Goal: Complete application form

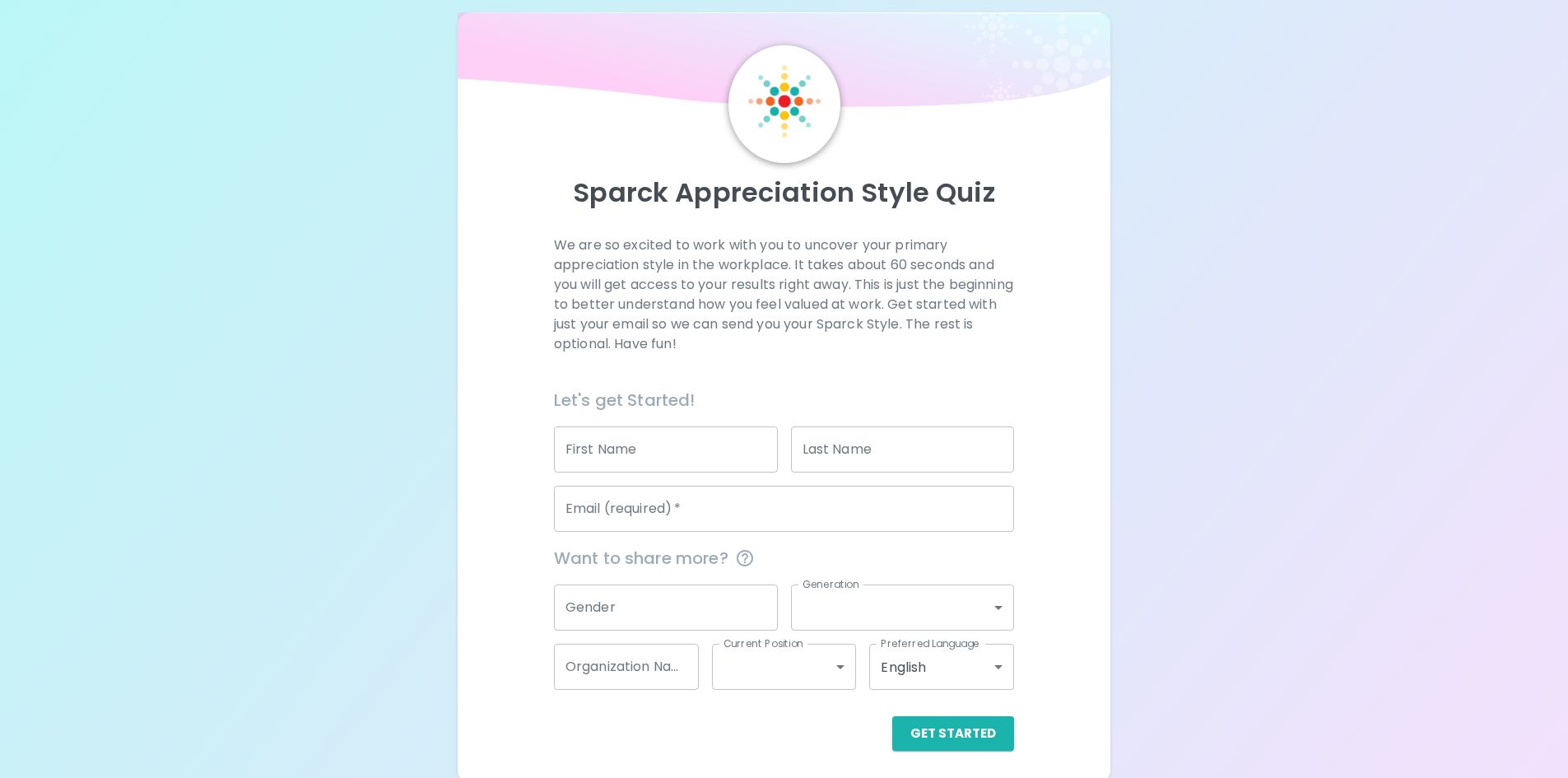
scroll to position [26, 0]
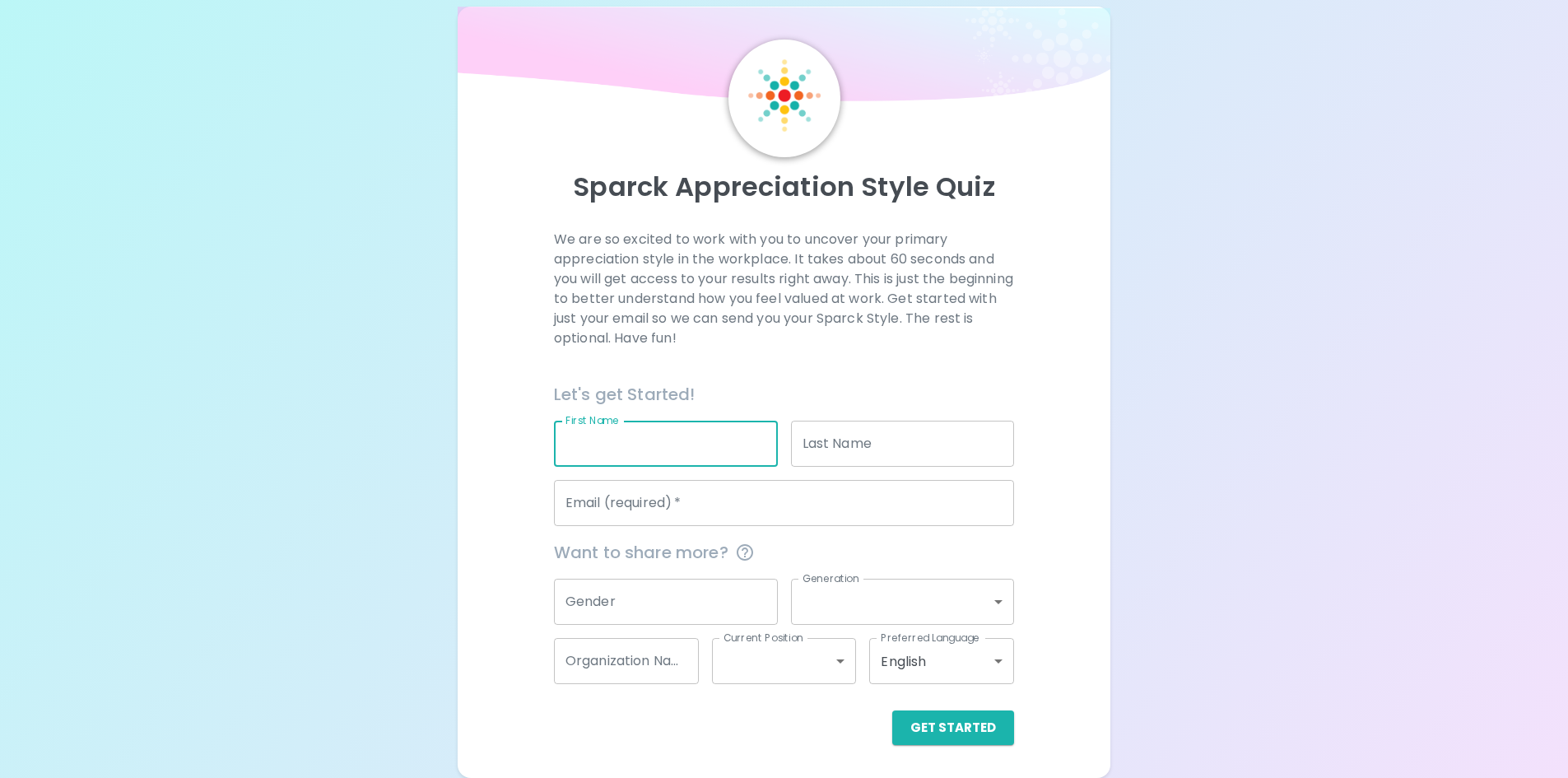
click at [616, 463] on input "First Name" at bounding box center [665, 443] width 224 height 46
type input "[PERSON_NAME]"
click at [839, 459] on input "Last Name" at bounding box center [903, 443] width 224 height 46
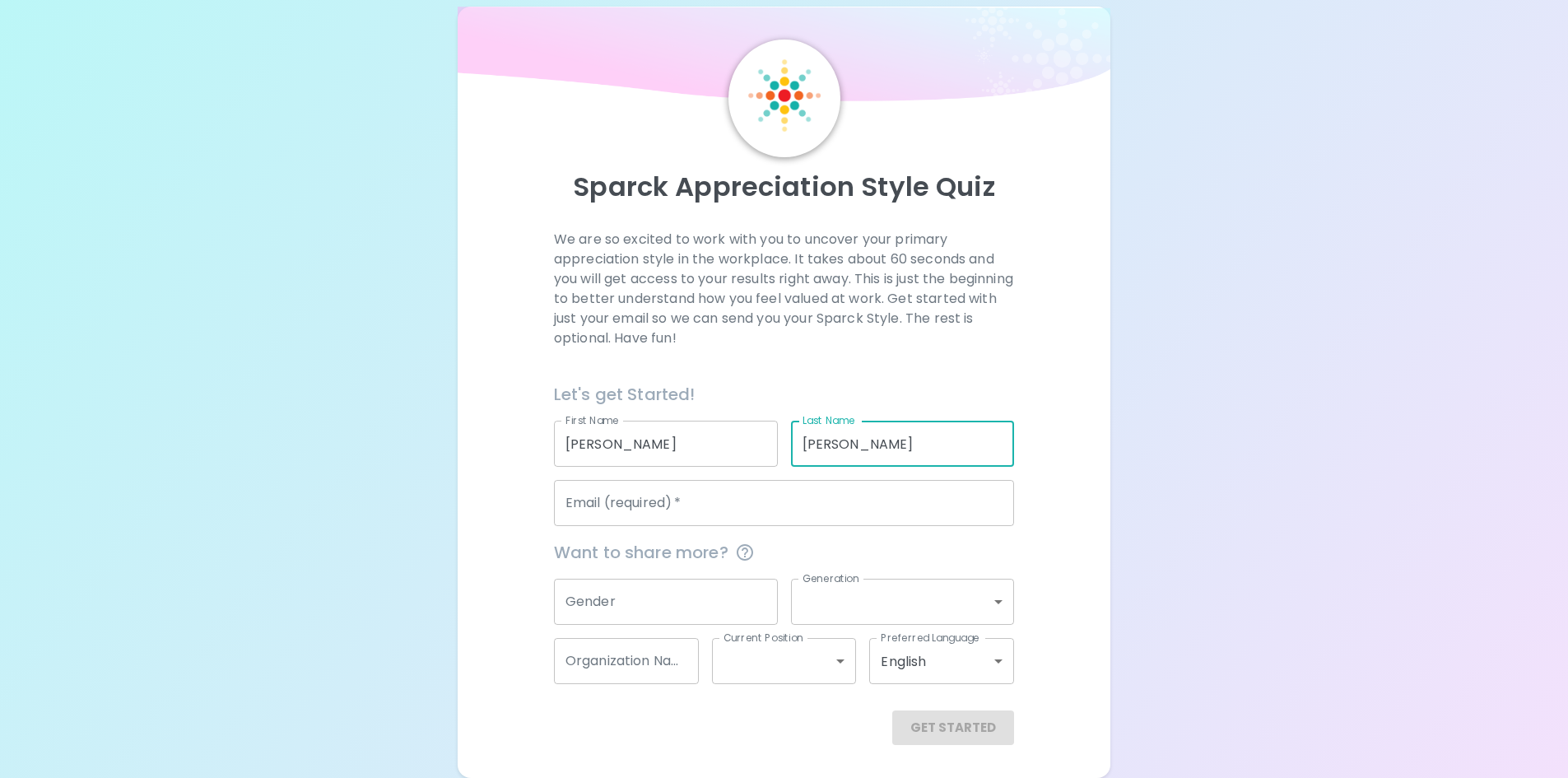
type input "[PERSON_NAME]"
click at [730, 503] on input "Email (required)   *" at bounding box center [784, 503] width 460 height 46
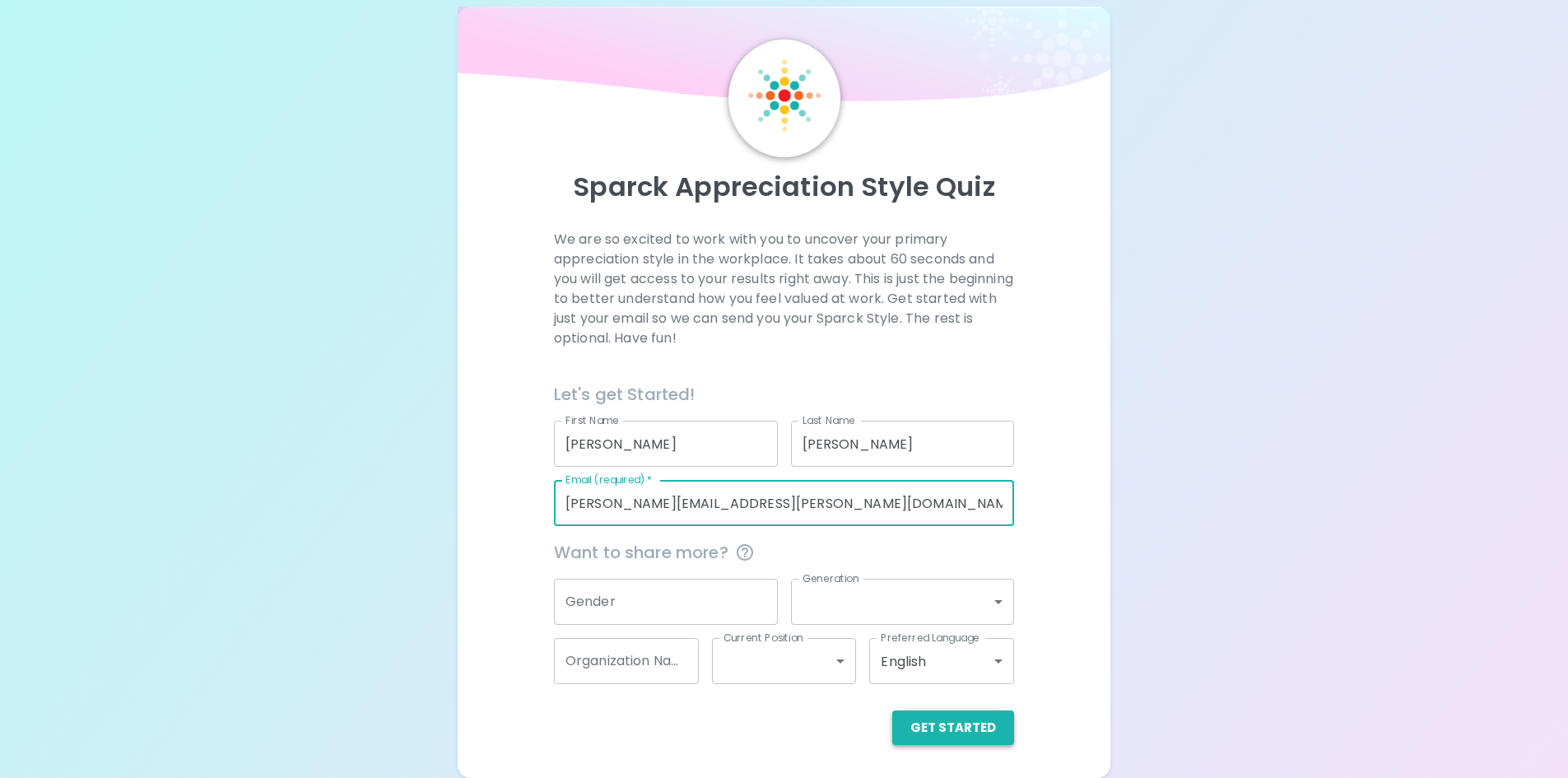
type input "[PERSON_NAME][EMAIL_ADDRESS][PERSON_NAME][DOMAIN_NAME]"
click at [934, 721] on button "Get Started" at bounding box center [953, 727] width 122 height 34
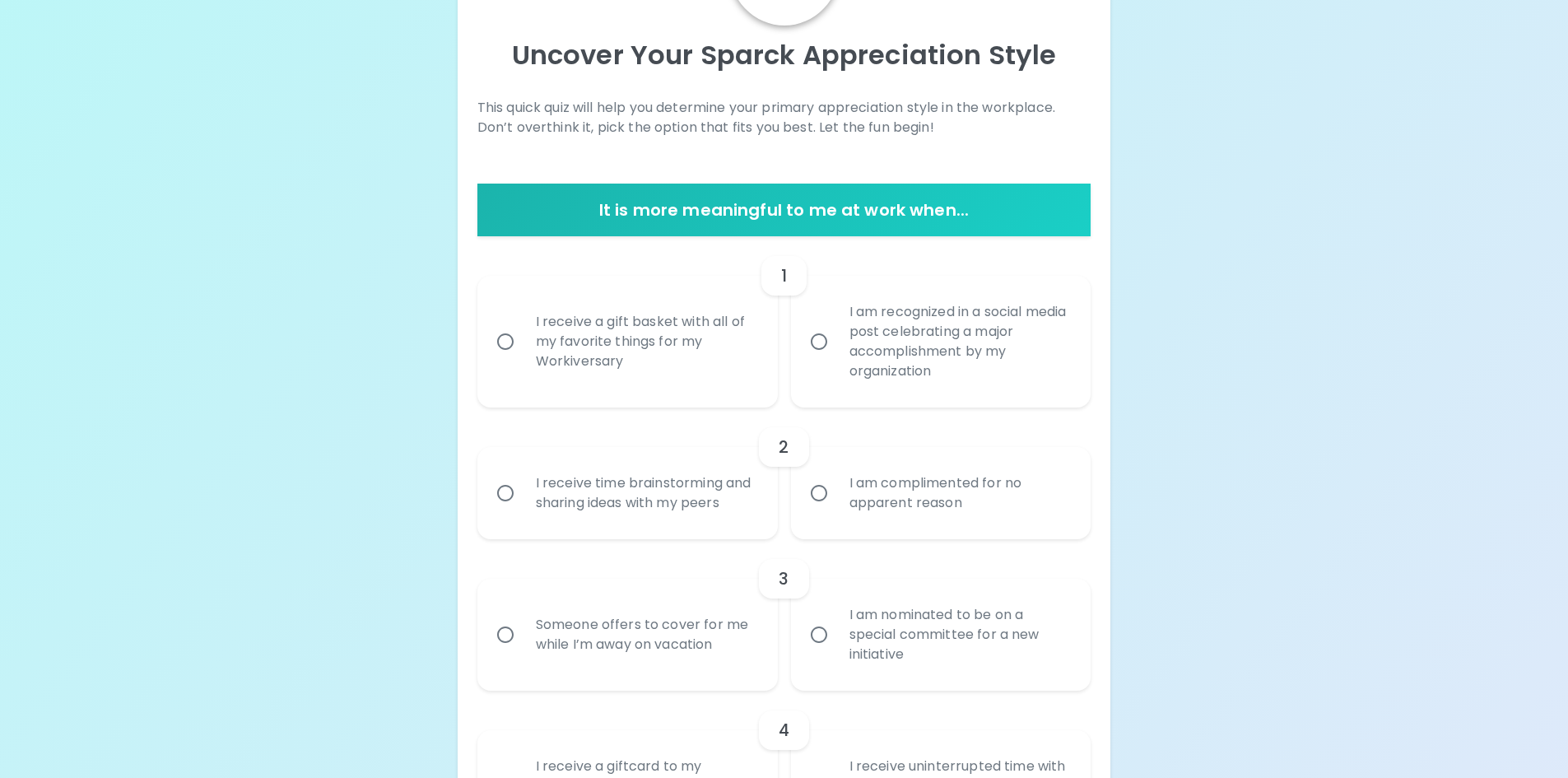
scroll to position [240, 0]
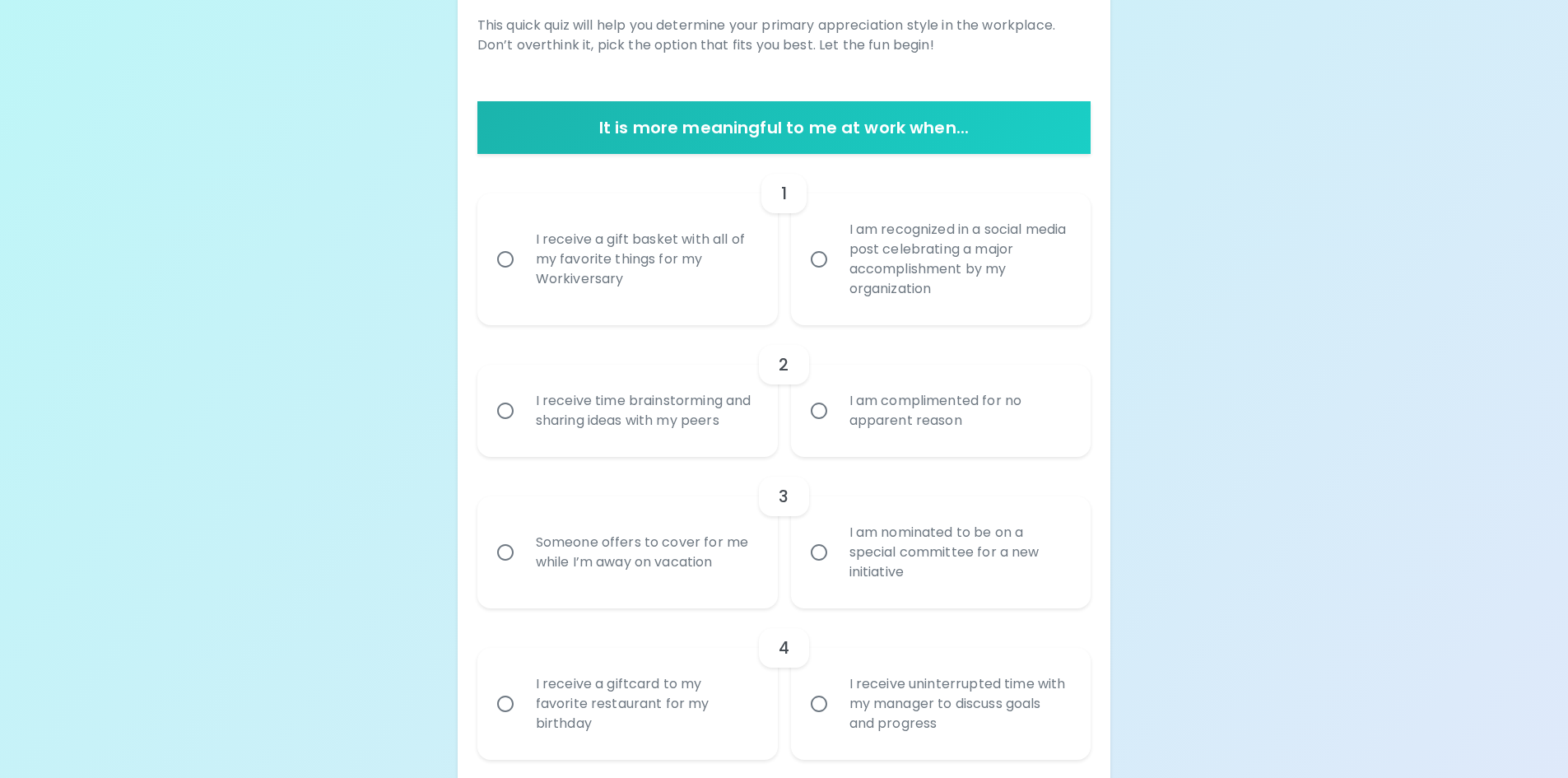
click at [584, 282] on div "I receive a gift basket with all of my favorite things for my Workiversary" at bounding box center [646, 259] width 246 height 99
click at [523, 276] on input "I receive a gift basket with all of my favorite things for my Workiversary" at bounding box center [505, 259] width 34 height 34
radio input "true"
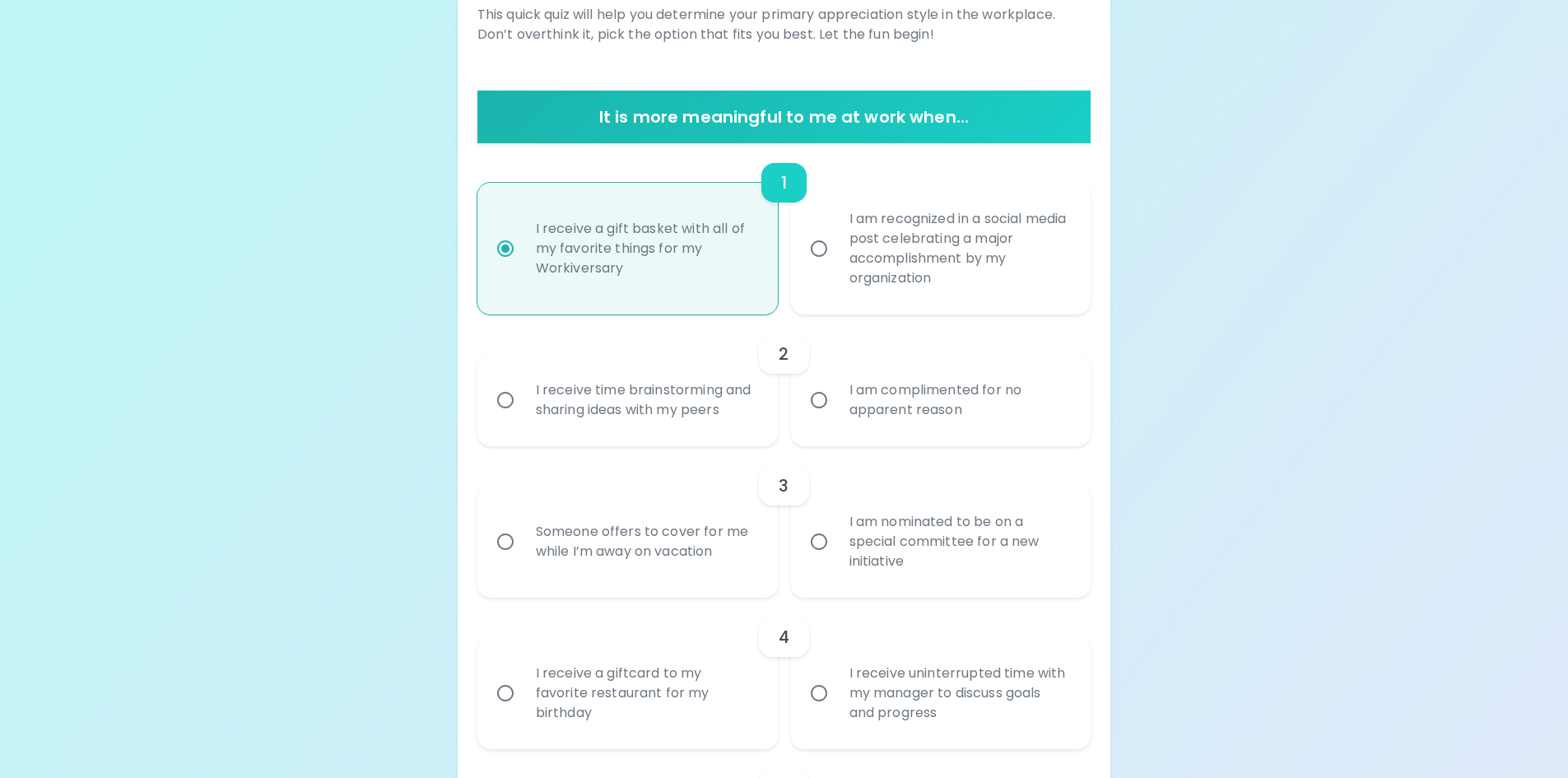
scroll to position [289, 0]
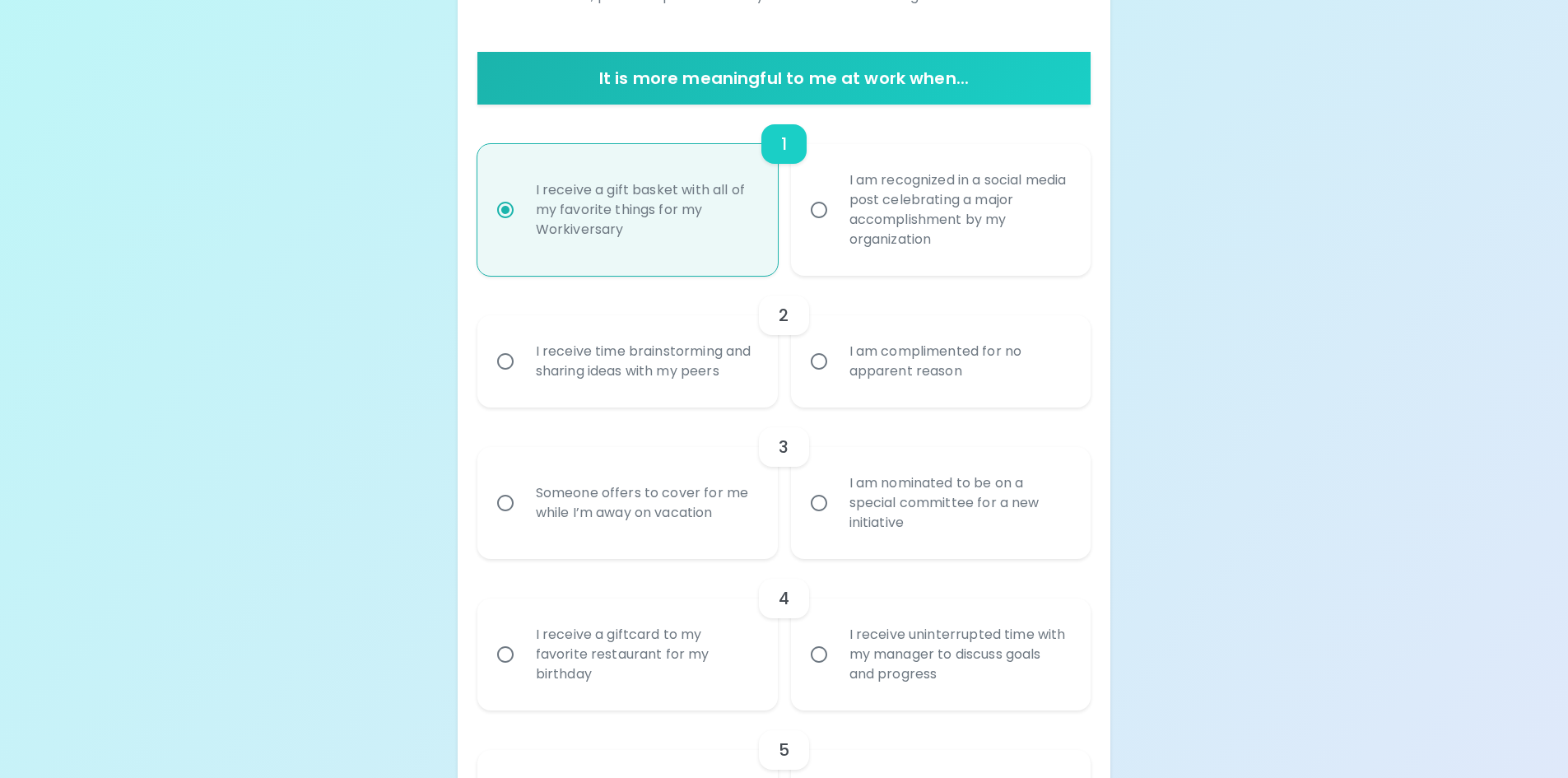
click at [596, 365] on div "I receive time brainstorming and sharing ideas with my peers" at bounding box center [646, 361] width 246 height 79
click at [523, 365] on input "I receive time brainstorming and sharing ideas with my peers" at bounding box center [505, 360] width 34 height 34
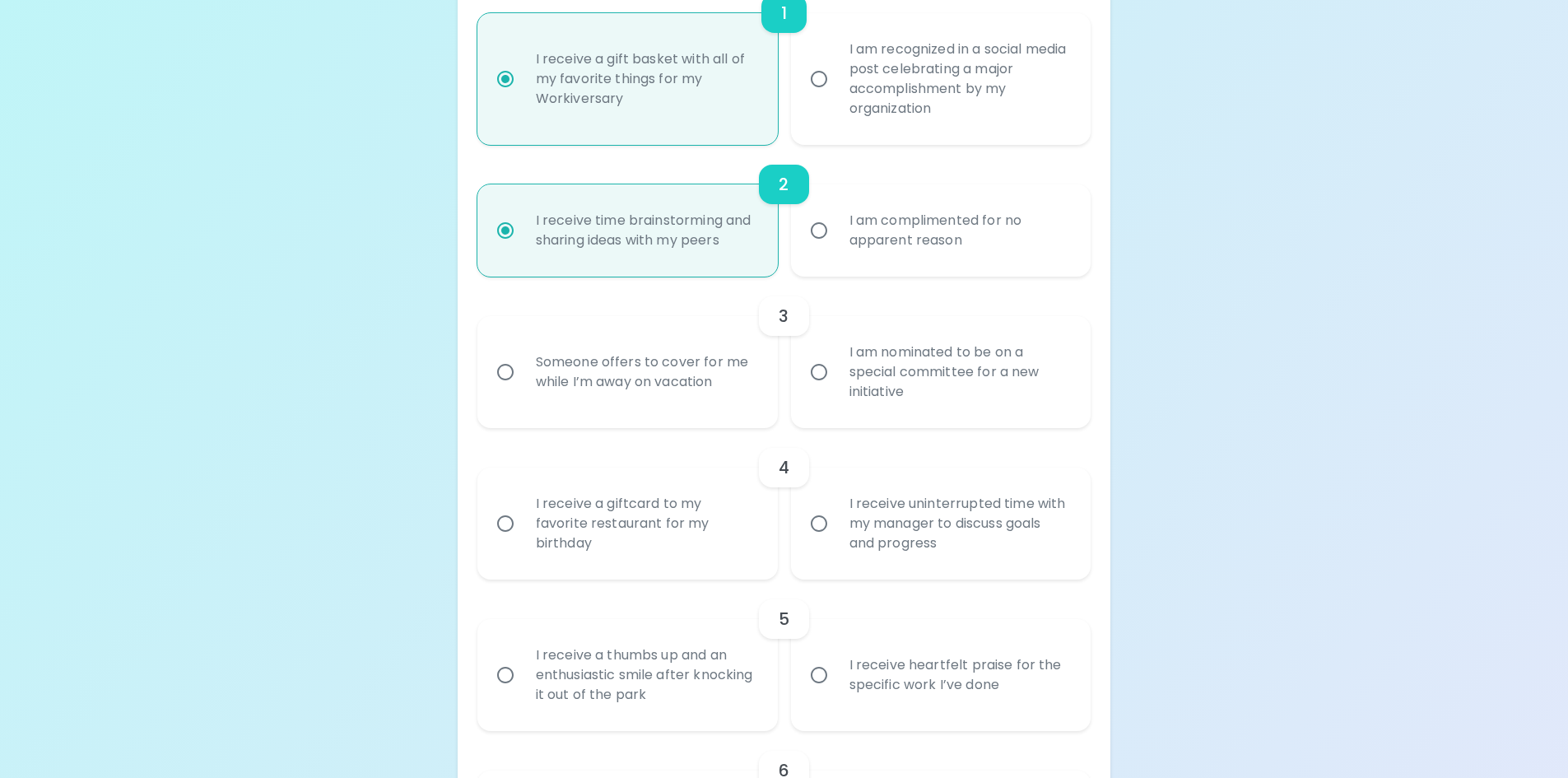
scroll to position [421, 0]
radio input "true"
click at [868, 378] on div "I am nominated to be on a special committee for a new initiative" at bounding box center [959, 371] width 246 height 99
click at [836, 378] on input "I am nominated to be on a special committee for a new initiative" at bounding box center [819, 370] width 34 height 34
radio input "false"
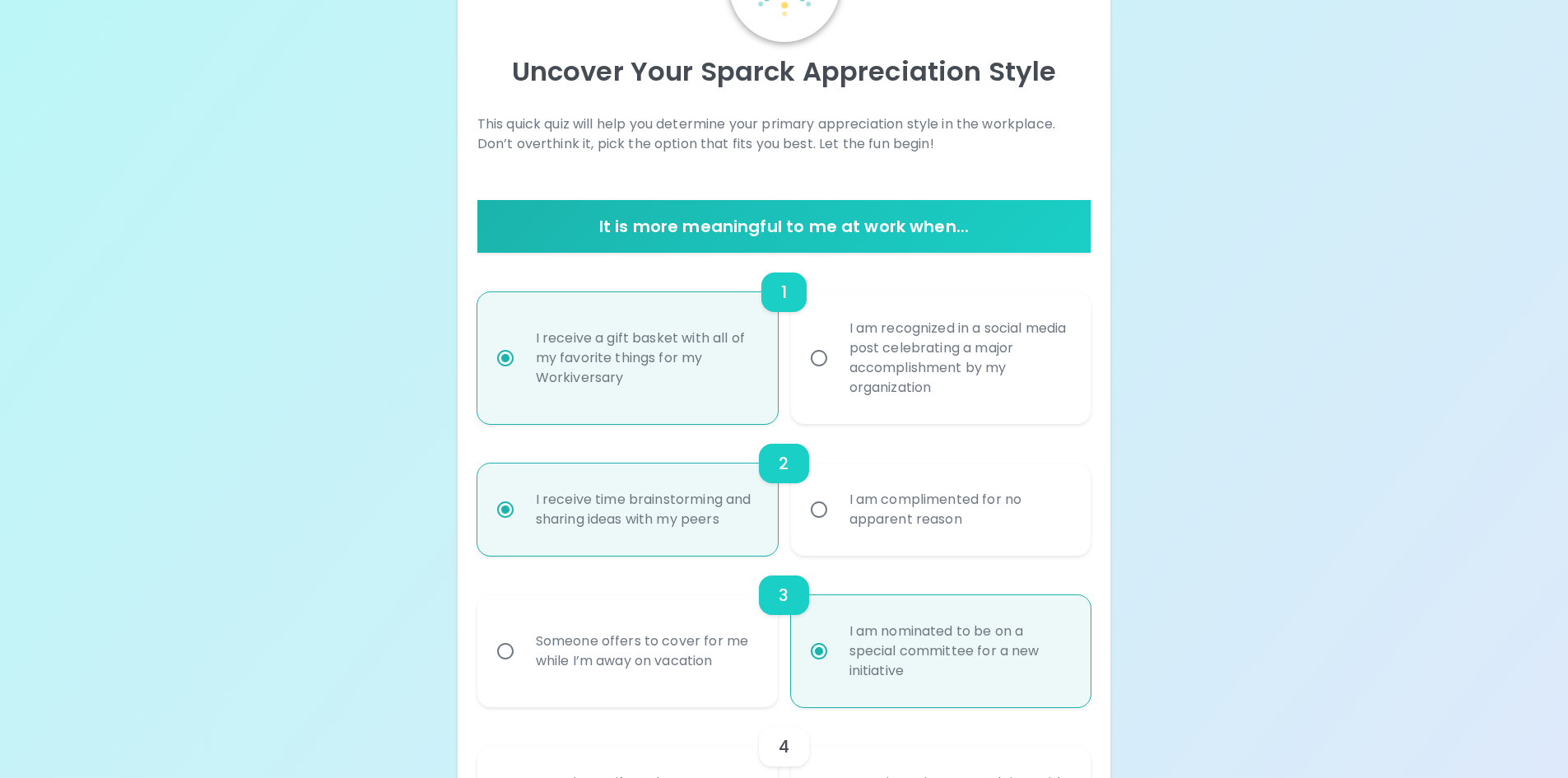
scroll to position [224, 0]
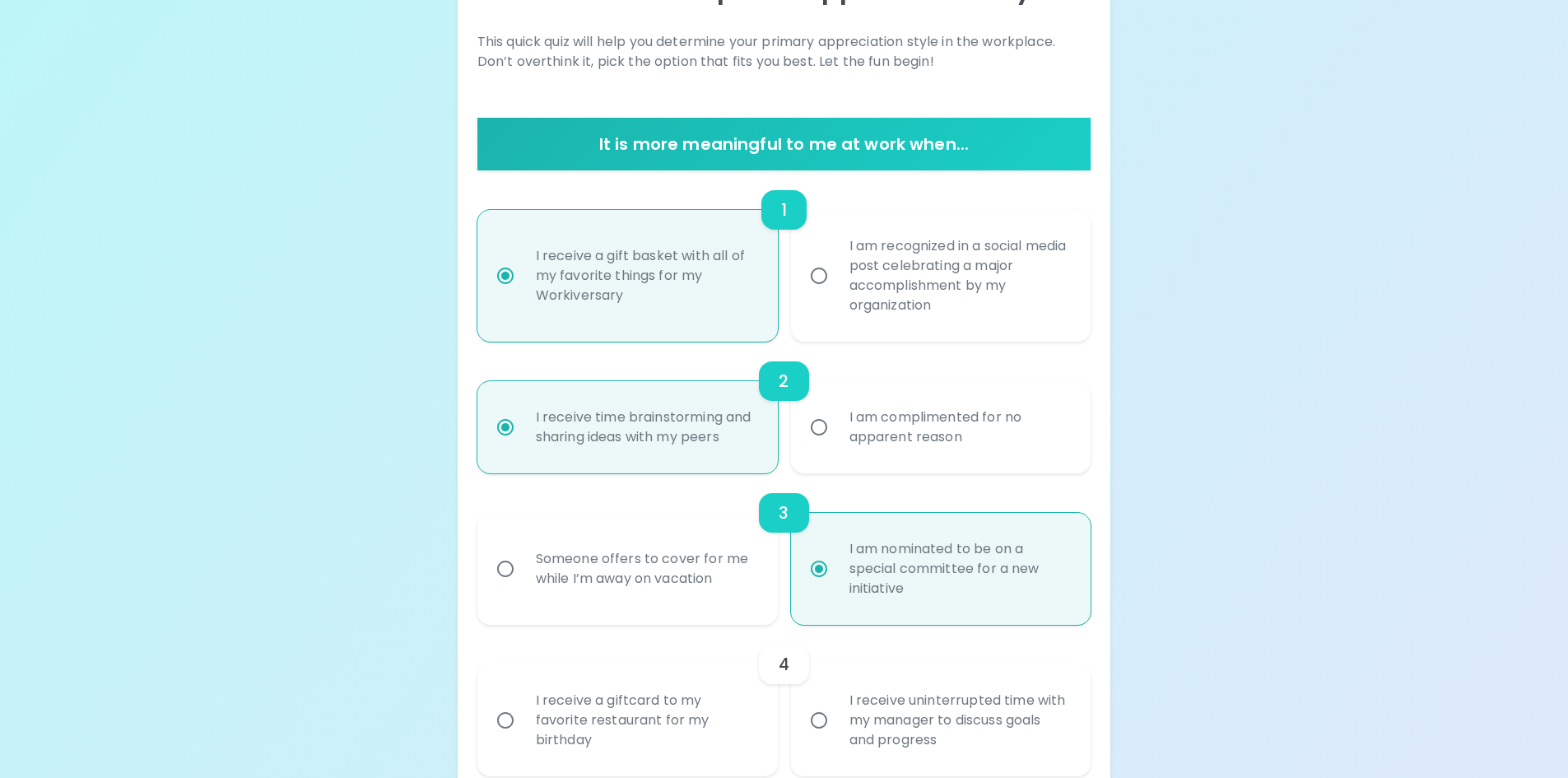
radio input "true"
click at [892, 300] on div "I am recognized in a social media post celebrating a major accomplishment by my…" at bounding box center [959, 275] width 246 height 118
click at [836, 293] on input "I am recognized in a social media post celebrating a major accomplishment by my…" at bounding box center [819, 275] width 34 height 34
radio input "false"
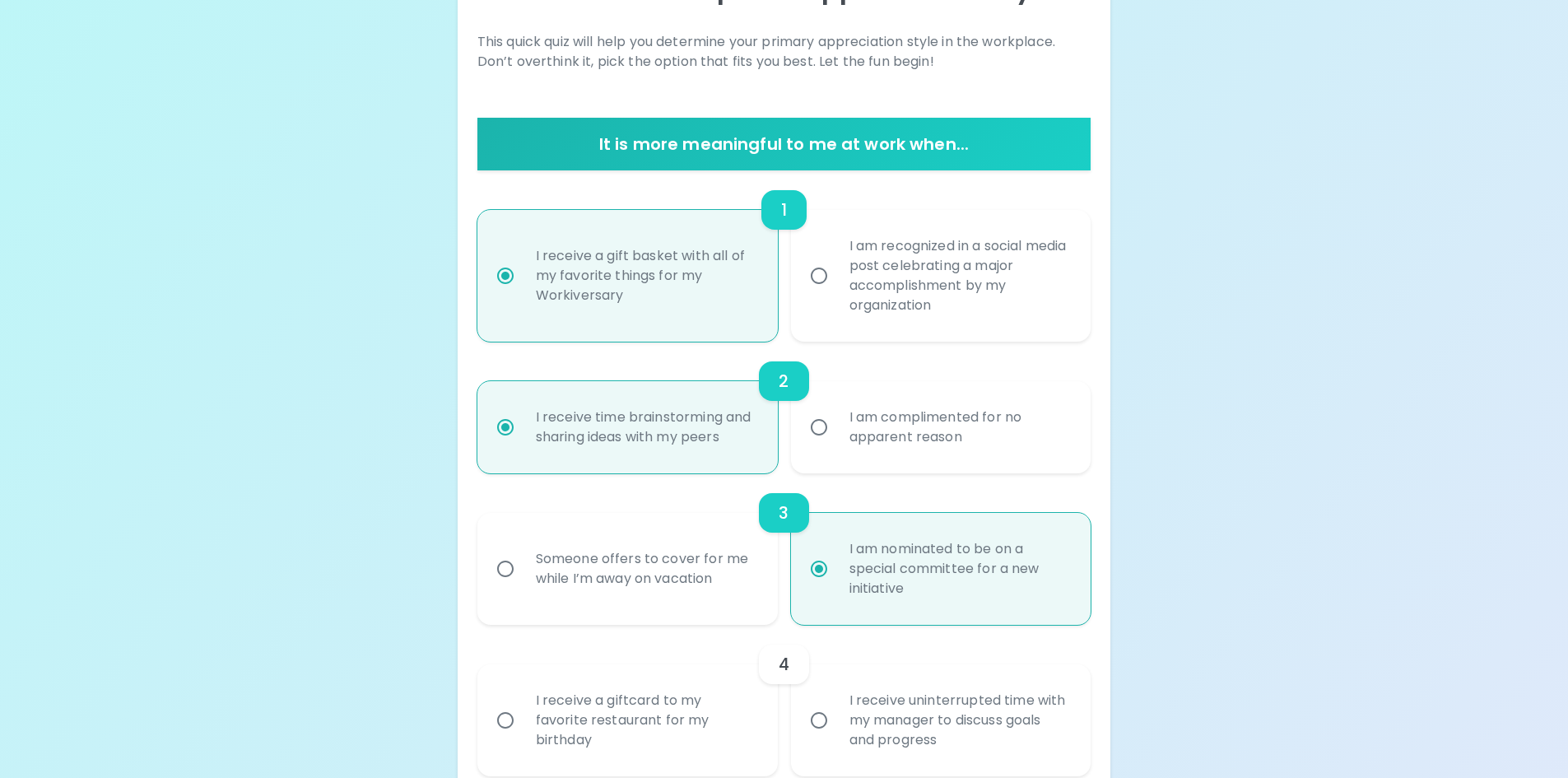
radio input "false"
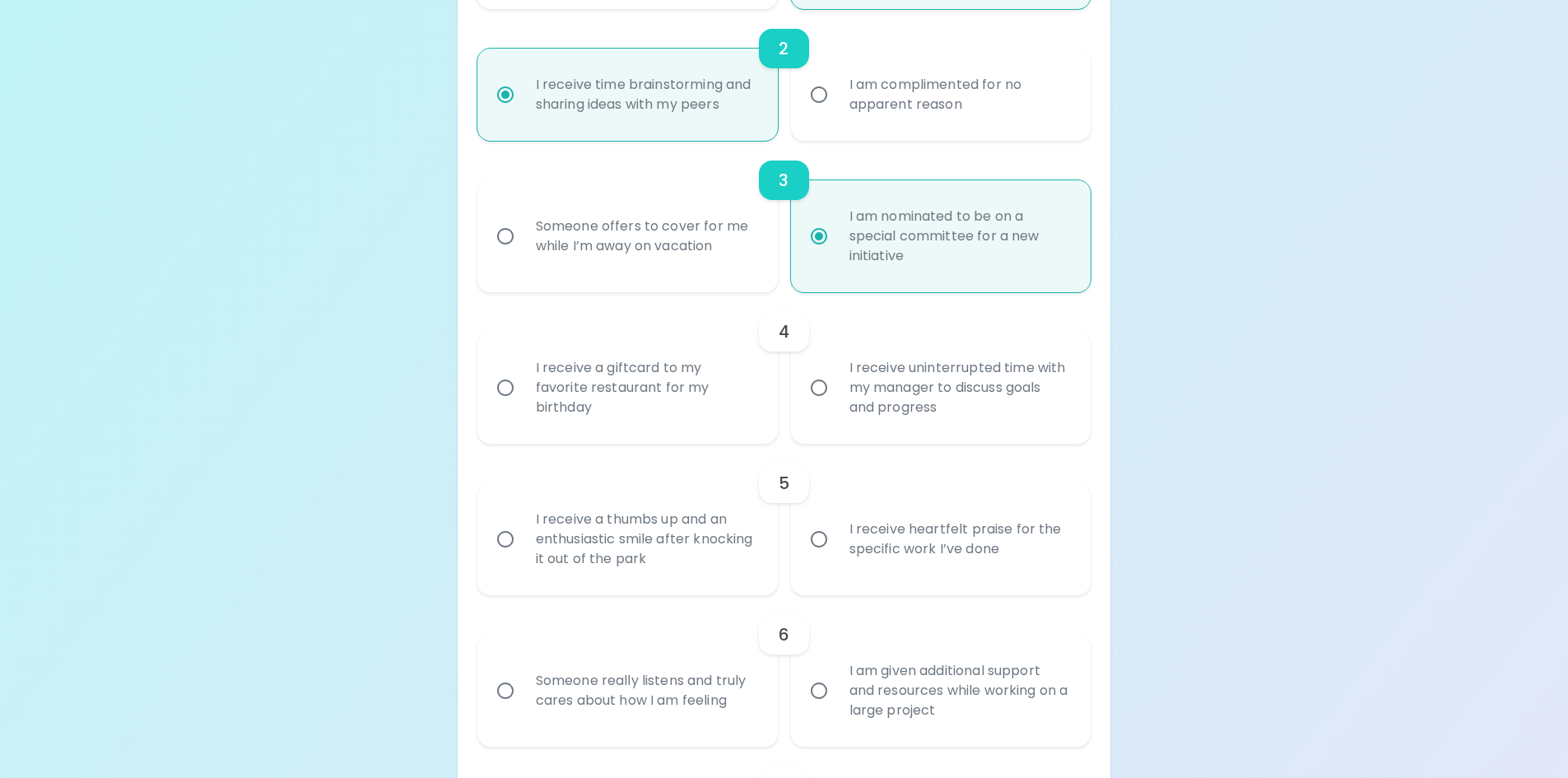
scroll to position [717, 0]
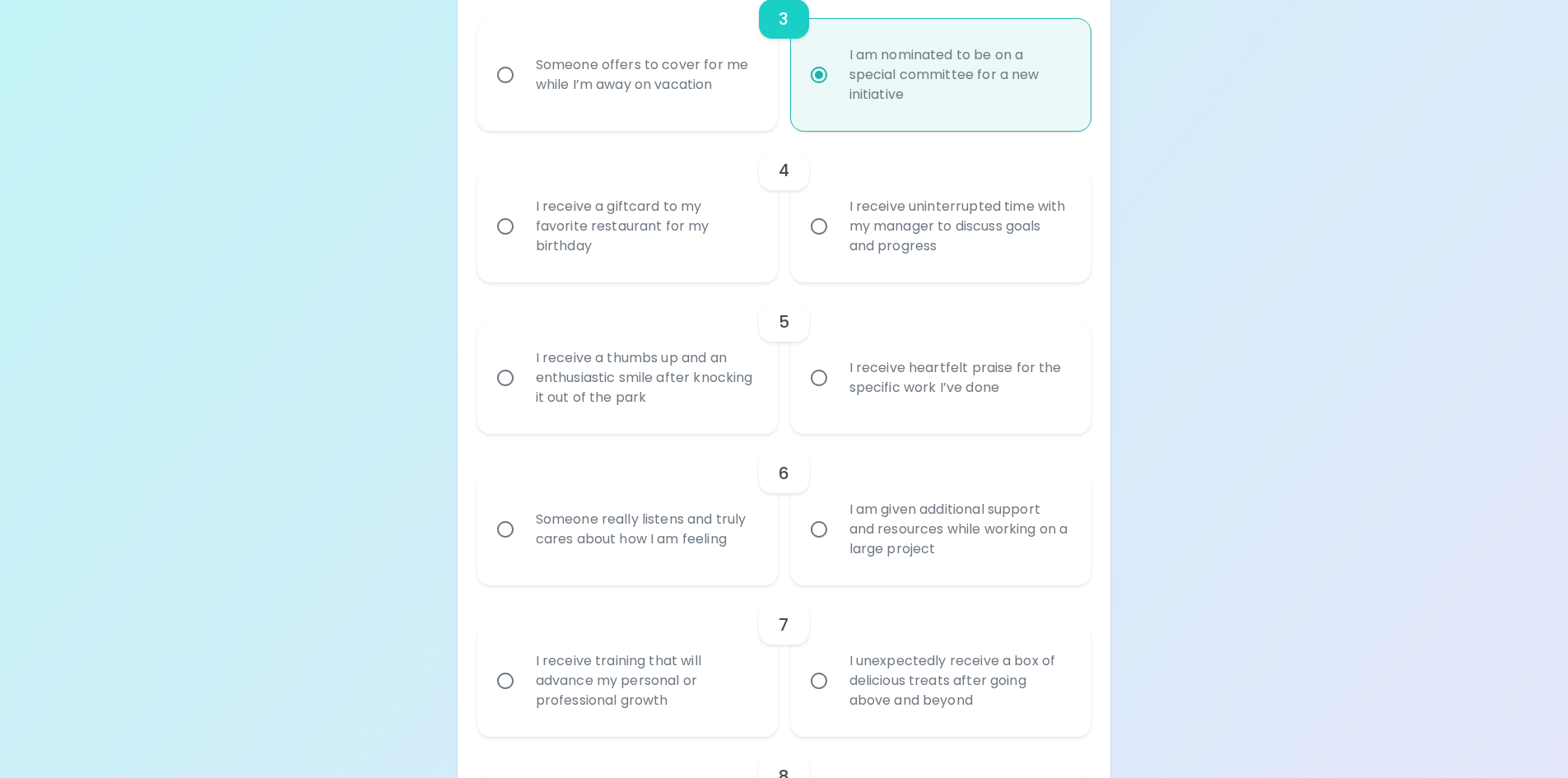
radio input "true"
click at [904, 250] on div "I receive uninterrupted time with my manager to discuss goals and progress" at bounding box center [959, 226] width 246 height 99
click at [836, 244] on input "I receive uninterrupted time with my manager to discuss goals and progress" at bounding box center [819, 225] width 34 height 34
radio input "false"
radio input "true"
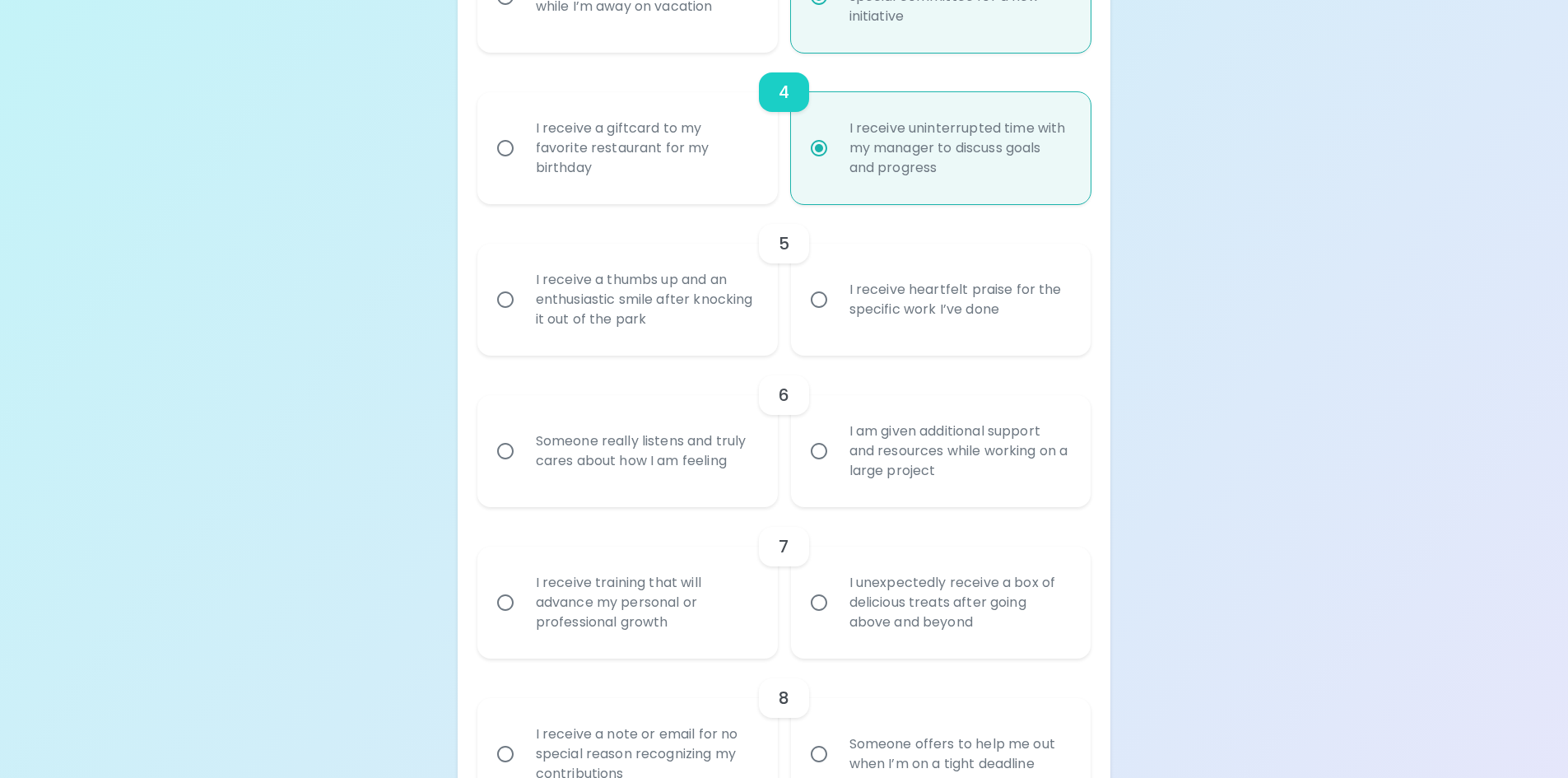
scroll to position [849, 0]
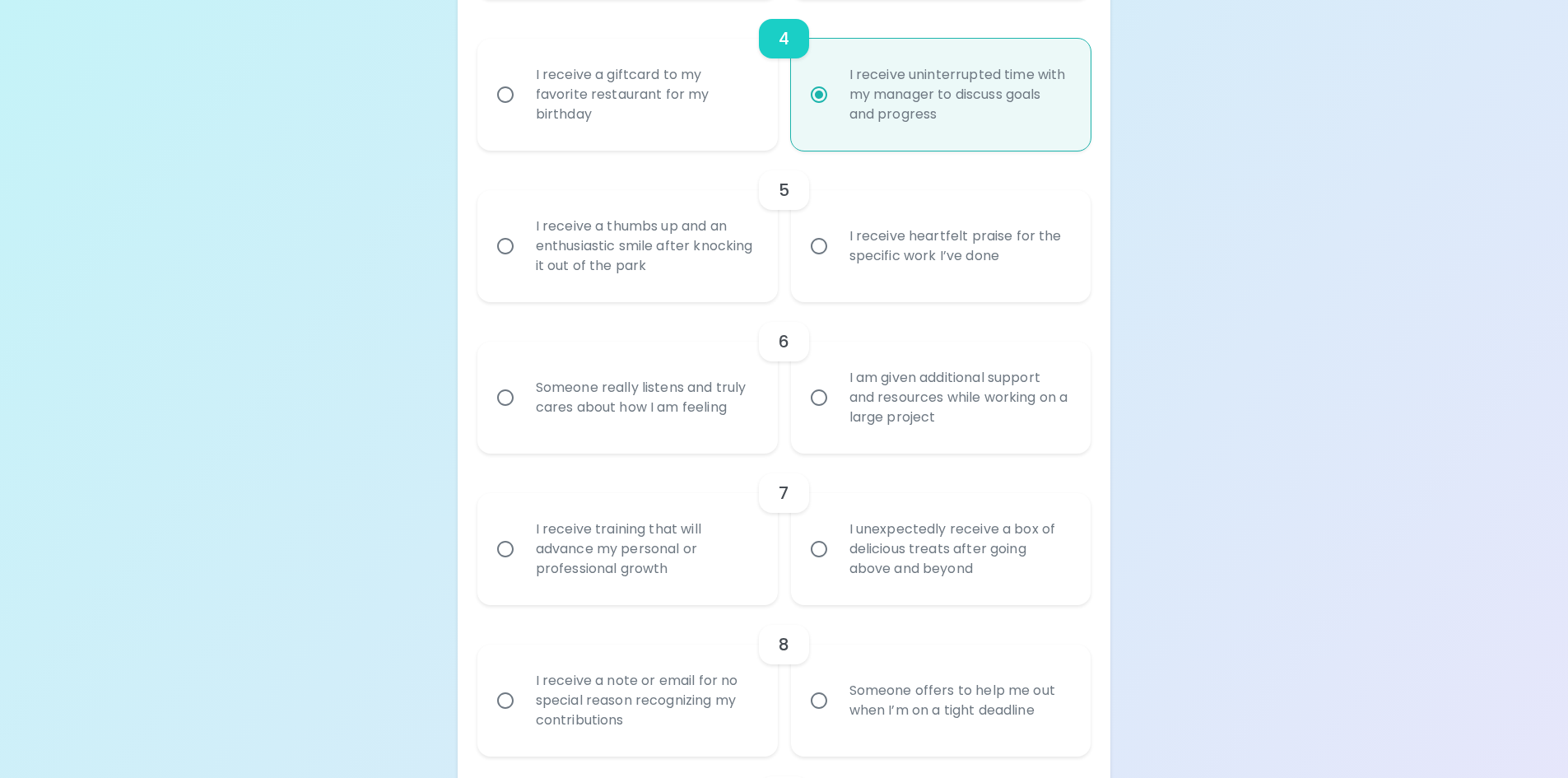
radio input "true"
click at [885, 253] on div "I receive heartfelt praise for the specific work I’ve done" at bounding box center [959, 246] width 246 height 79
click at [836, 253] on input "I receive heartfelt praise for the specific work I’ve done" at bounding box center [819, 246] width 34 height 34
radio input "false"
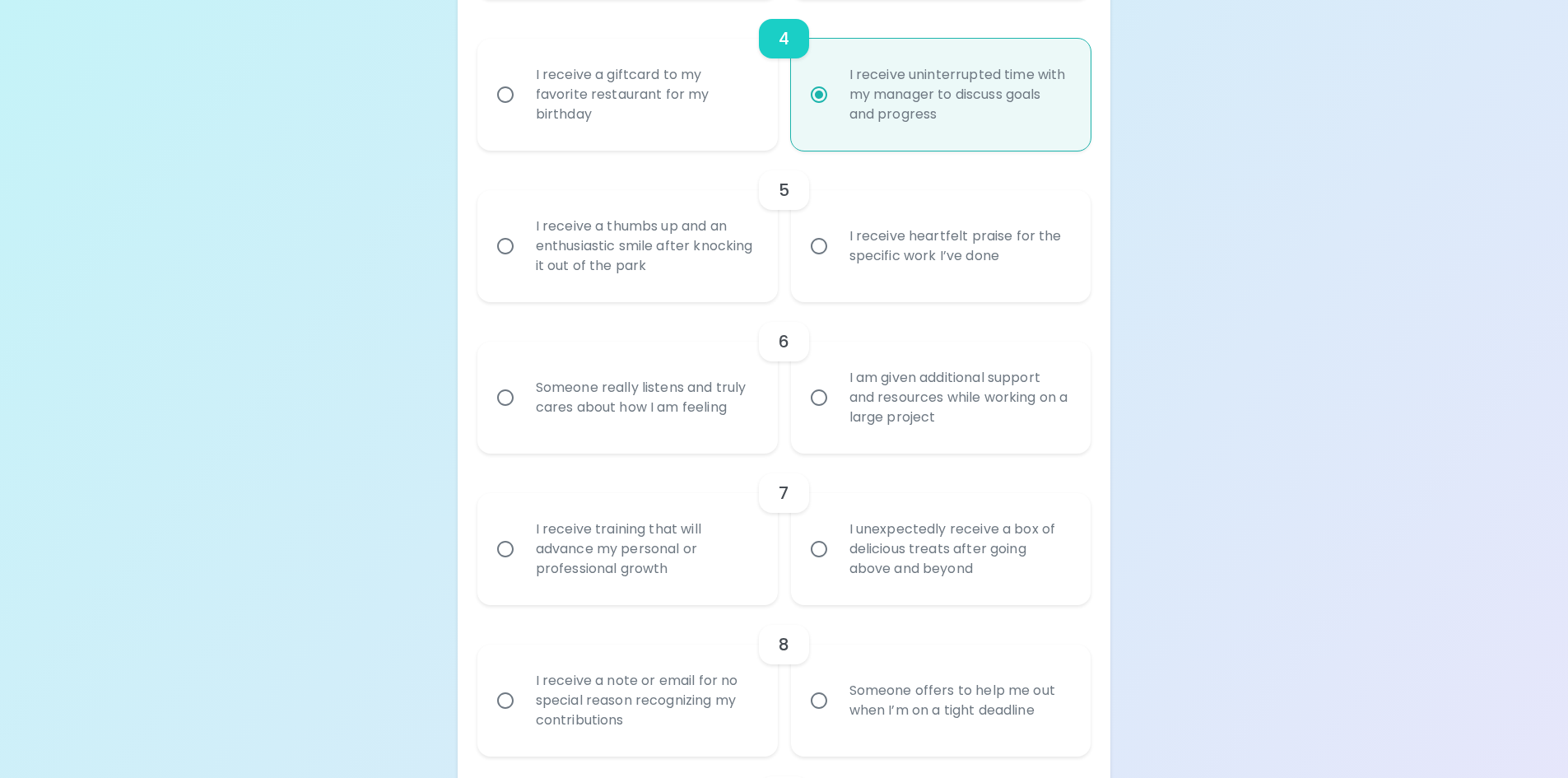
radio input "false"
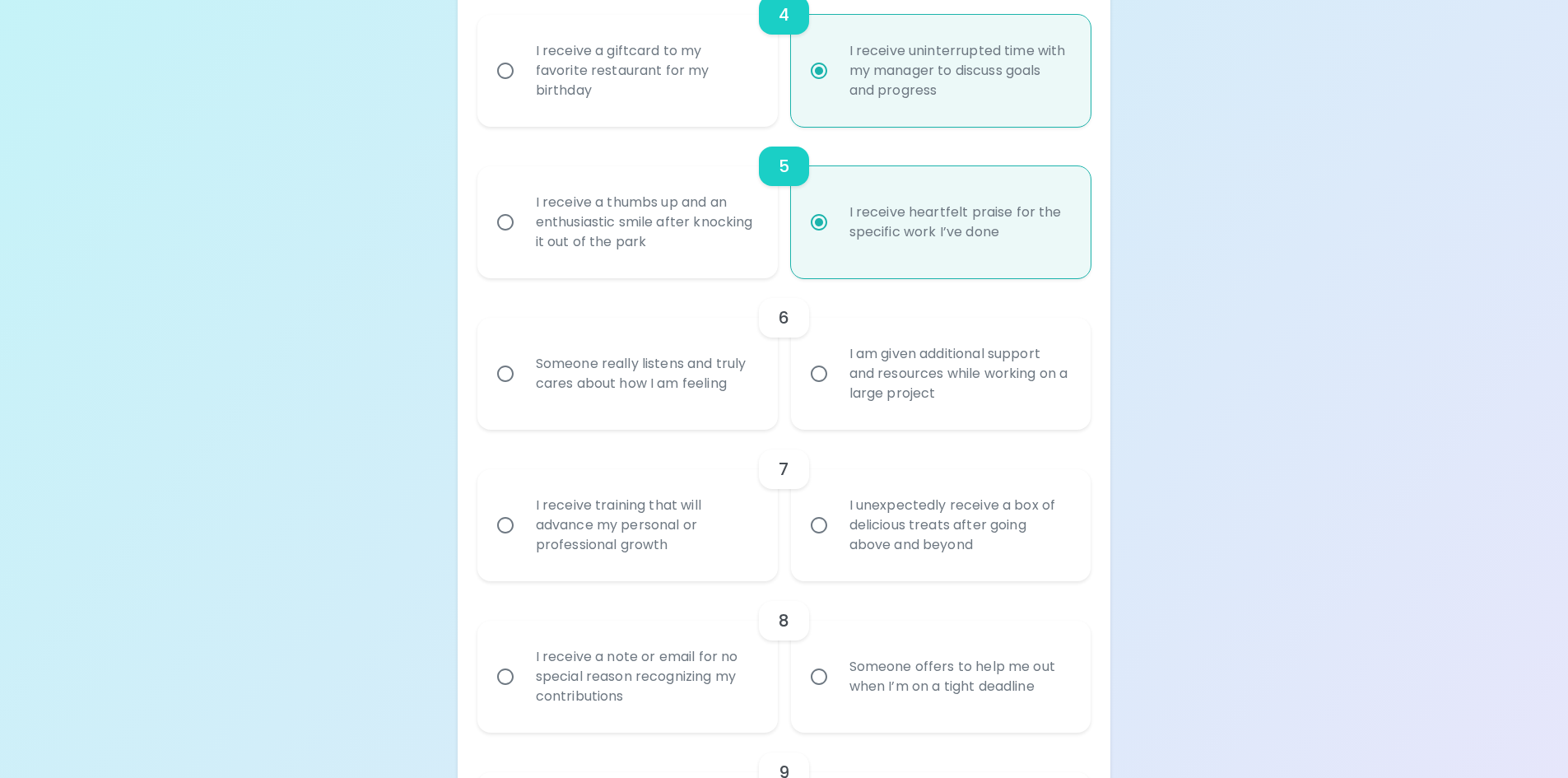
scroll to position [898, 0]
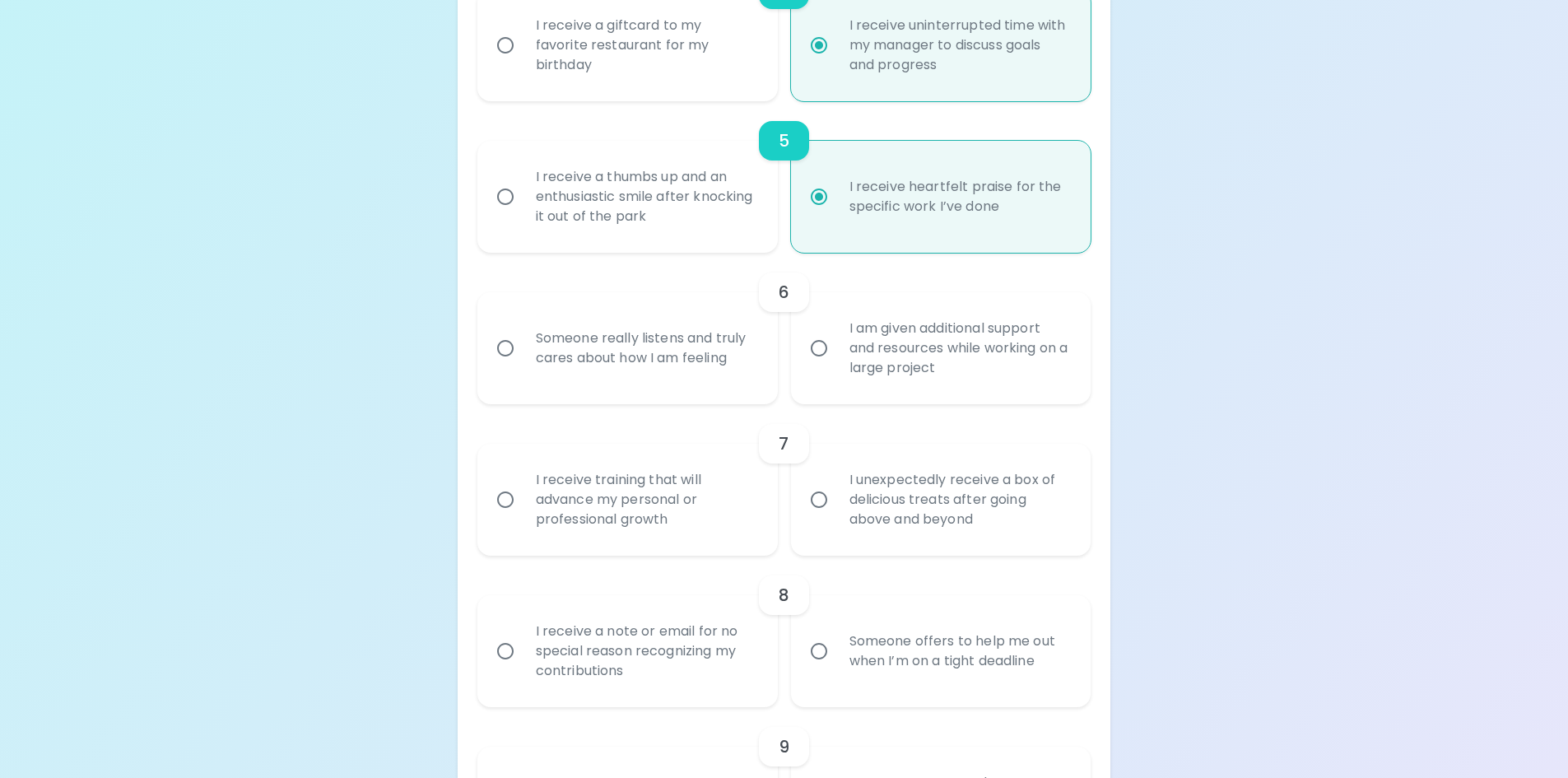
radio input "true"
click at [679, 360] on div "Someone really listens and truly cares about how I am feeling" at bounding box center [646, 348] width 246 height 79
click at [523, 360] on input "Someone really listens and truly cares about how I am feeling" at bounding box center [505, 347] width 34 height 34
radio input "false"
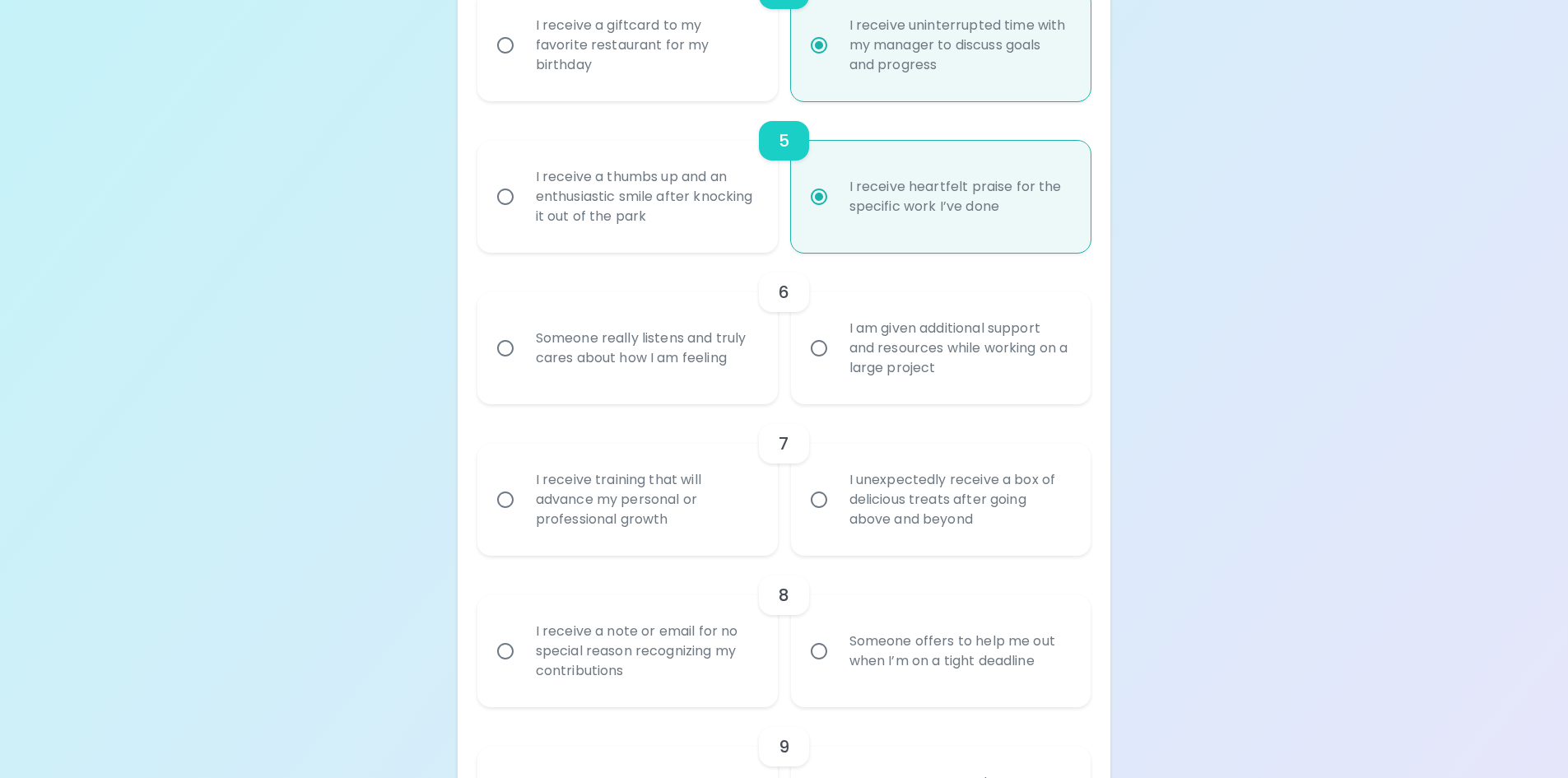
radio input "false"
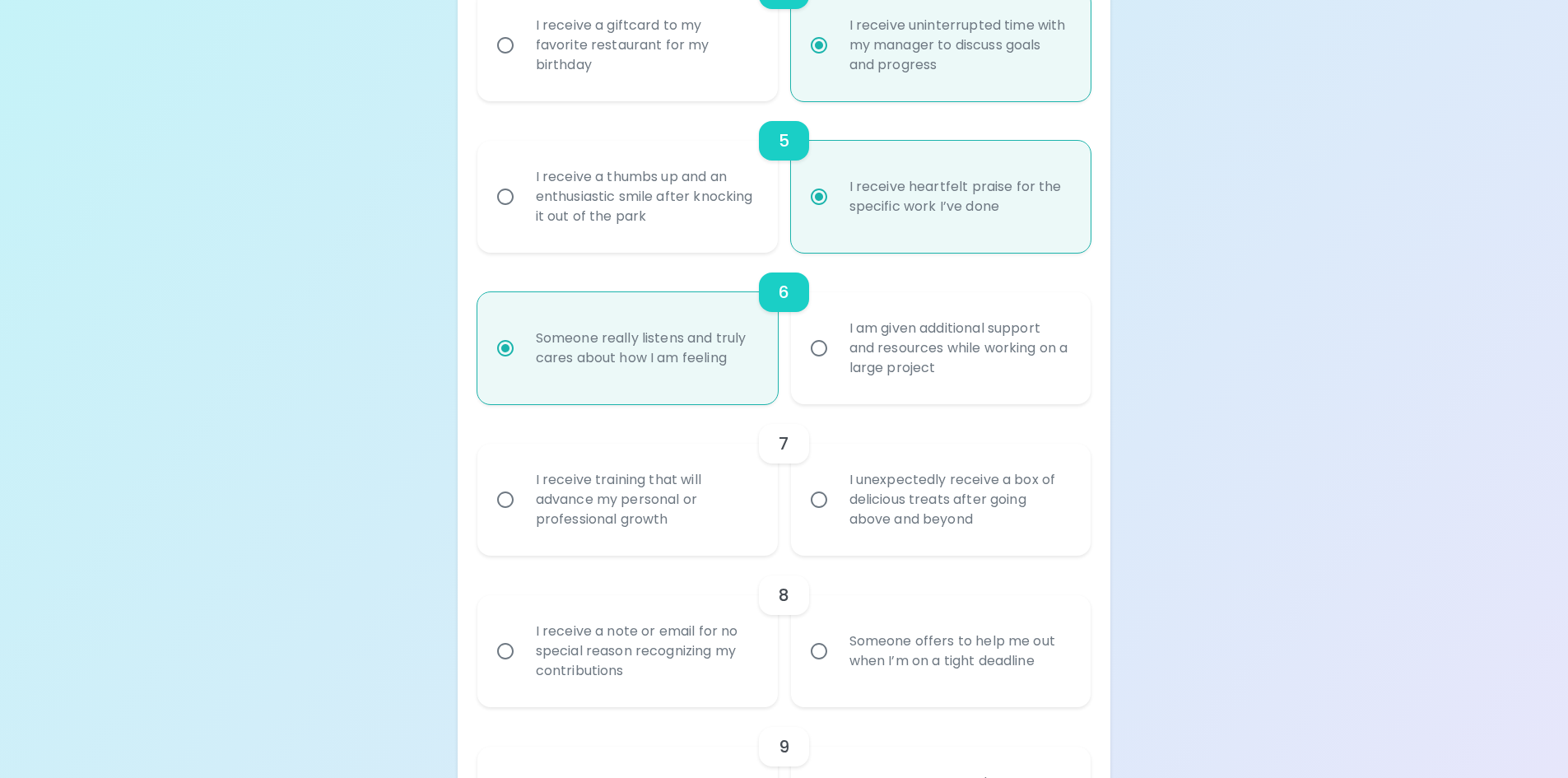
scroll to position [1031, 0]
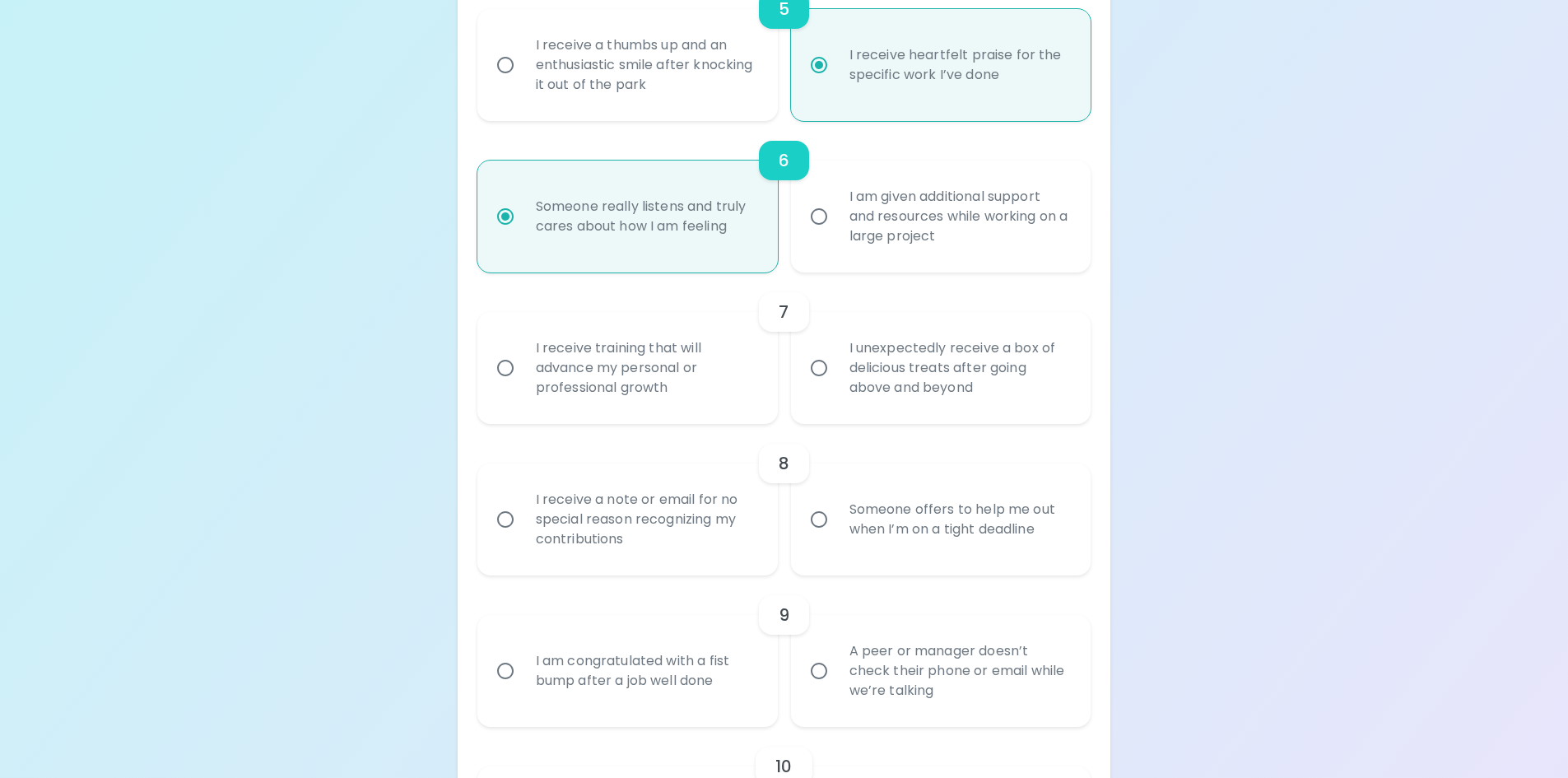
radio input "true"
click at [693, 357] on div "I receive training that will advance my personal or professional growth" at bounding box center [646, 368] width 246 height 99
click at [523, 357] on input "I receive training that will advance my personal or professional growth" at bounding box center [505, 368] width 34 height 34
radio input "false"
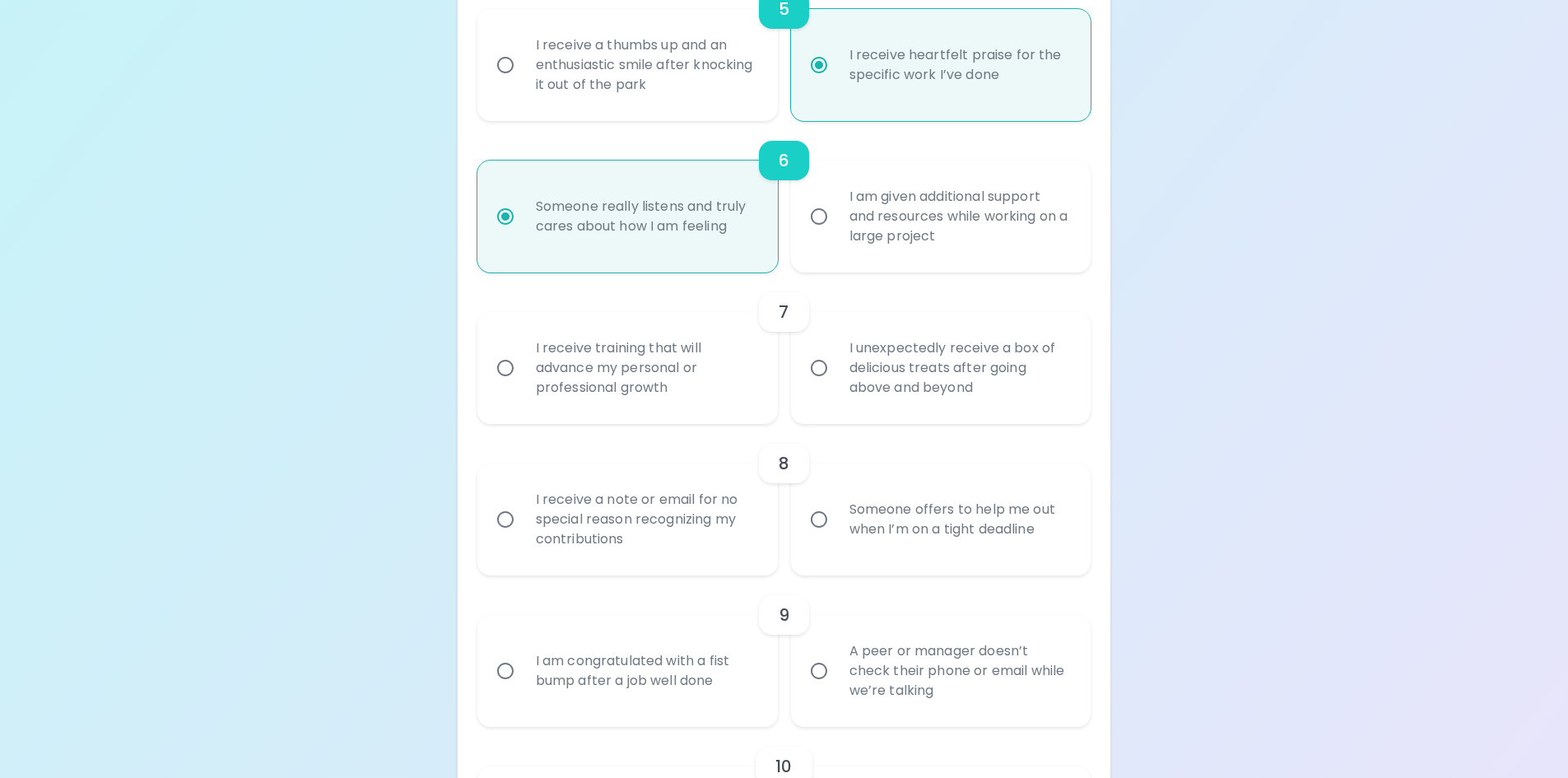
radio input "false"
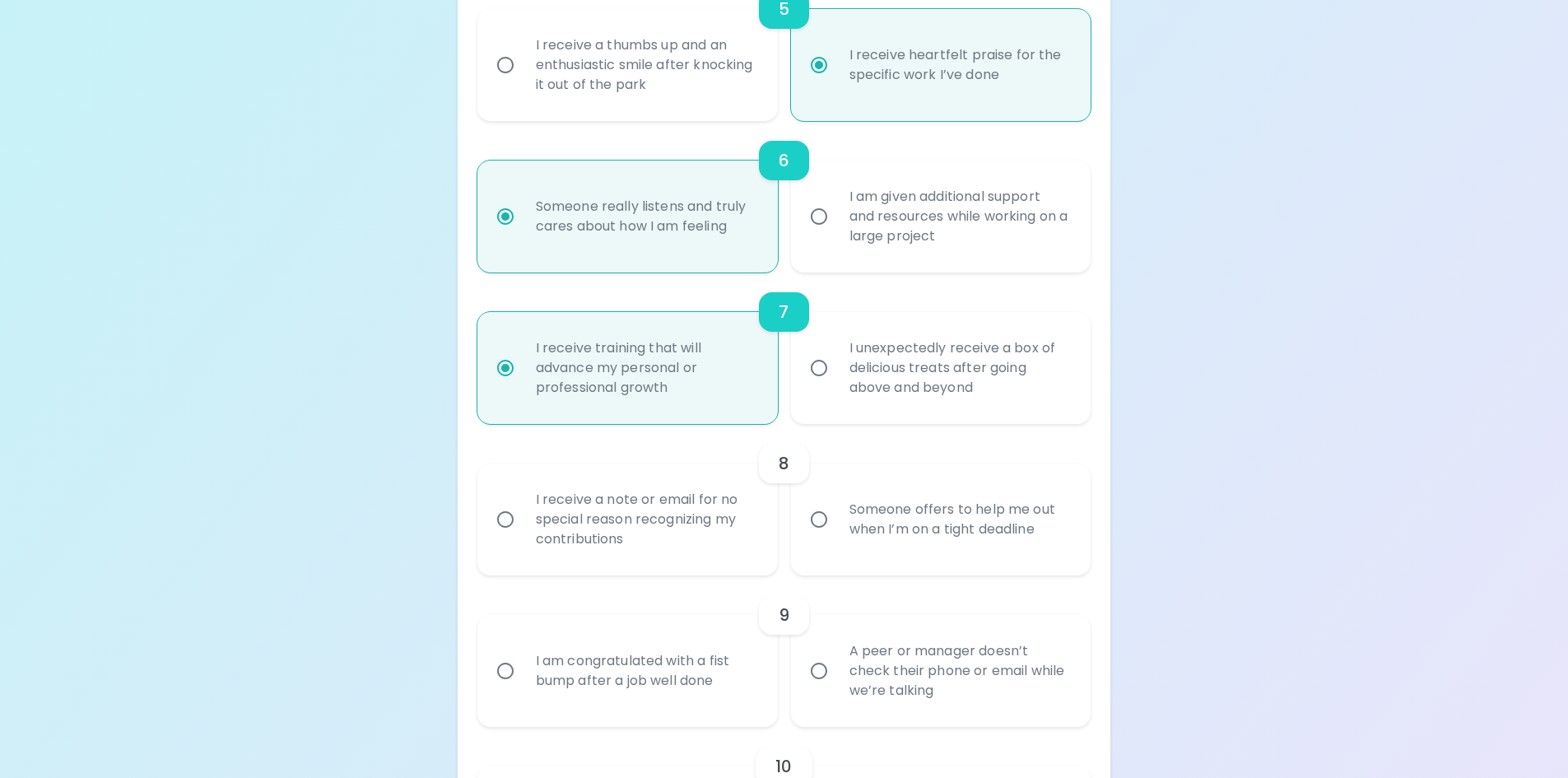
scroll to position [1162, 0]
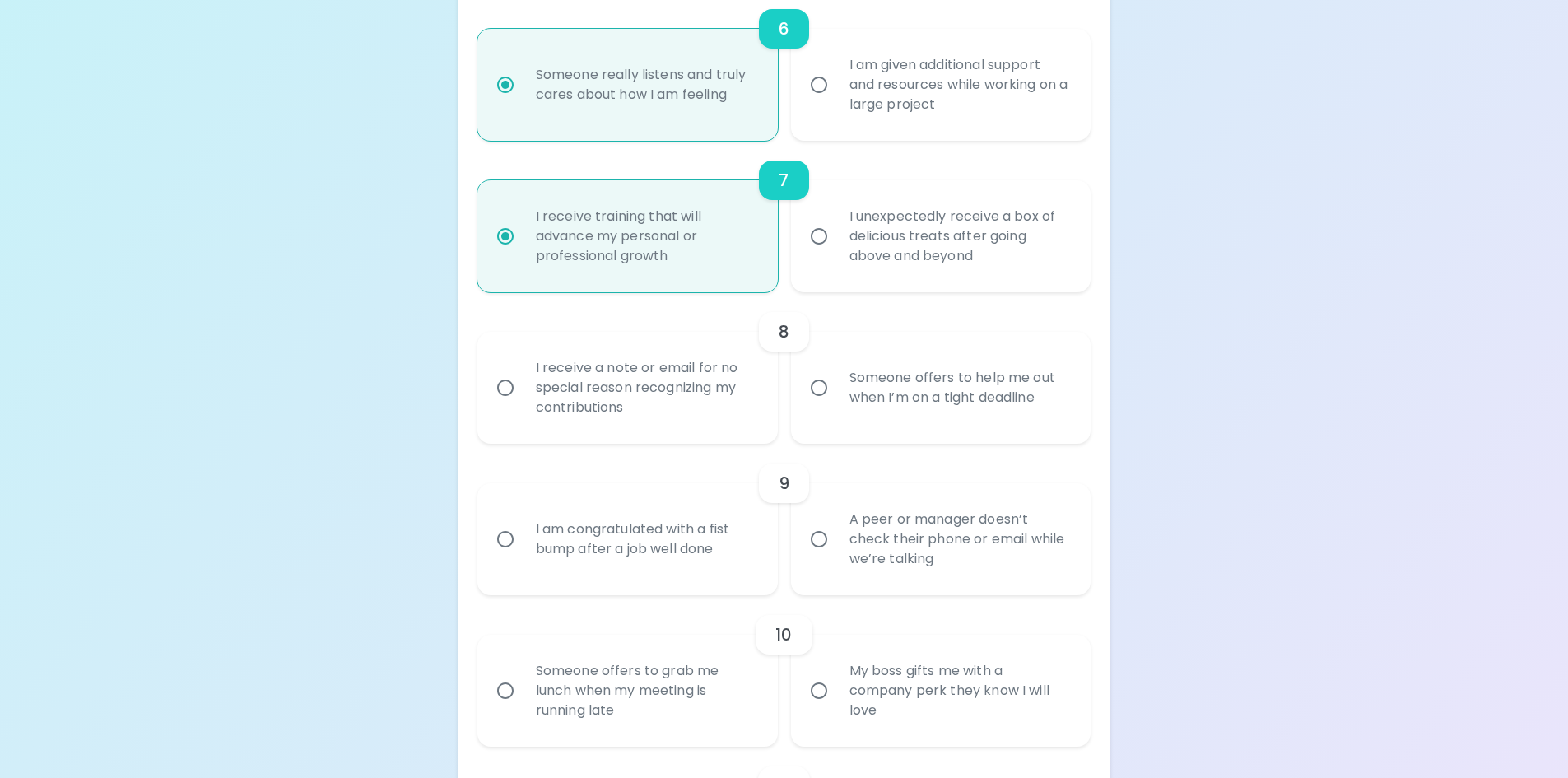
radio input "true"
click at [1021, 396] on div "Someone offers to help me out when I’m on a tight deadline" at bounding box center [959, 388] width 246 height 79
click at [836, 396] on input "Someone offers to help me out when I’m on a tight deadline" at bounding box center [819, 387] width 34 height 34
radio input "false"
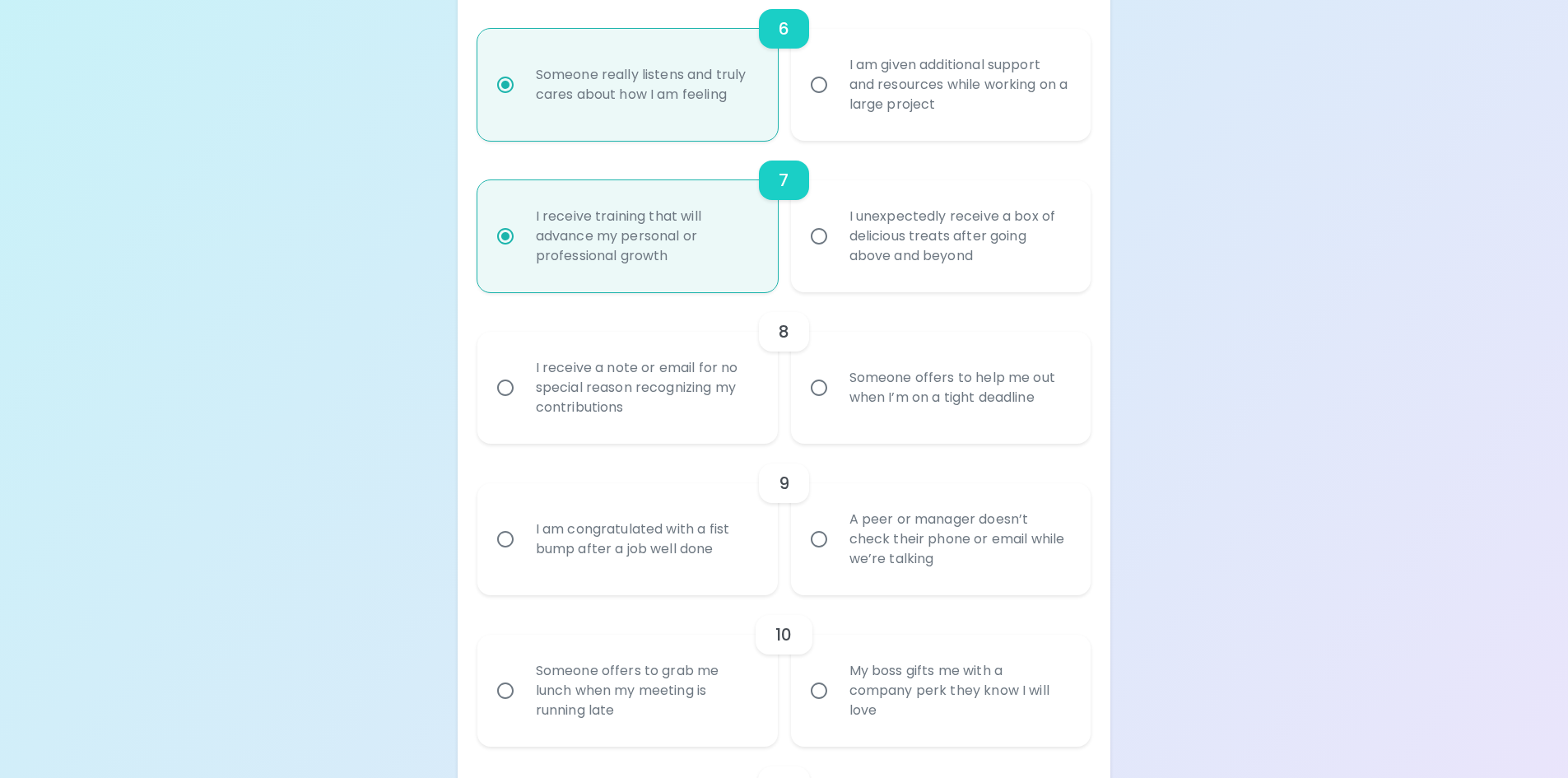
radio input "false"
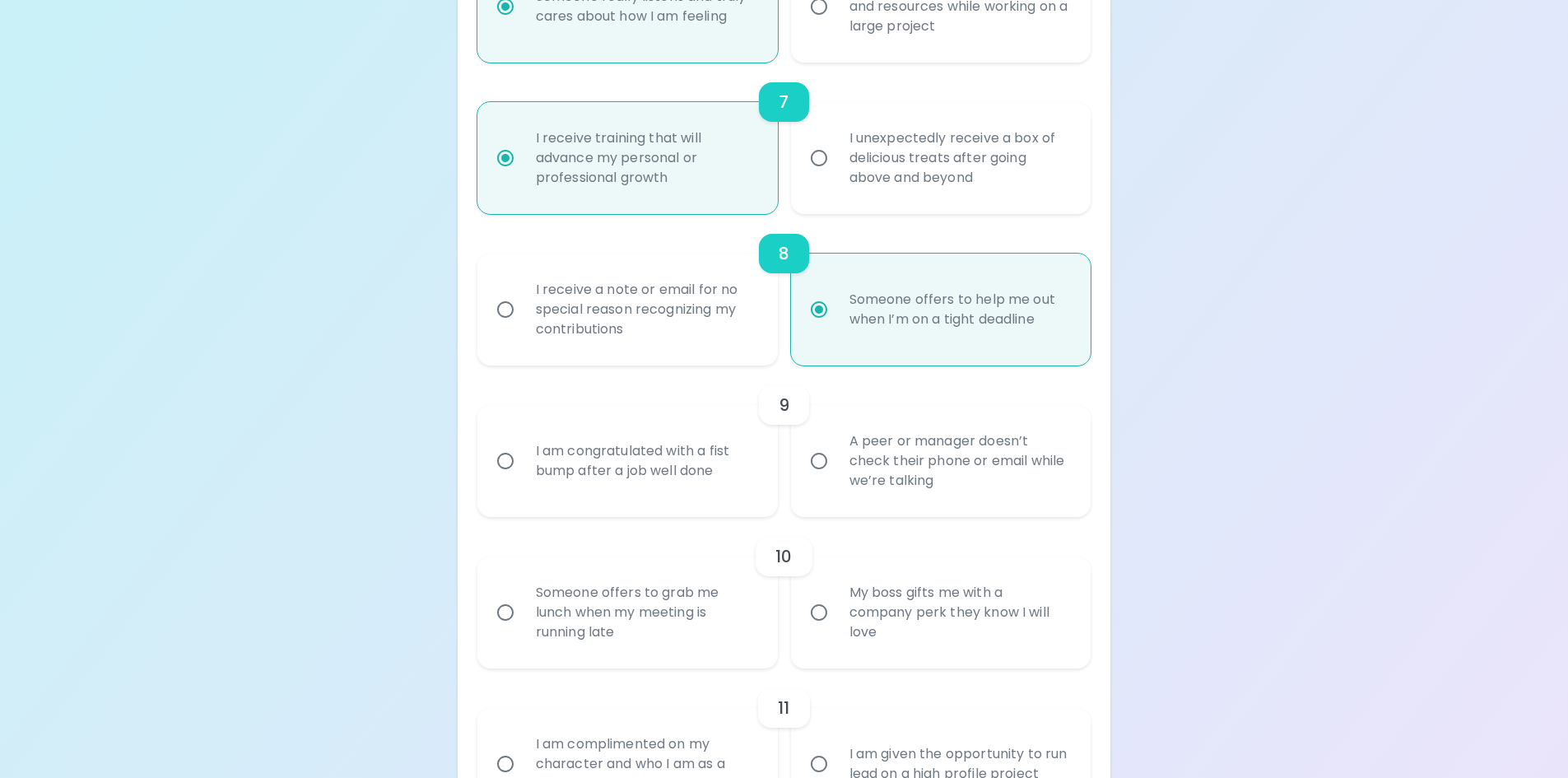
scroll to position [1294, 0]
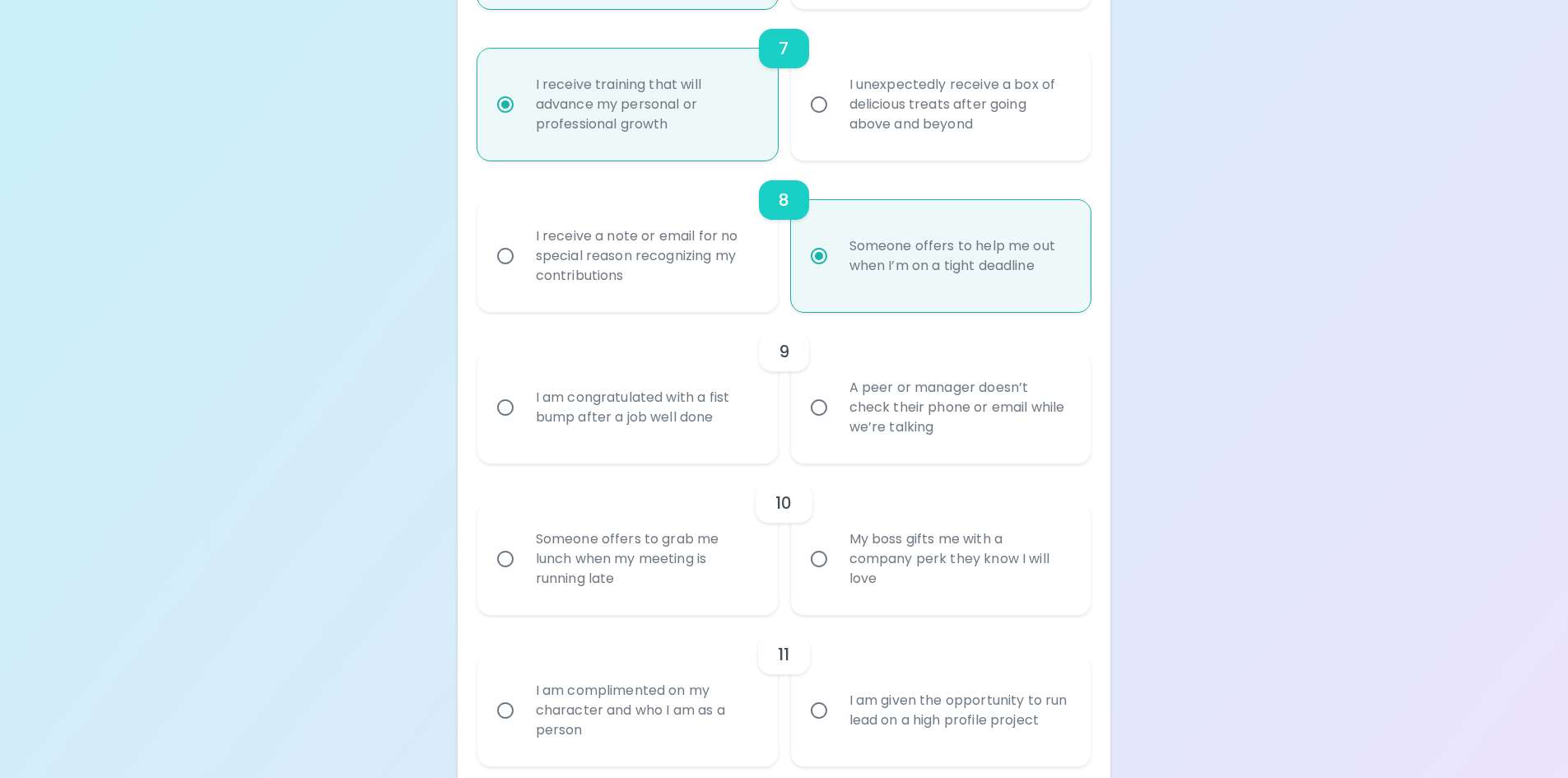
radio input "true"
click at [842, 410] on div "A peer or manager doesn’t check their phone or email while we’re talking" at bounding box center [959, 407] width 246 height 99
click at [836, 410] on input "A peer or manager doesn’t check their phone or email while we’re talking" at bounding box center [819, 407] width 34 height 34
radio input "false"
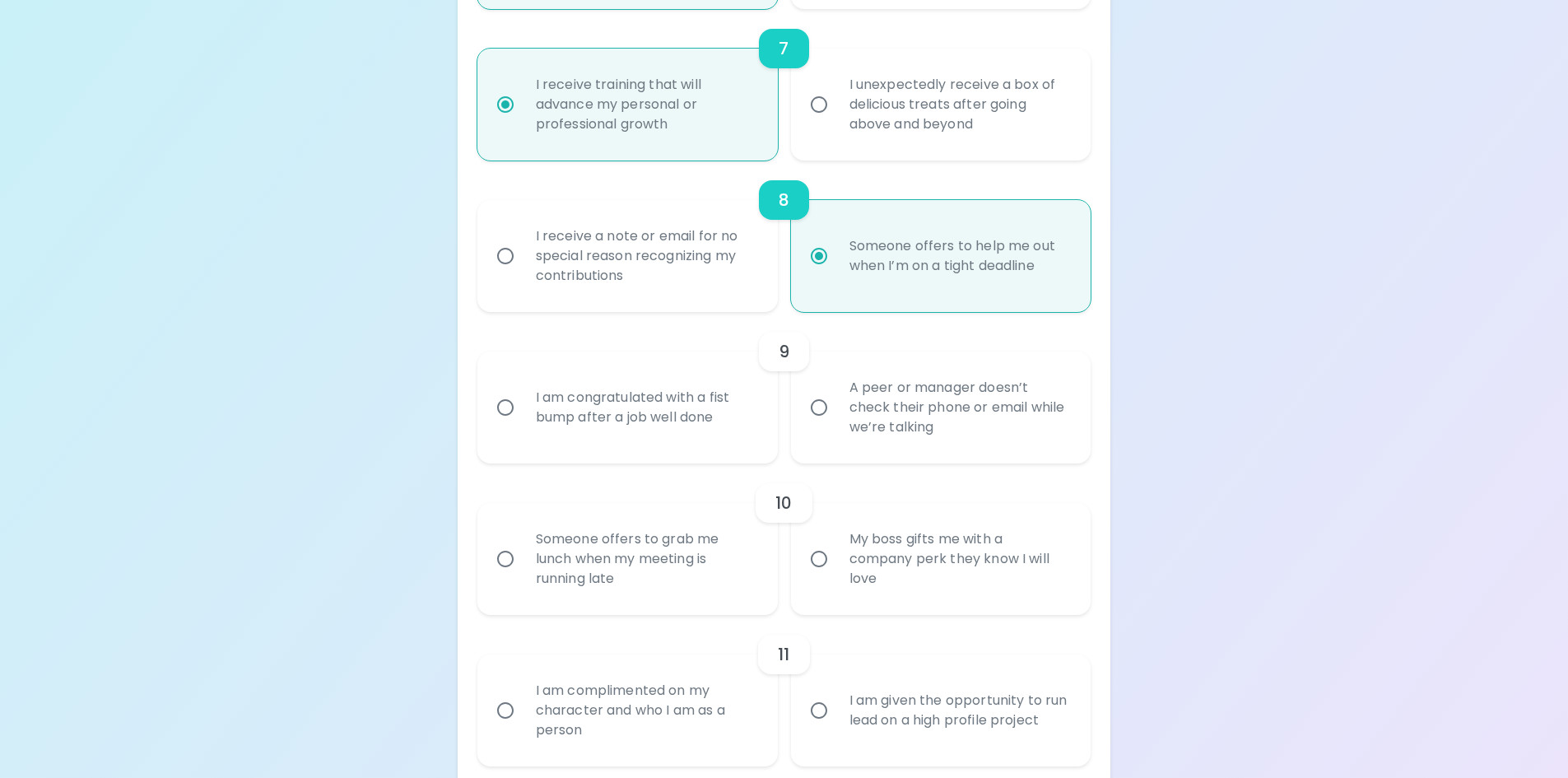
radio input "false"
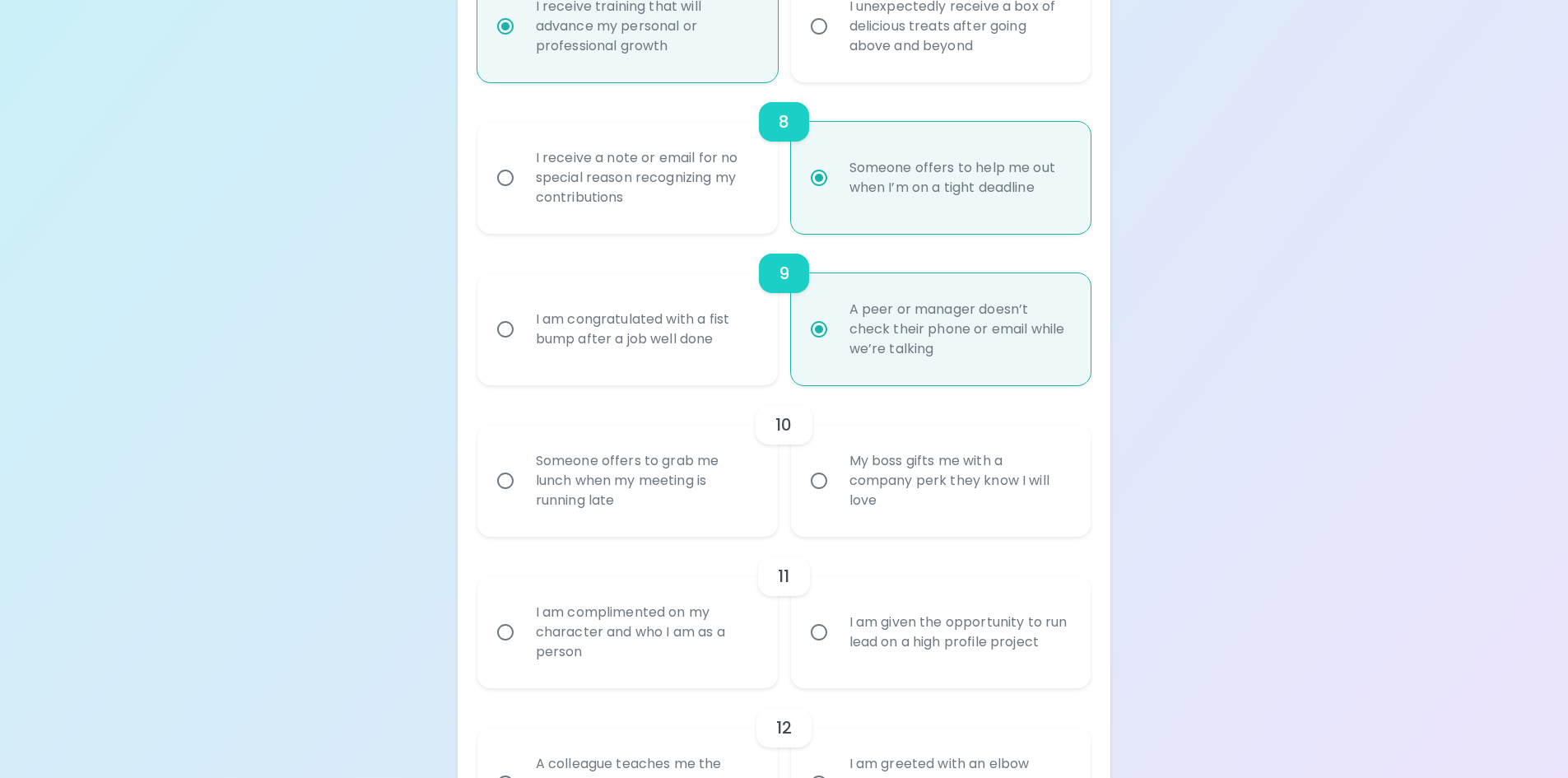
scroll to position [1425, 0]
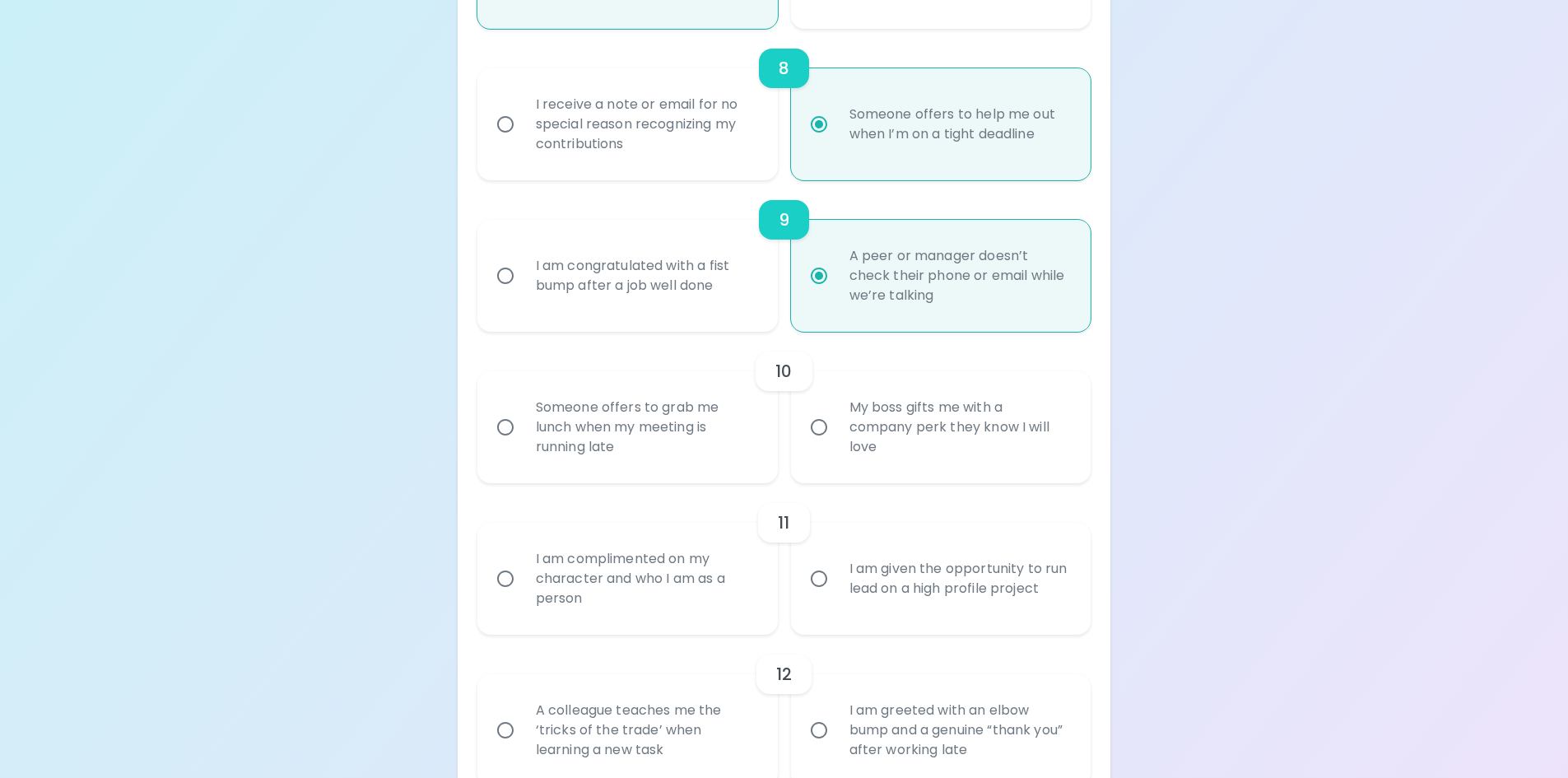
radio input "true"
click at [674, 432] on div "Someone offers to grab me lunch when my meeting is running late" at bounding box center [646, 427] width 246 height 99
click at [523, 432] on input "Someone offers to grab me lunch when my meeting is running late" at bounding box center [505, 426] width 34 height 34
radio input "false"
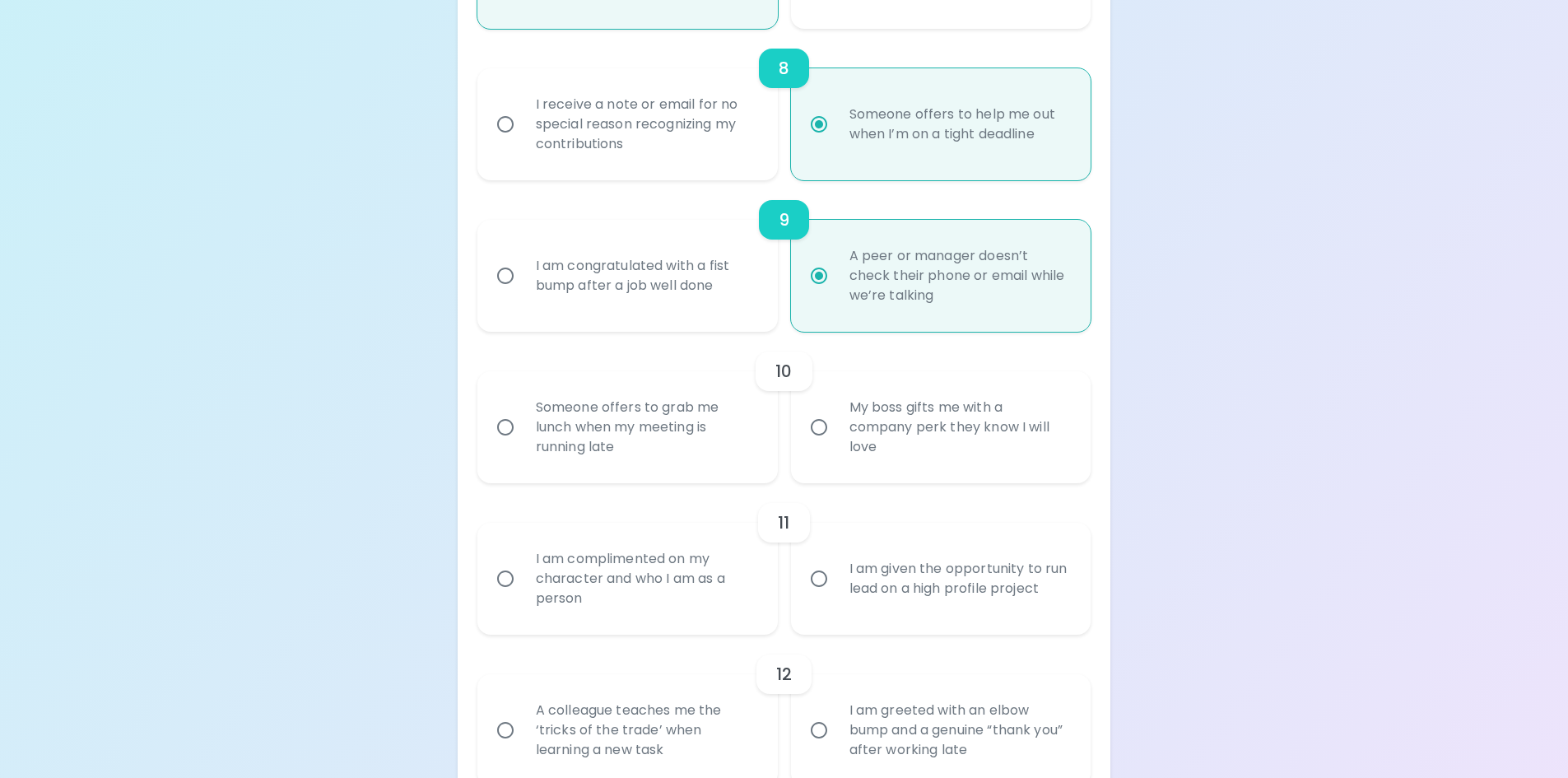
radio input "false"
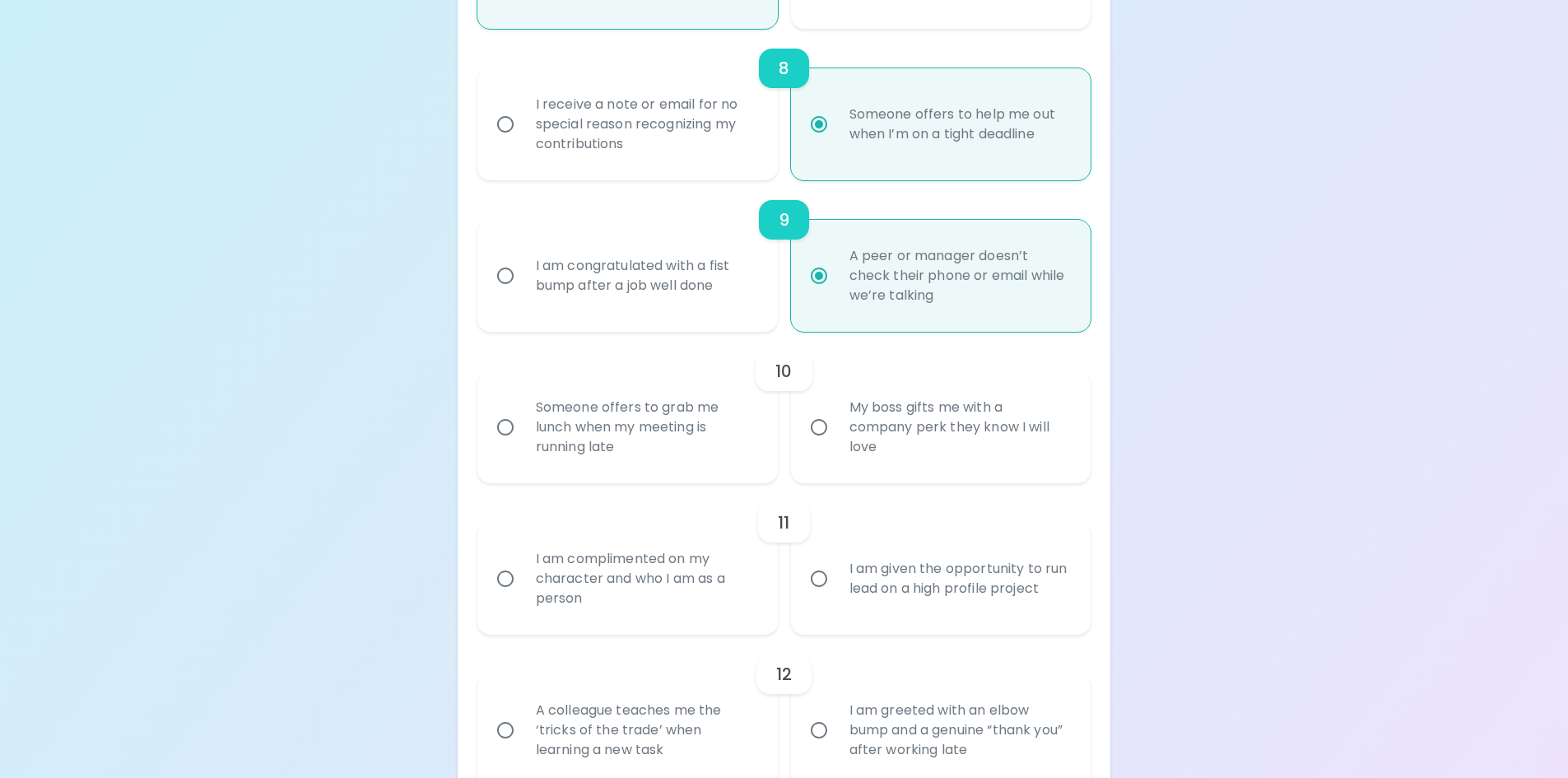
radio input "false"
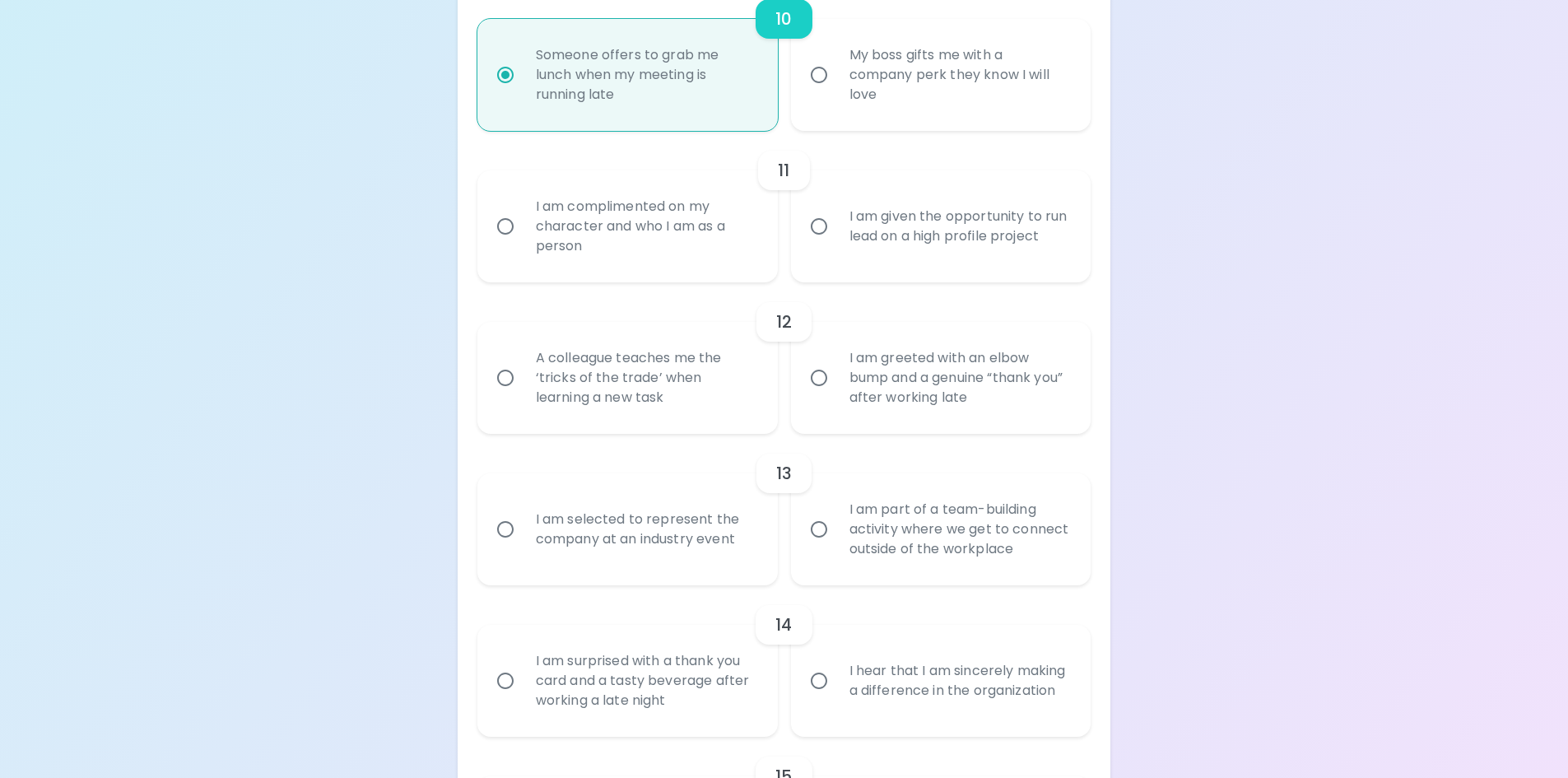
scroll to position [1803, 0]
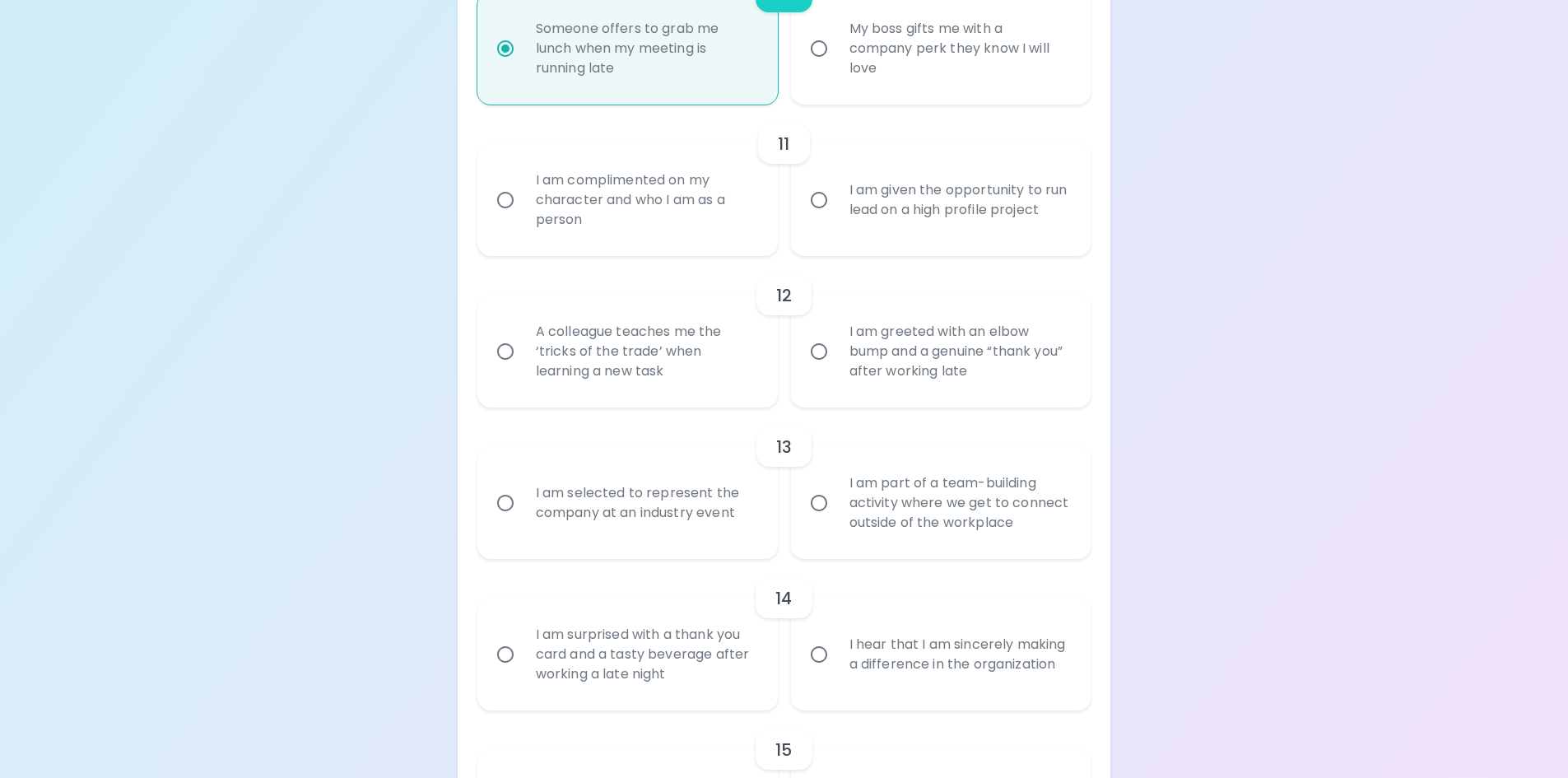
radio input "true"
click at [630, 206] on div "I am complimented on my character and who I am as a person" at bounding box center [646, 200] width 246 height 99
click at [523, 206] on input "I am complimented on my character and who I am as a person" at bounding box center [505, 199] width 34 height 34
radio input "false"
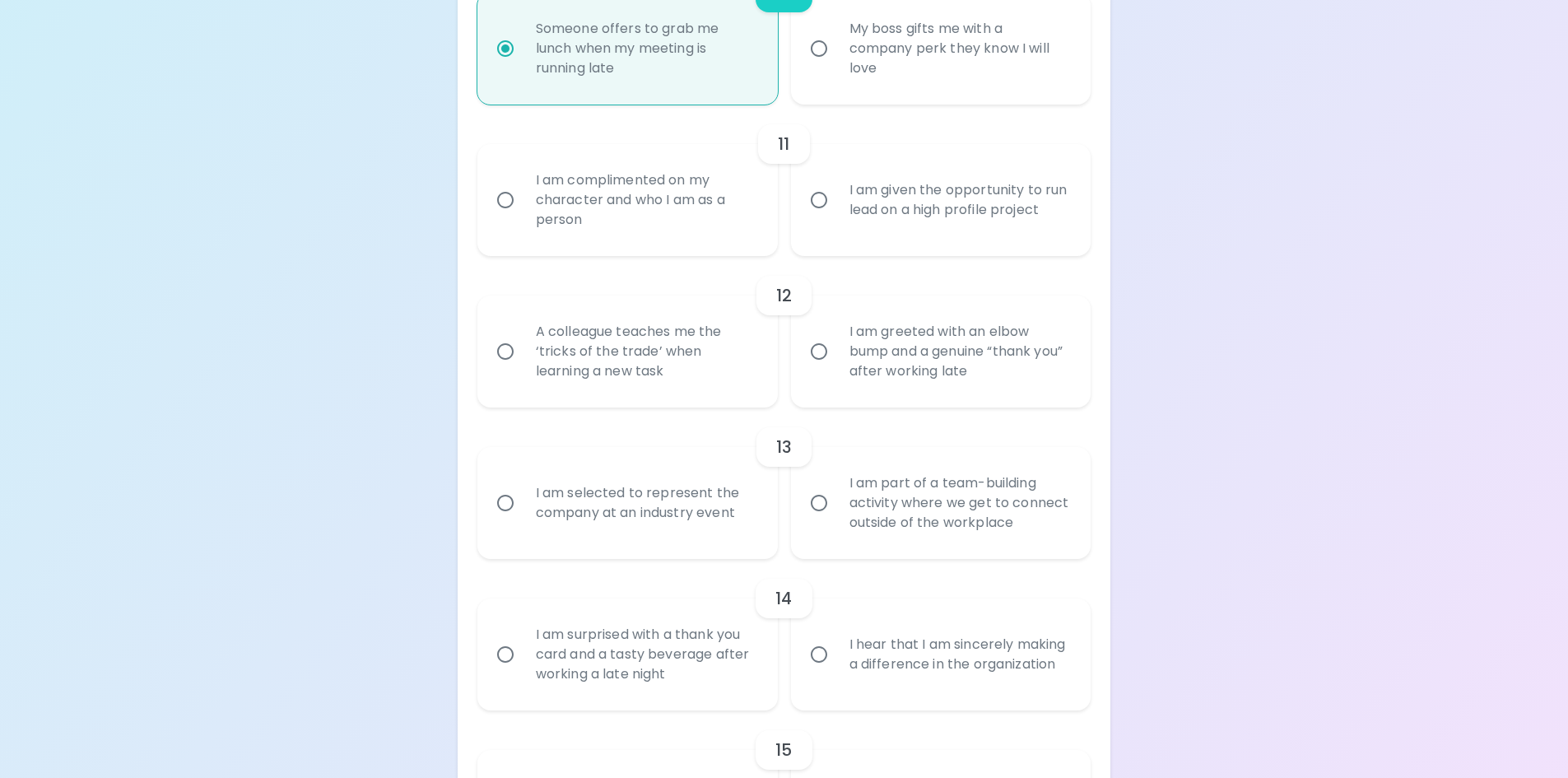
radio input "false"
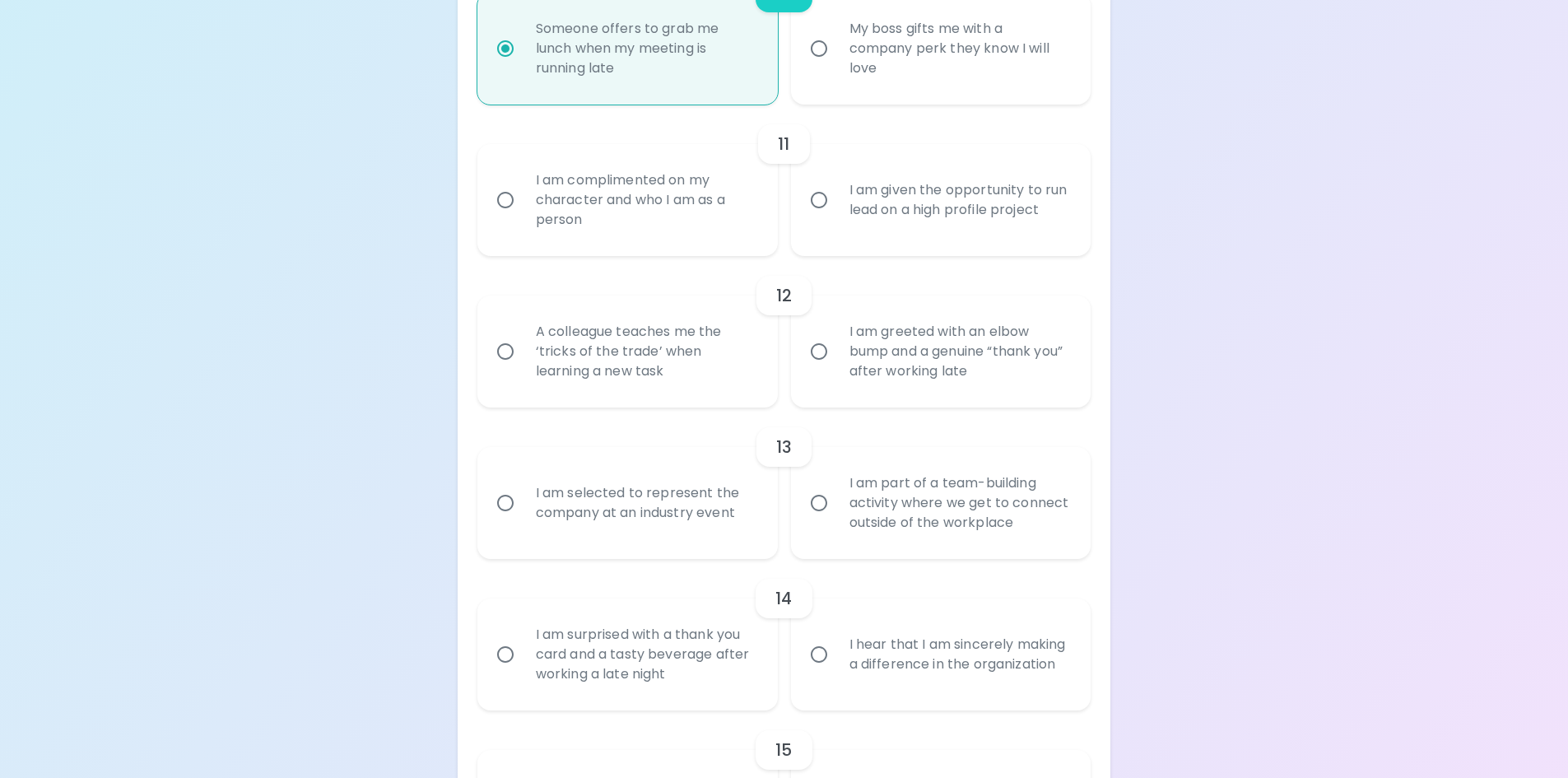
radio input "false"
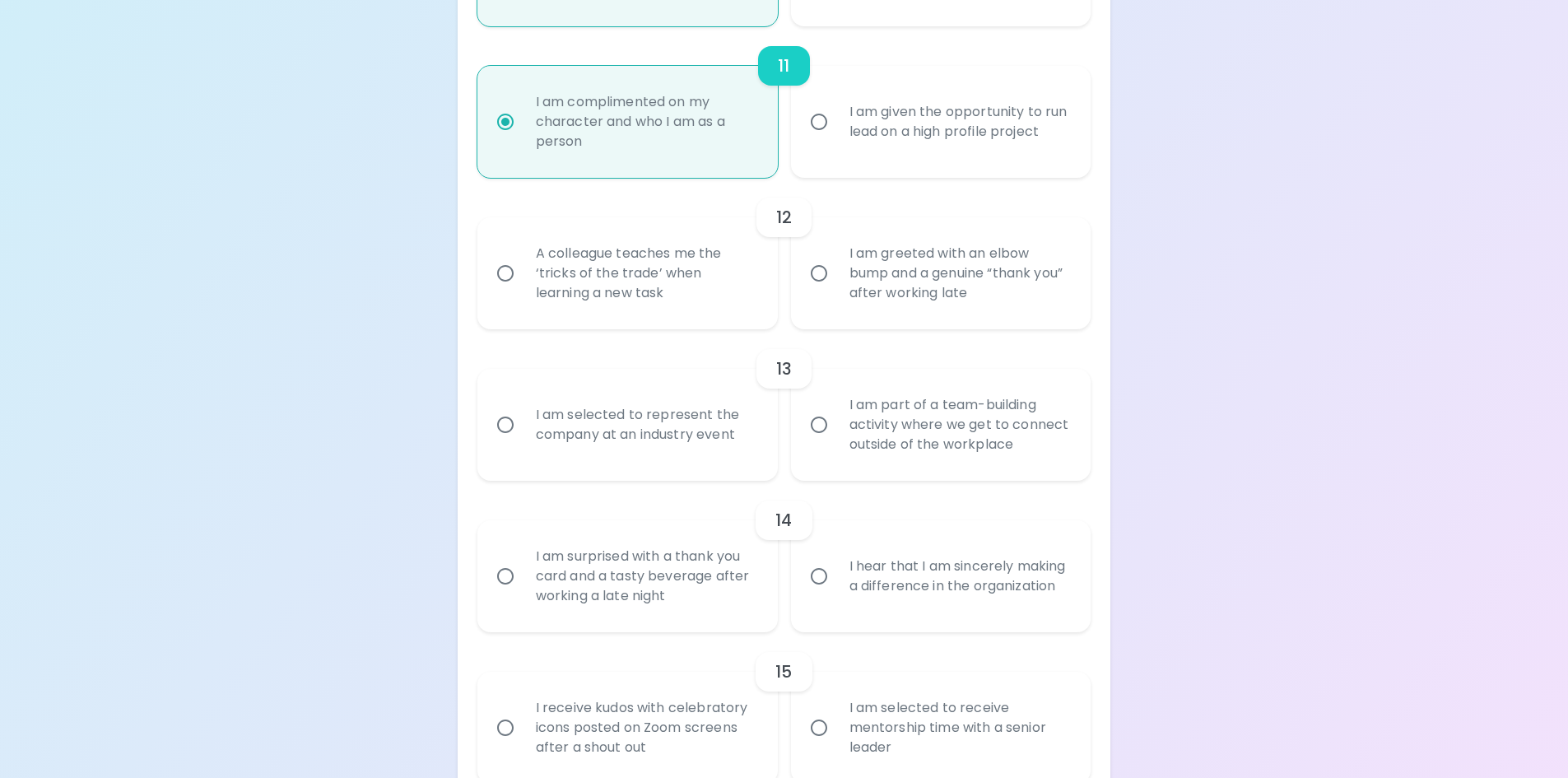
scroll to position [1935, 0]
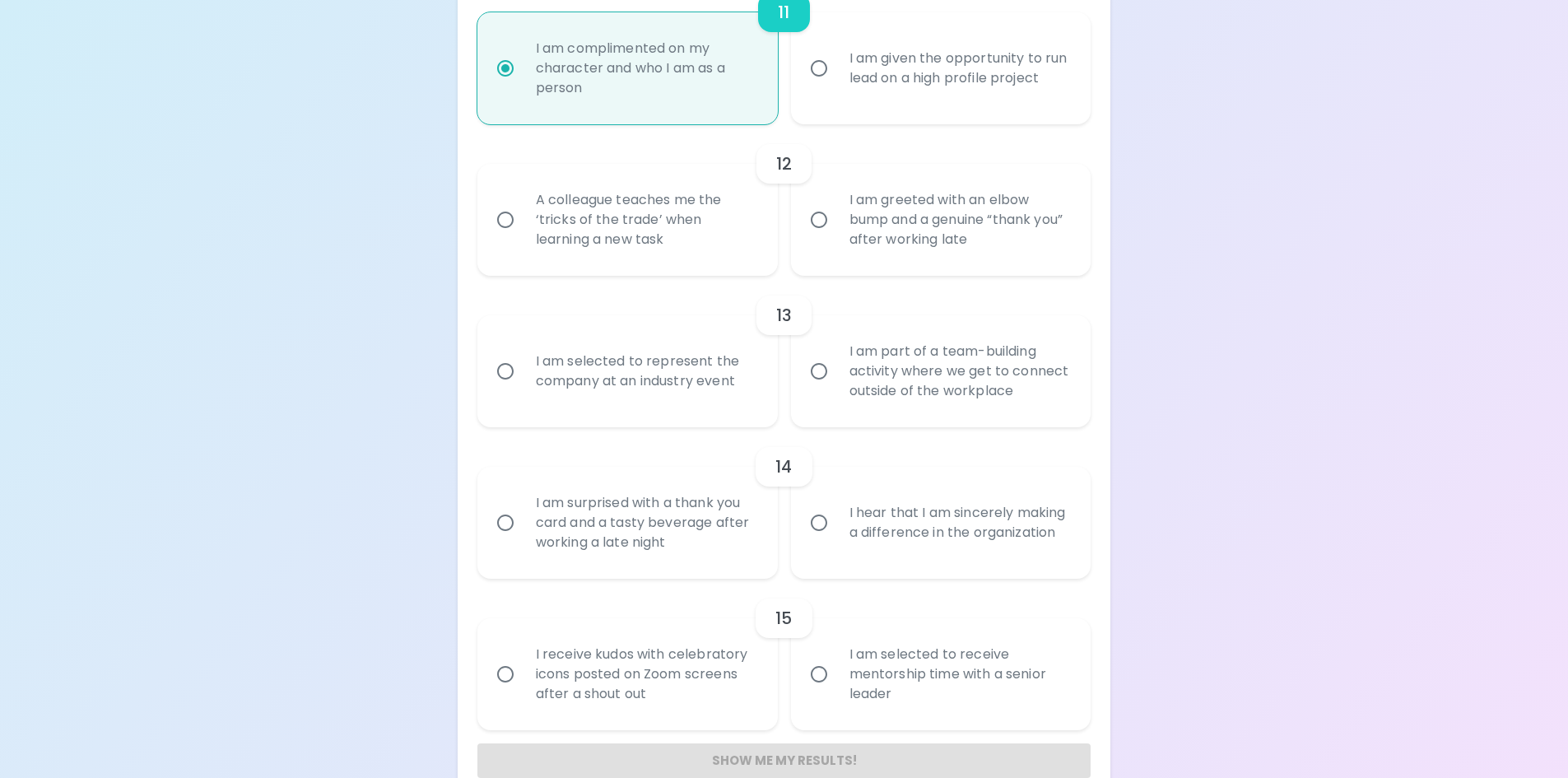
radio input "true"
click at [634, 237] on div "A colleague teaches me the ‘tricks of the trade’ when learning a new task" at bounding box center [646, 219] width 246 height 99
click at [523, 237] on input "A colleague teaches me the ‘tricks of the trade’ when learning a new task" at bounding box center [505, 219] width 34 height 34
radio input "false"
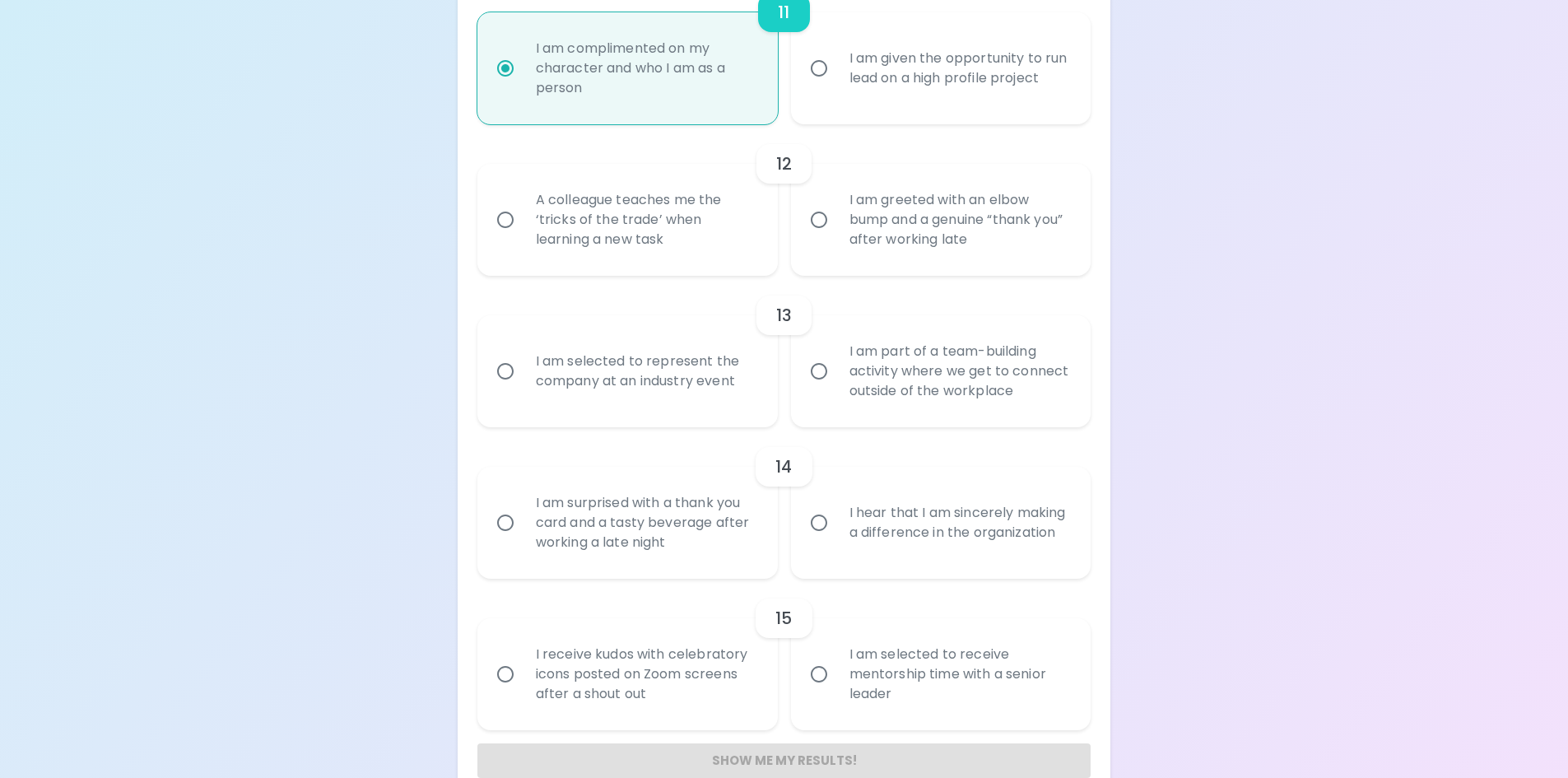
radio input "false"
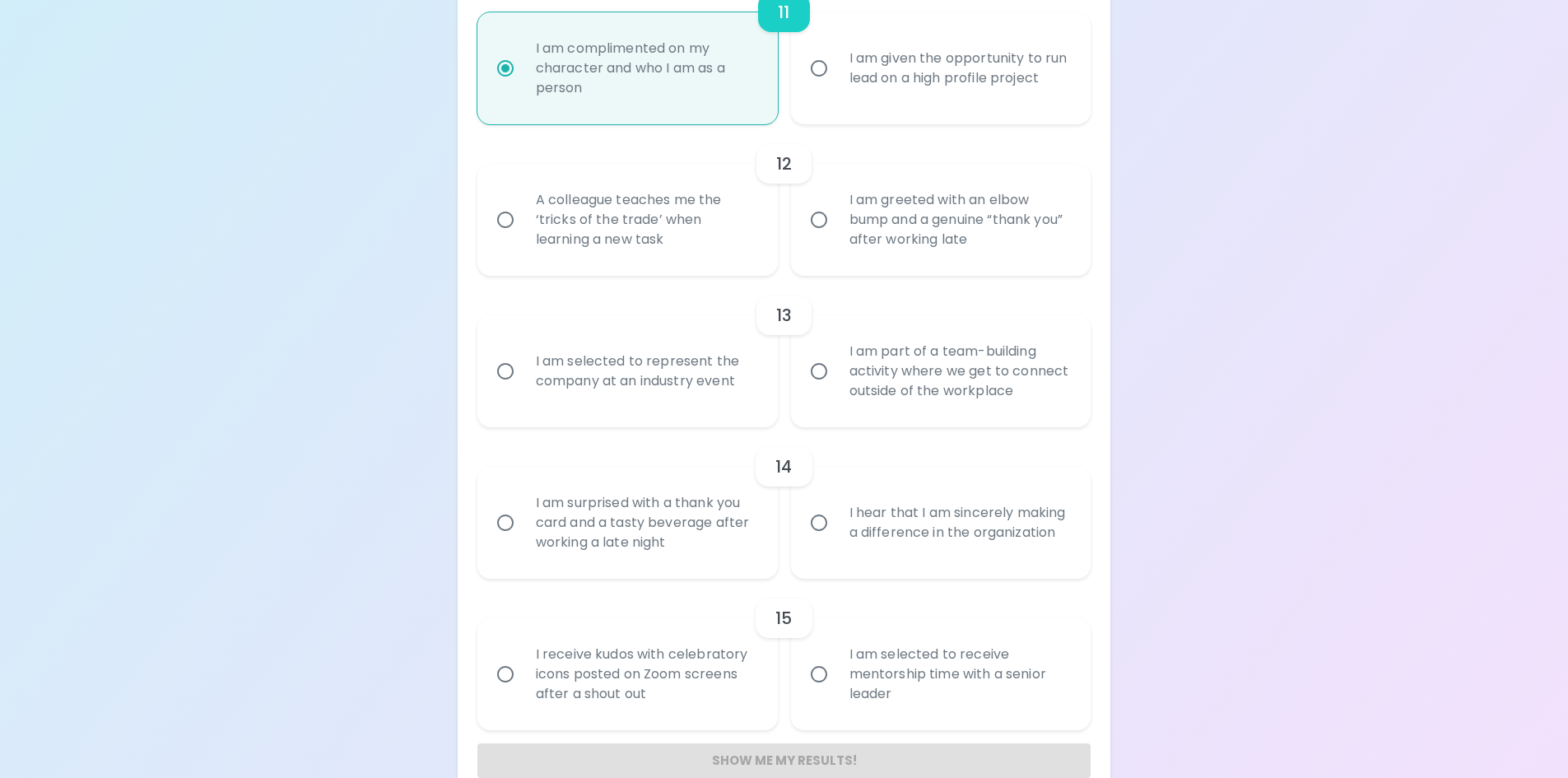
radio input "false"
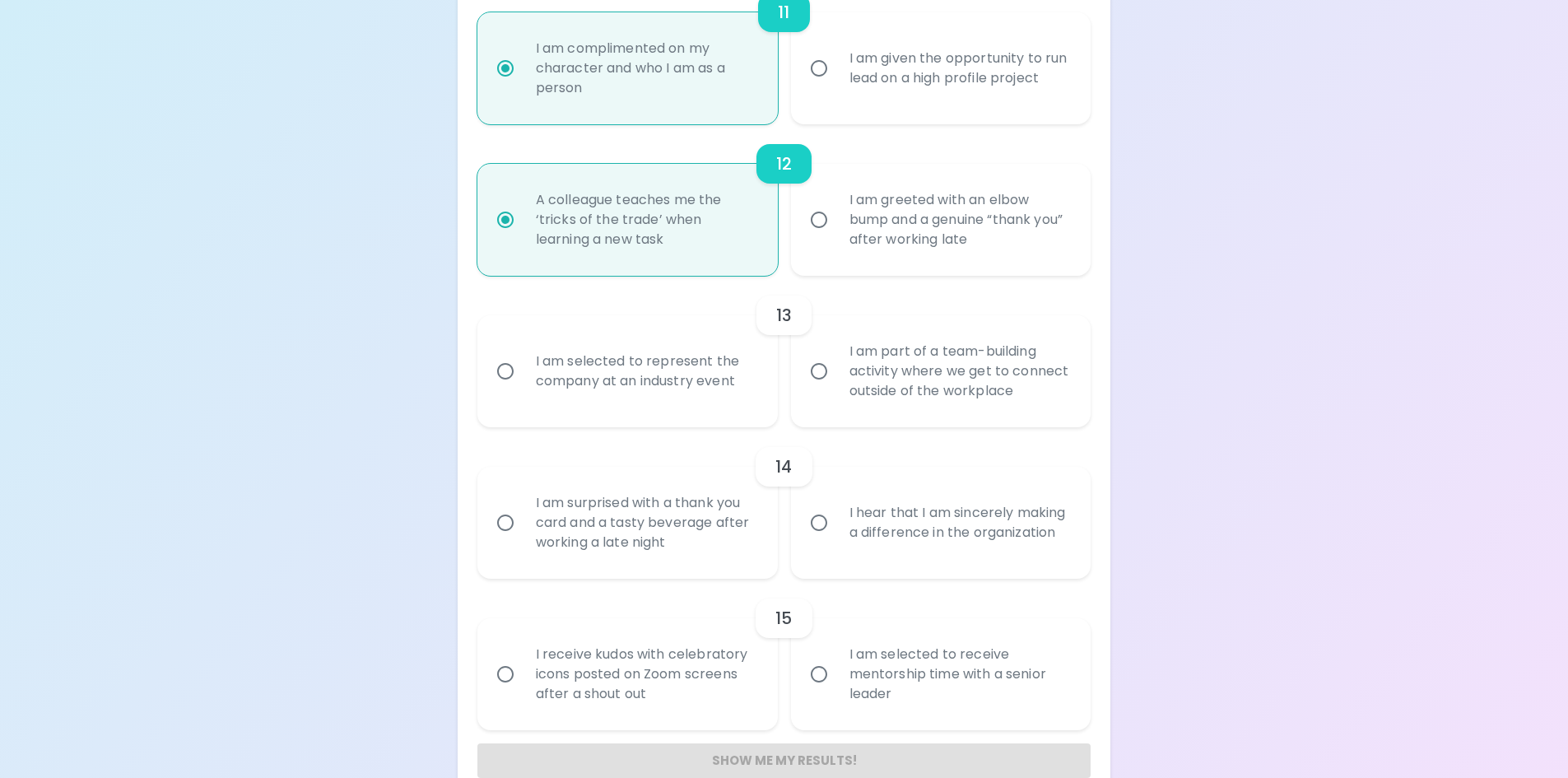
scroll to position [1968, 0]
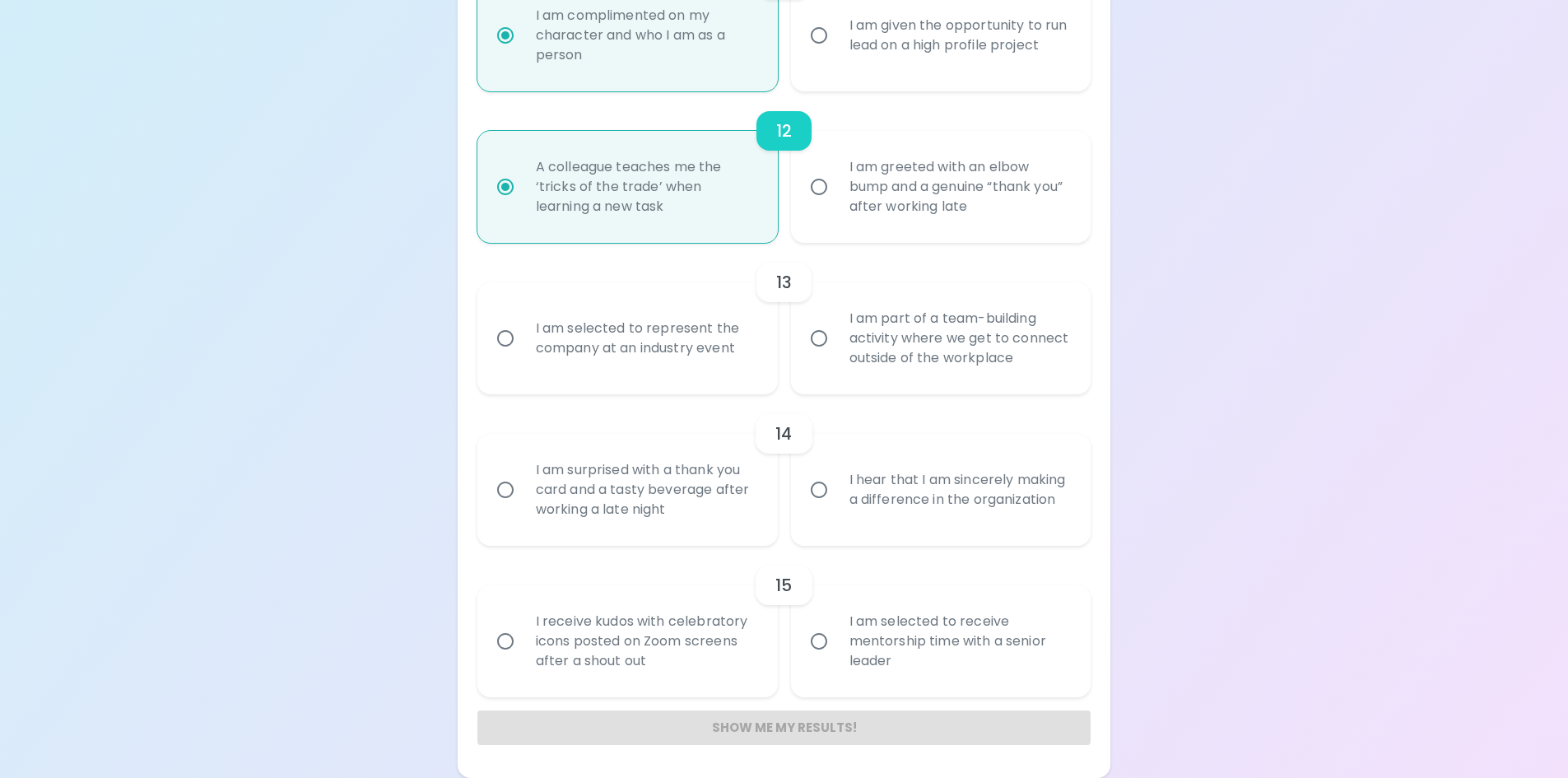
radio input "true"
click at [634, 346] on div "I am selected to represent the company at an industry event" at bounding box center [646, 339] width 246 height 79
click at [523, 346] on input "I am selected to represent the company at an industry event" at bounding box center [505, 338] width 34 height 34
radio input "false"
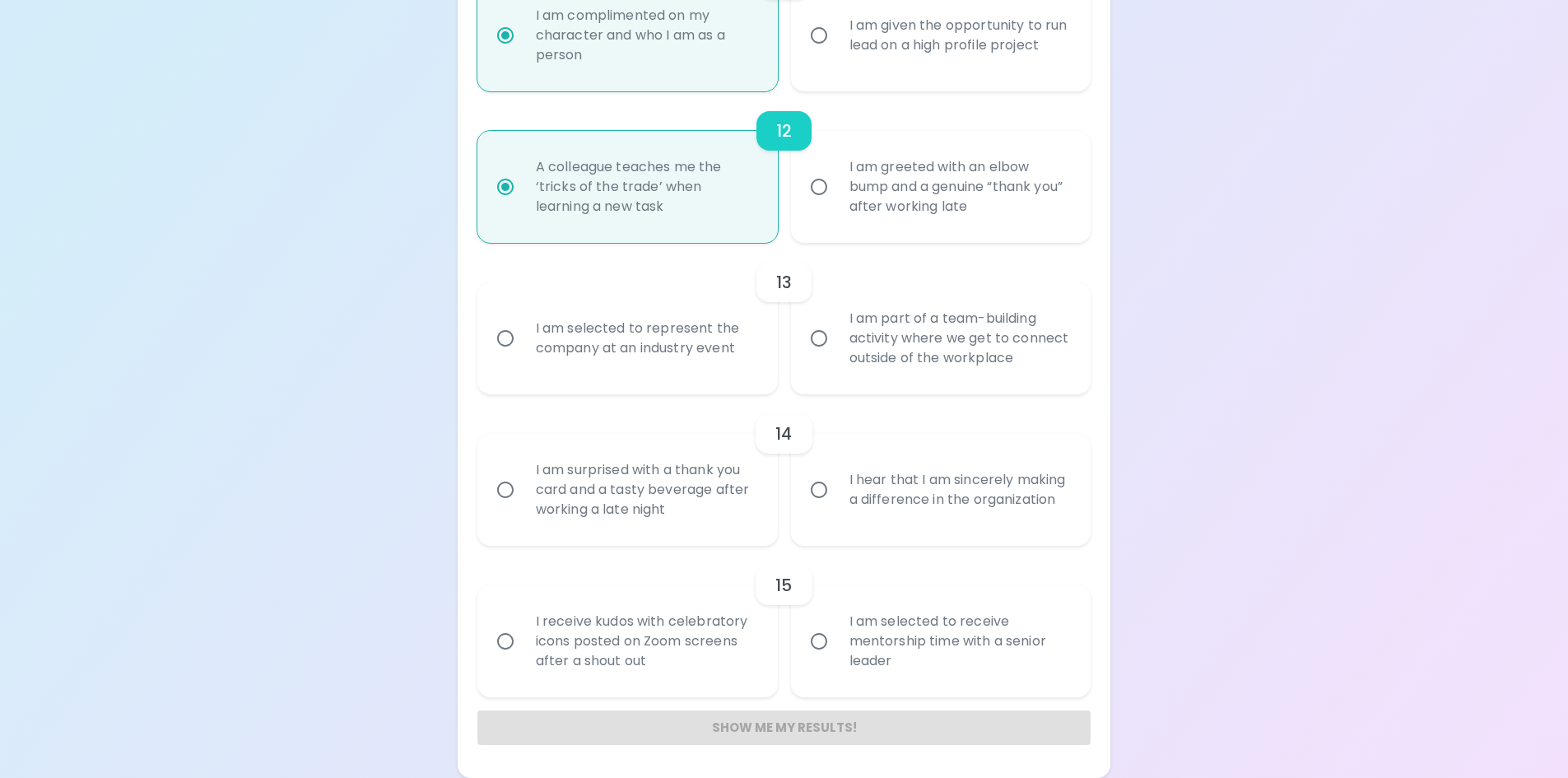
radio input "false"
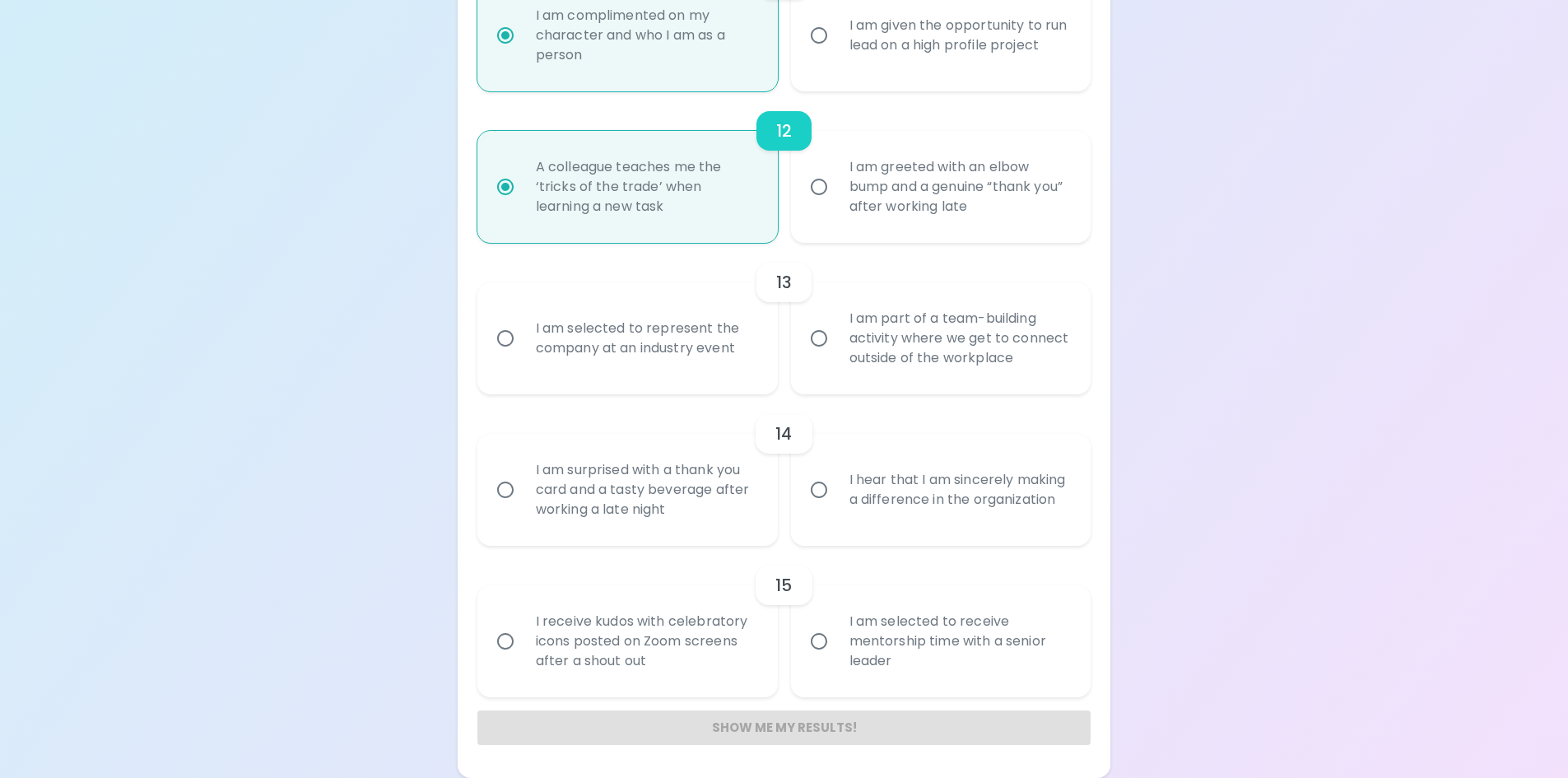
radio input "false"
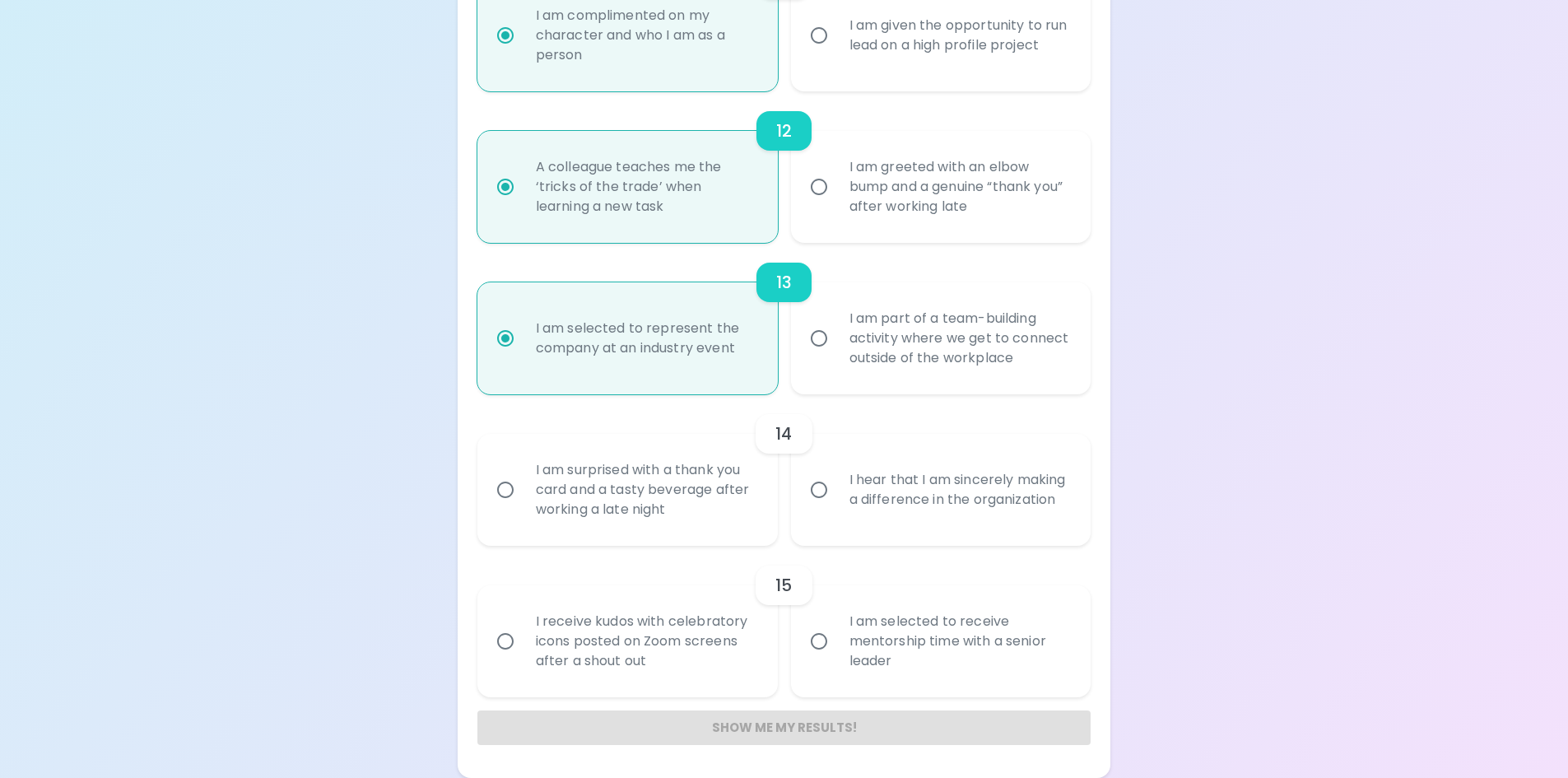
radio input "true"
click at [890, 482] on div "I hear that I am sincerely making a difference in the organization" at bounding box center [959, 489] width 246 height 79
click at [836, 482] on input "I hear that I am sincerely making a difference in the organization" at bounding box center [819, 489] width 34 height 34
radio input "false"
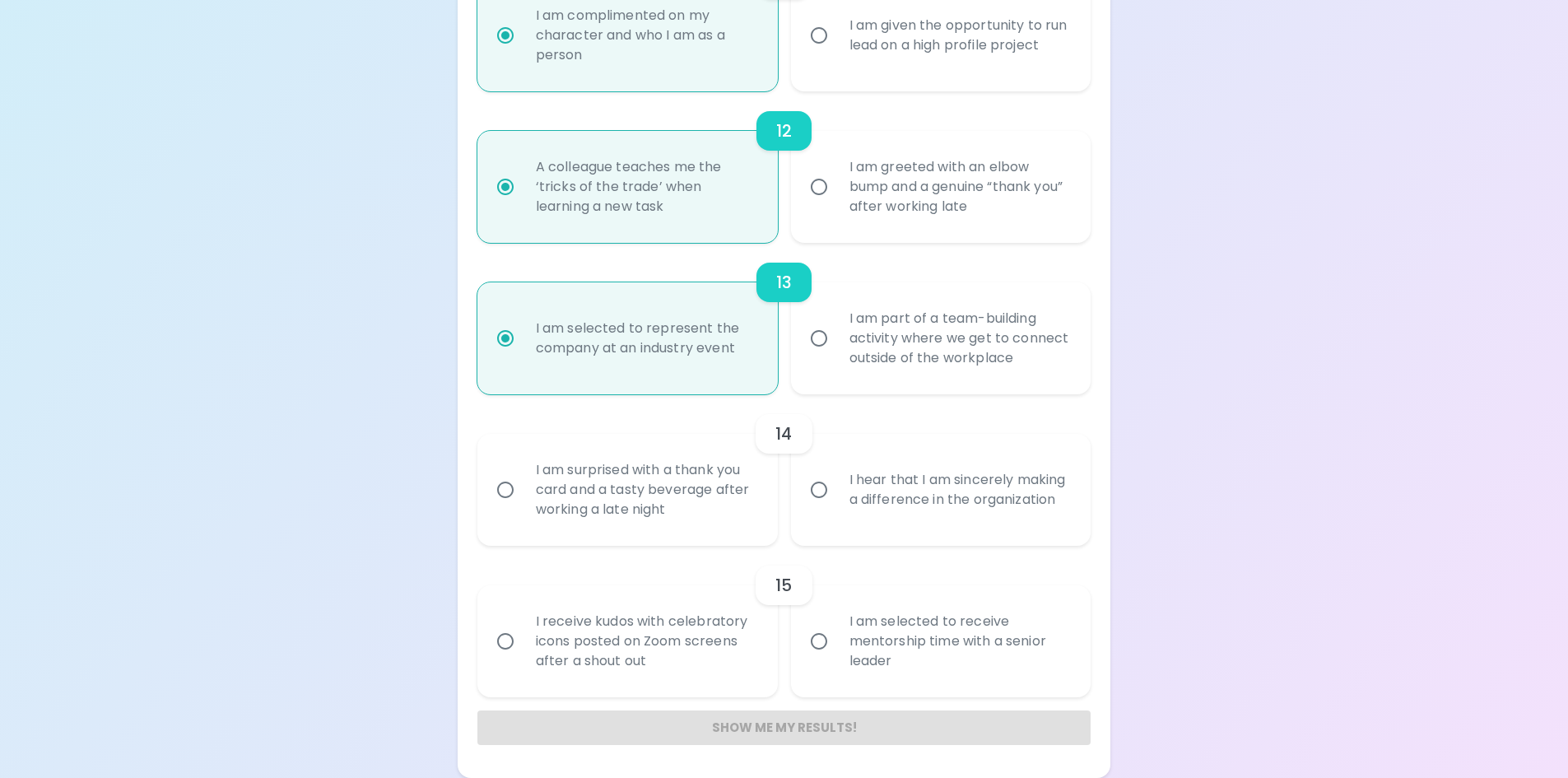
radio input "false"
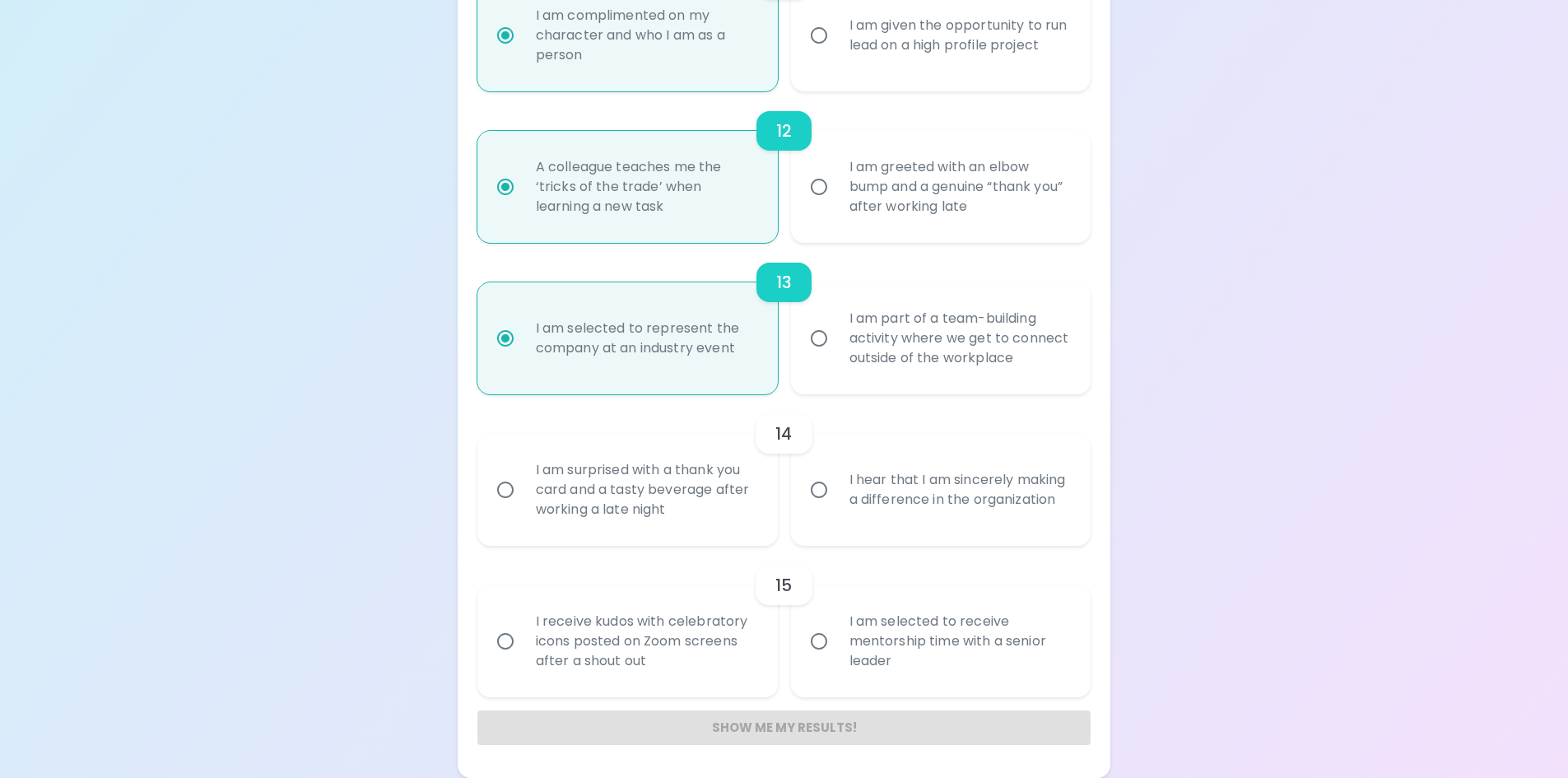
radio input "false"
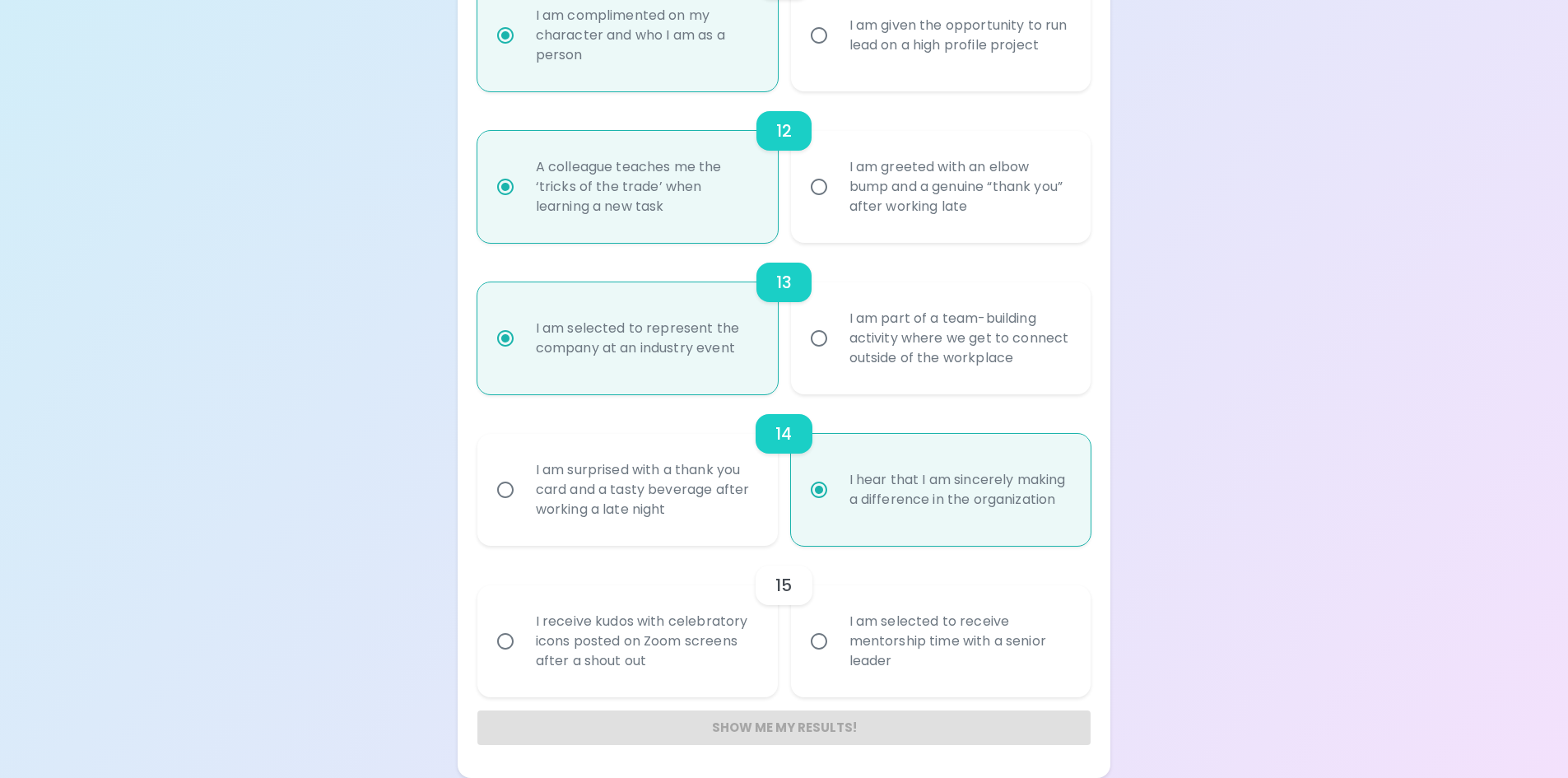
radio input "true"
click at [874, 643] on div "I am selected to receive mentorship time with a senior leader" at bounding box center [959, 641] width 246 height 99
click at [836, 643] on input "I am selected to receive mentorship time with a senior leader" at bounding box center [819, 640] width 34 height 34
radio input "false"
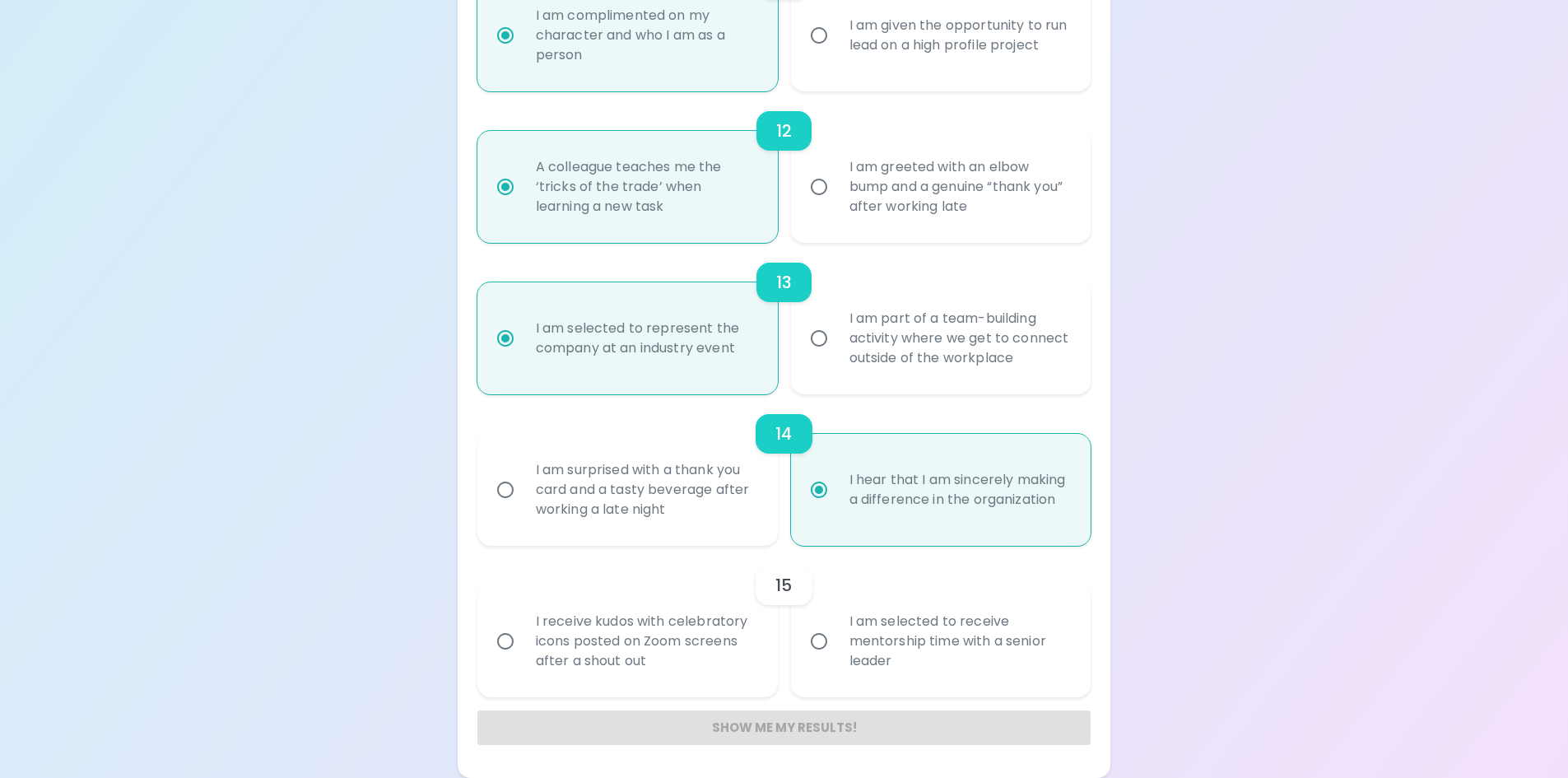
radio input "false"
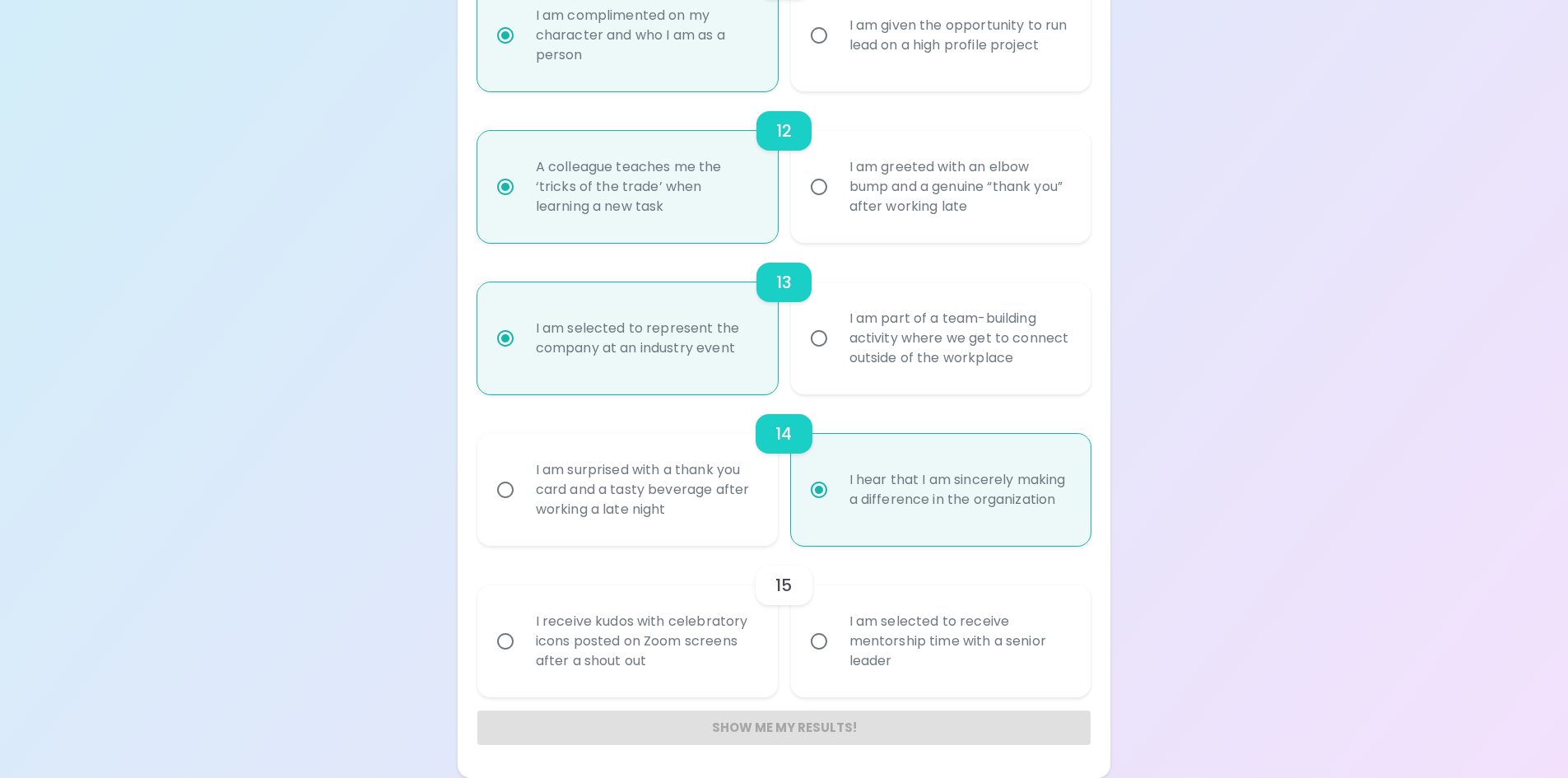
radio input "false"
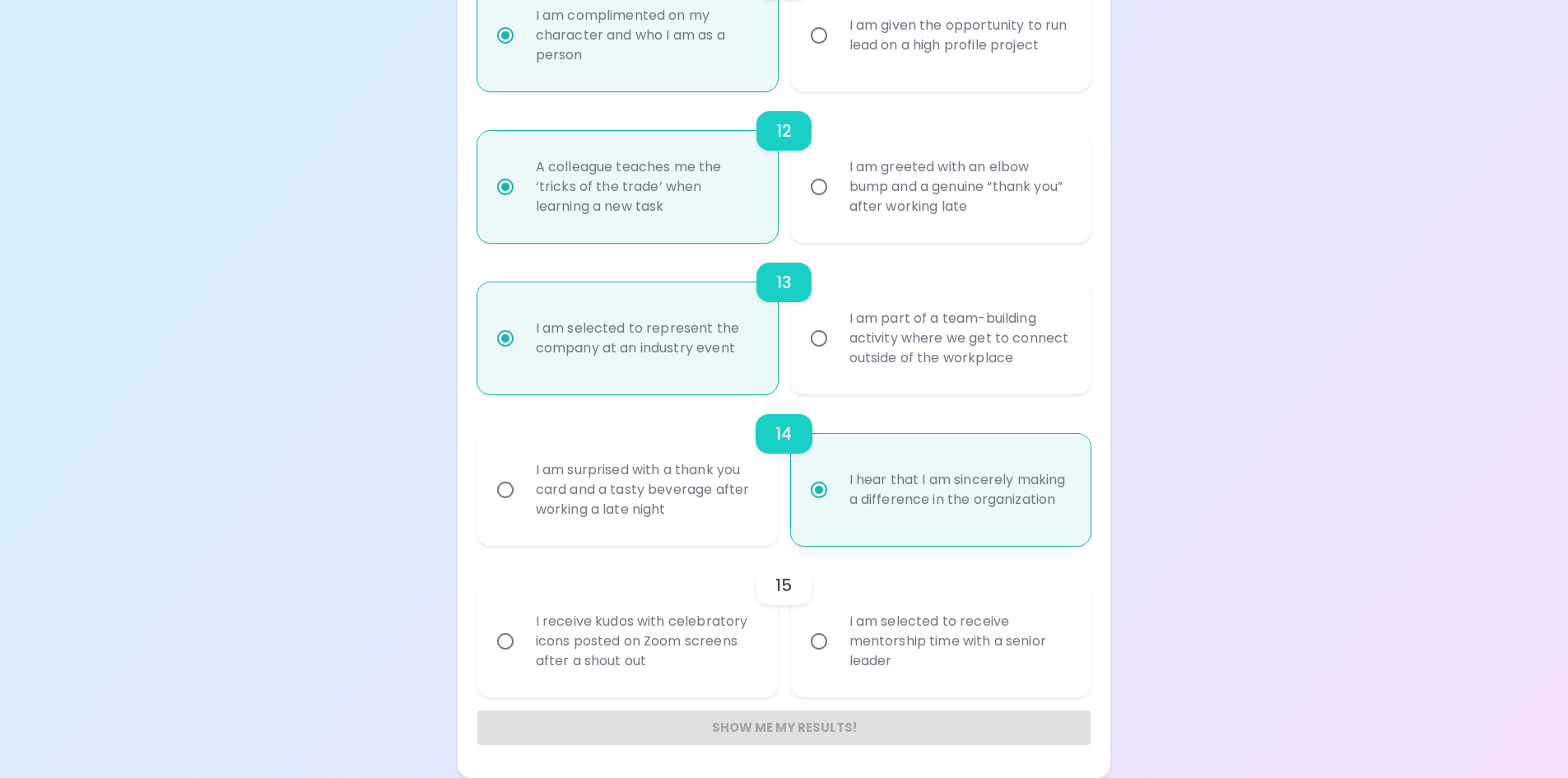
radio input "false"
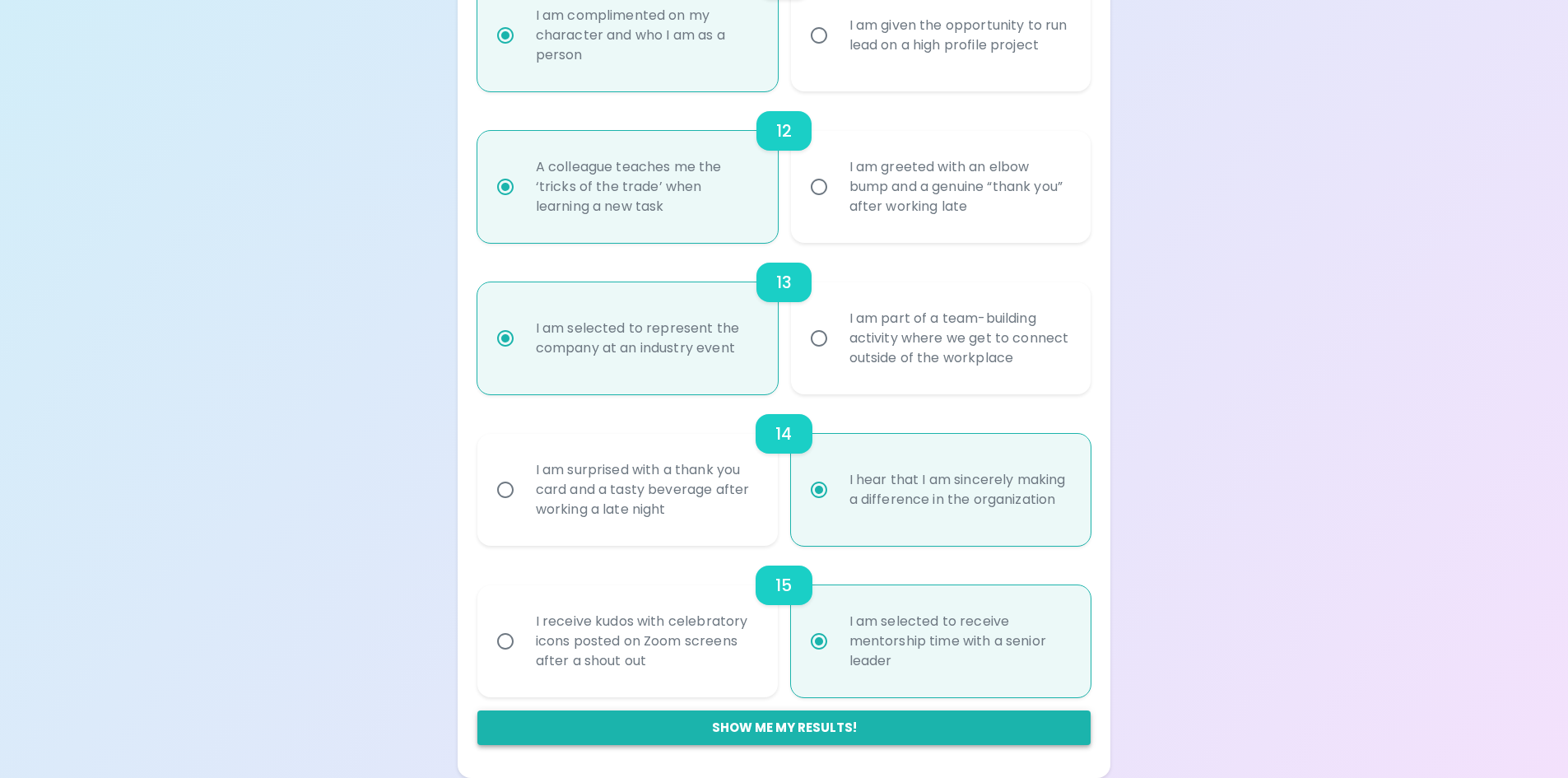
radio input "true"
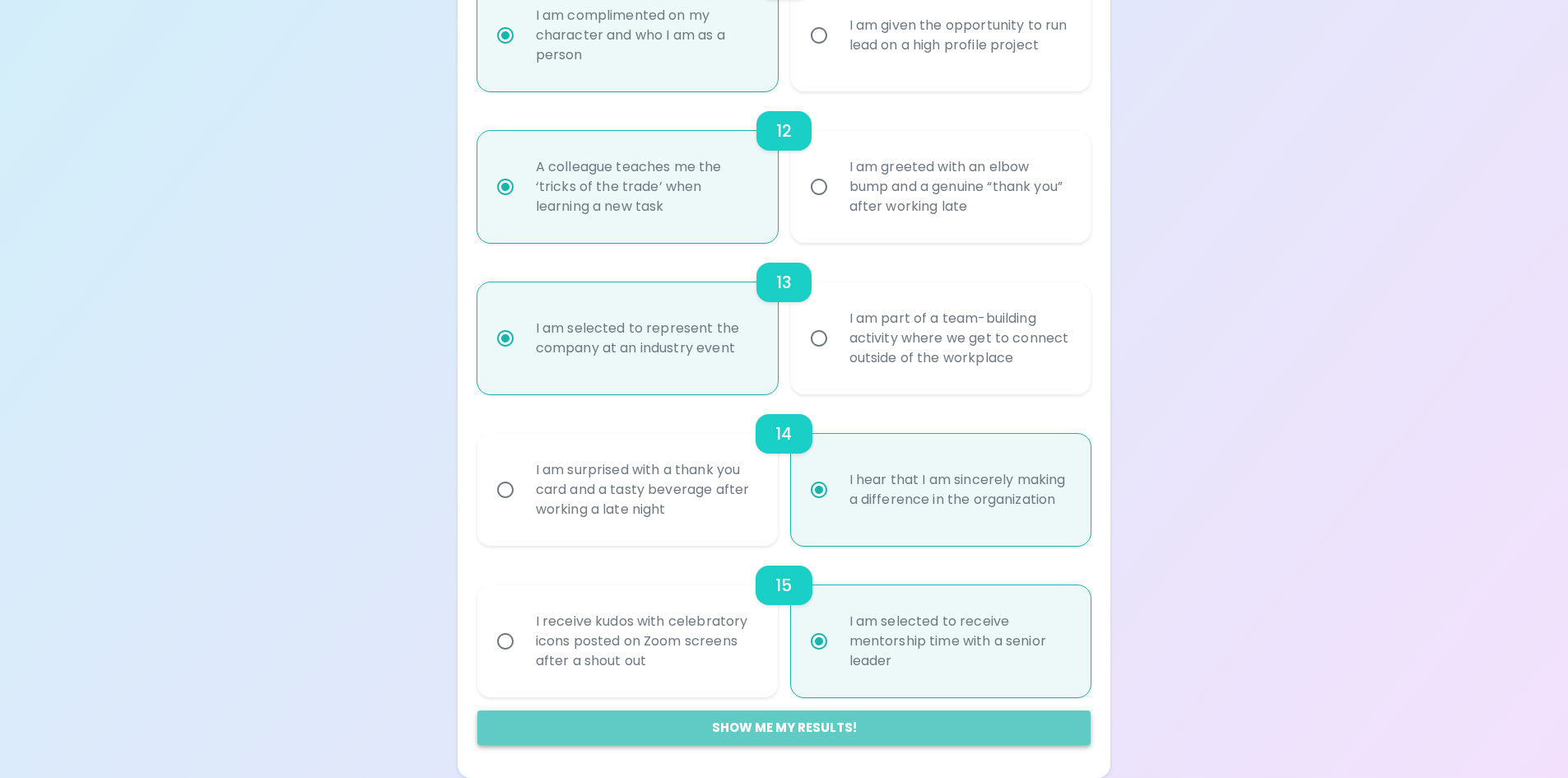
click at [777, 731] on button "Show me my results!" at bounding box center [784, 727] width 614 height 34
radio input "false"
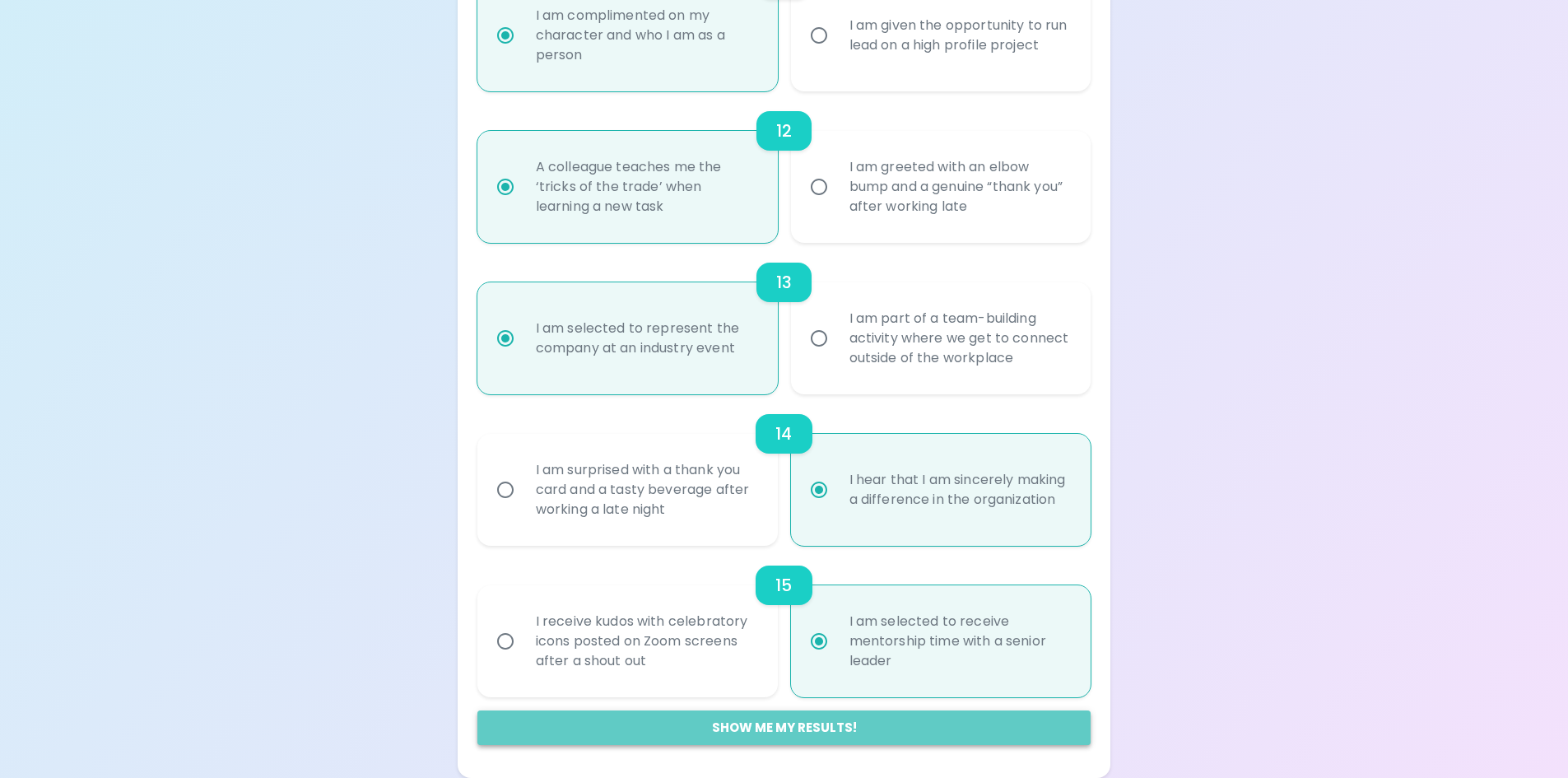
radio input "false"
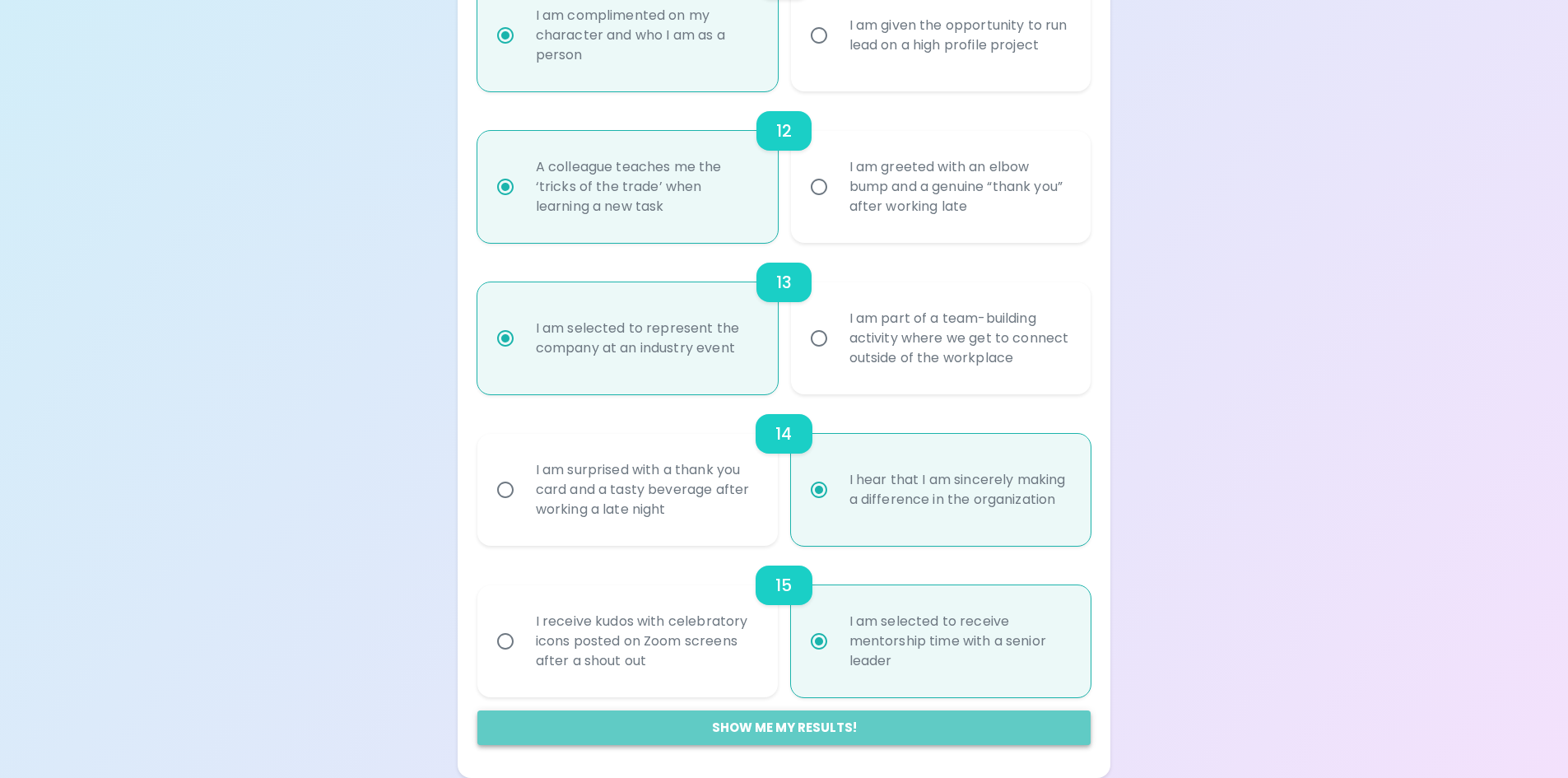
radio input "false"
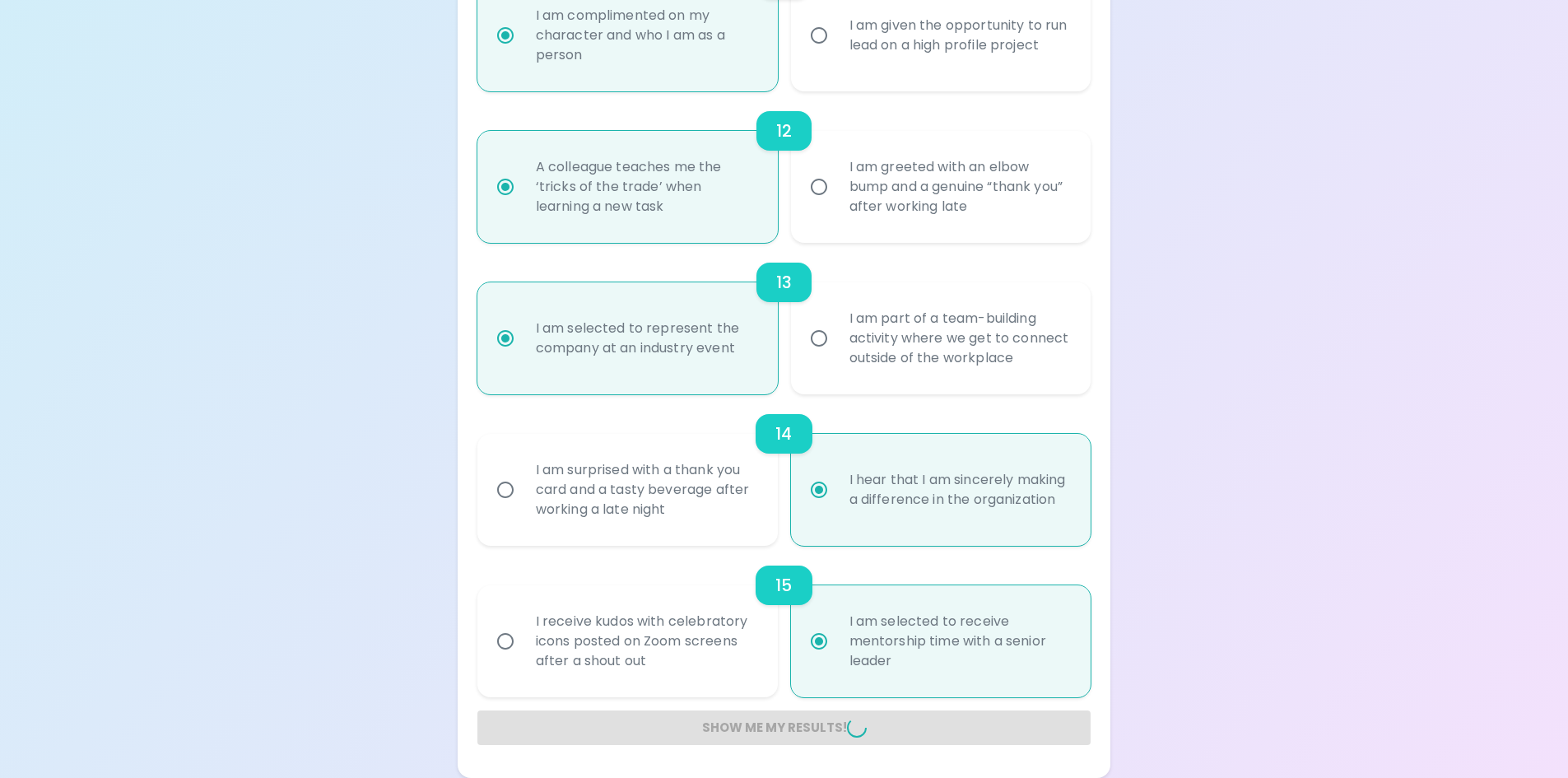
radio input "false"
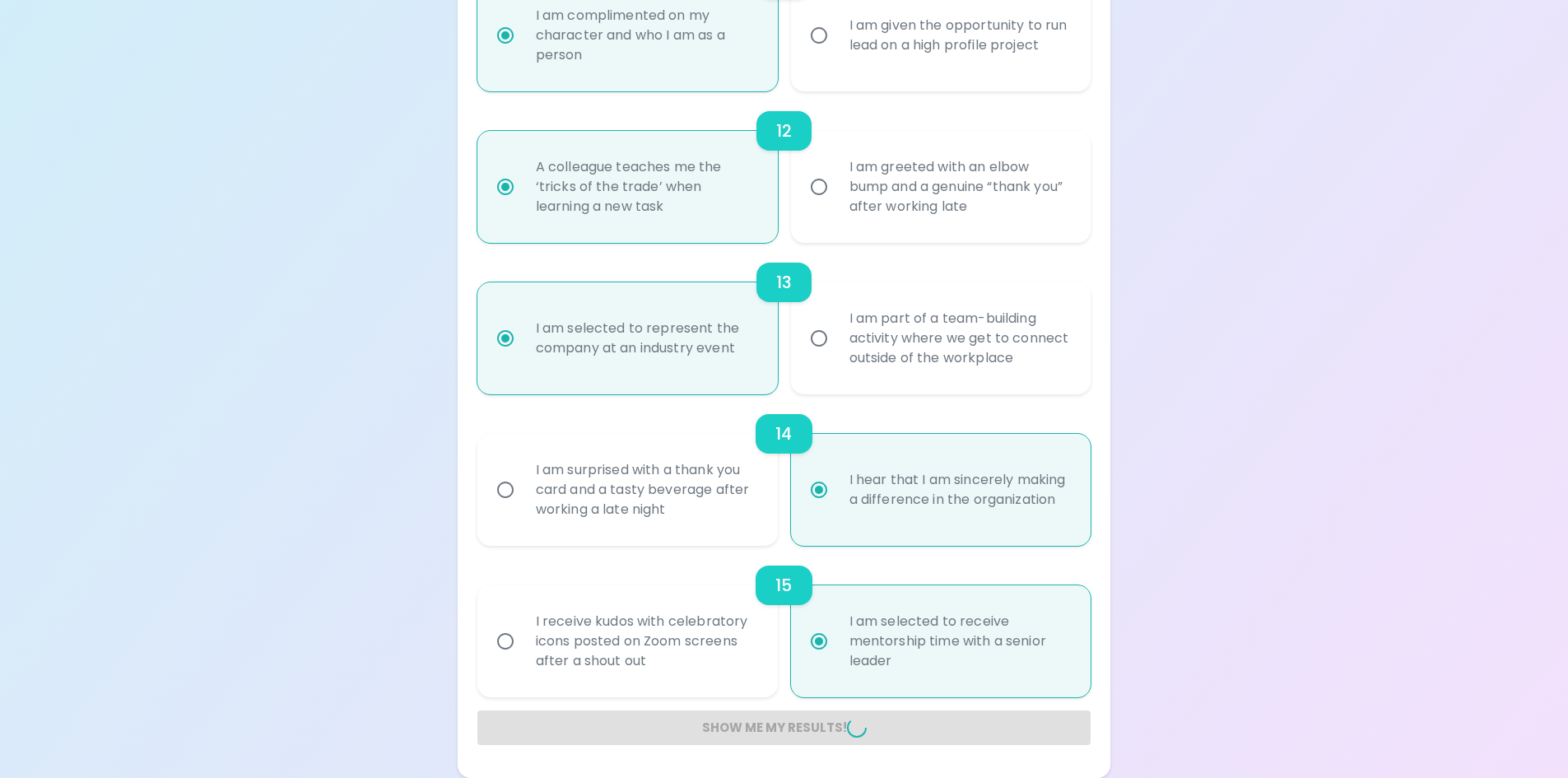
radio input "false"
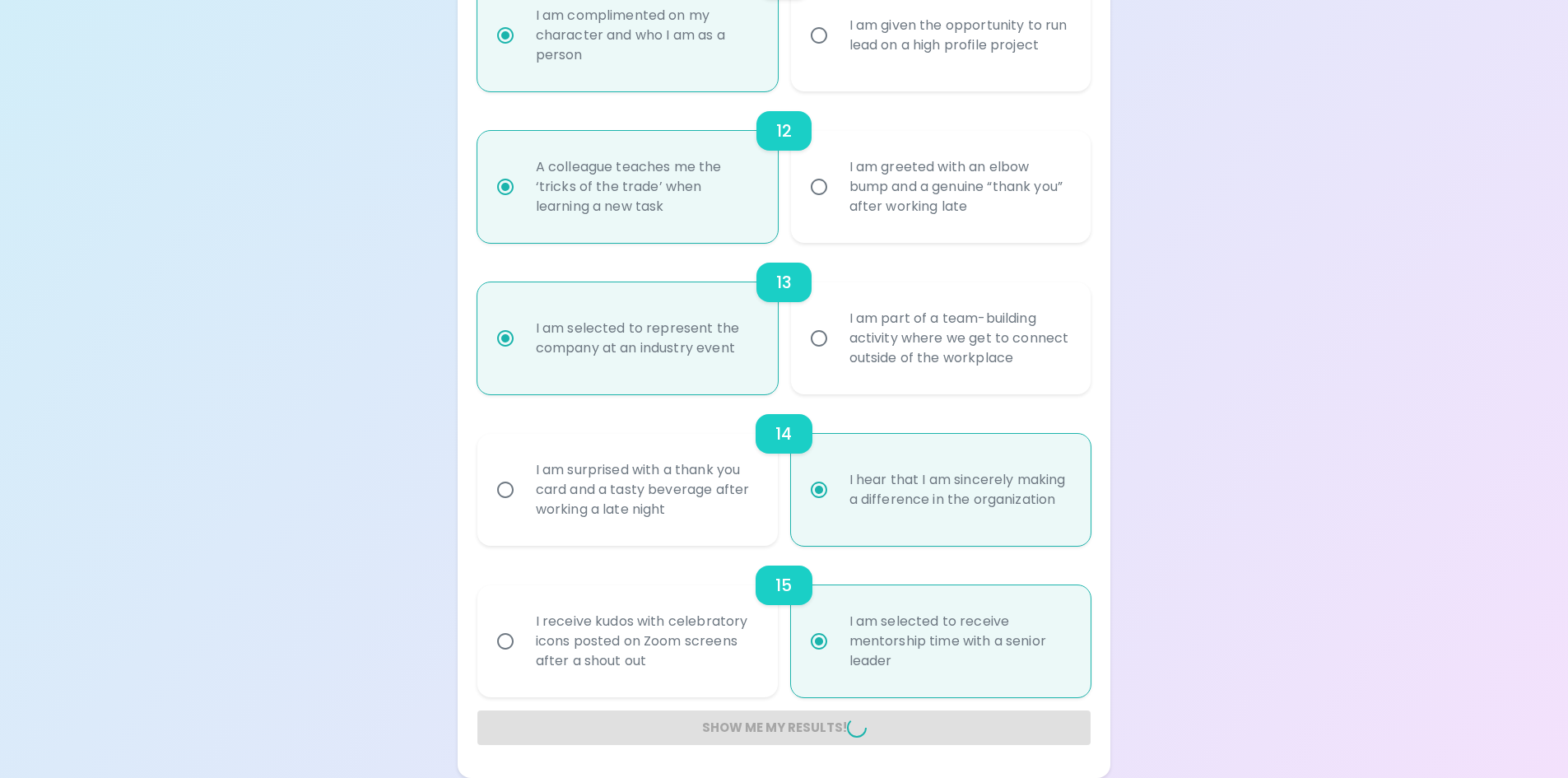
radio input "false"
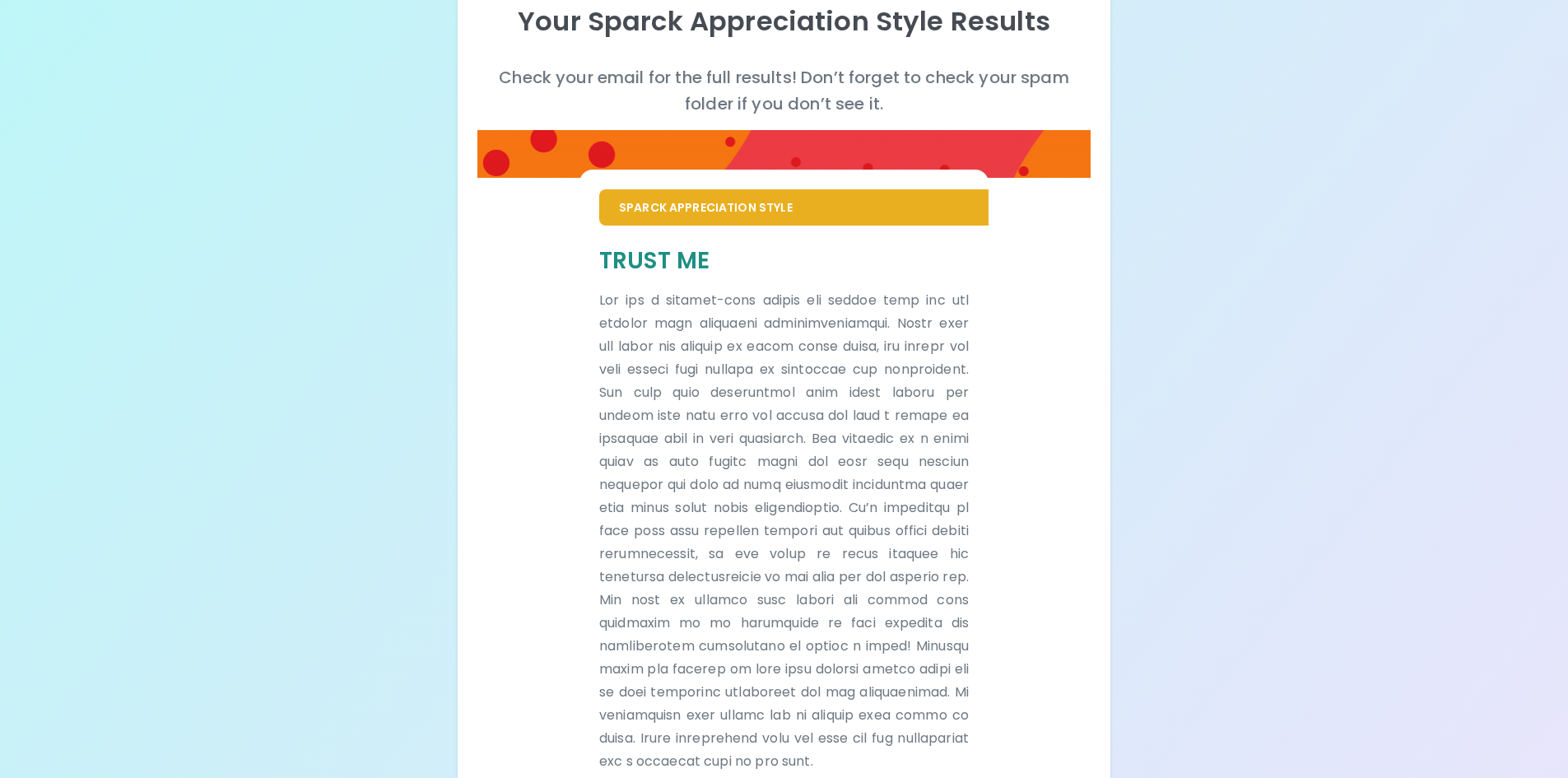
scroll to position [0, 0]
